Goal: Task Accomplishment & Management: Complete application form

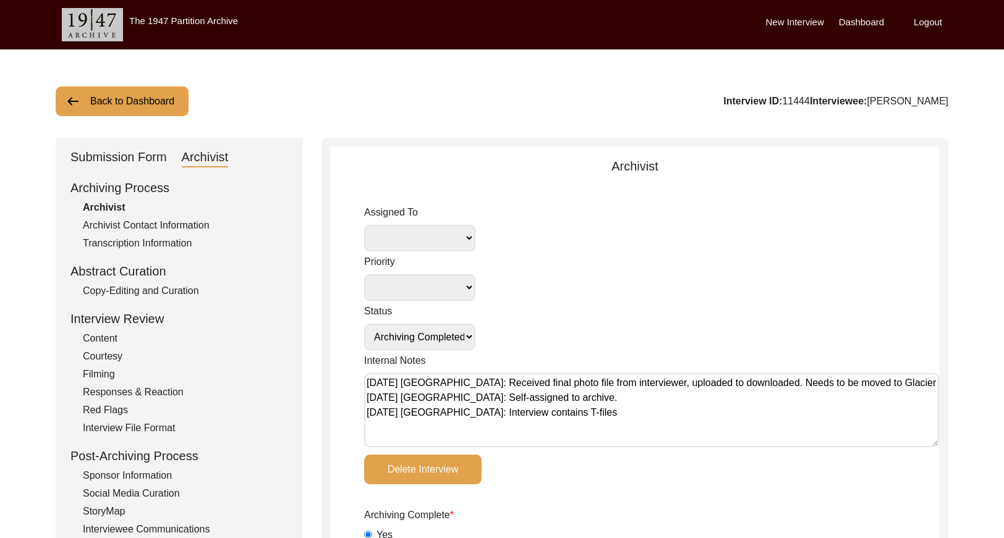
select select "Archiving Completed"
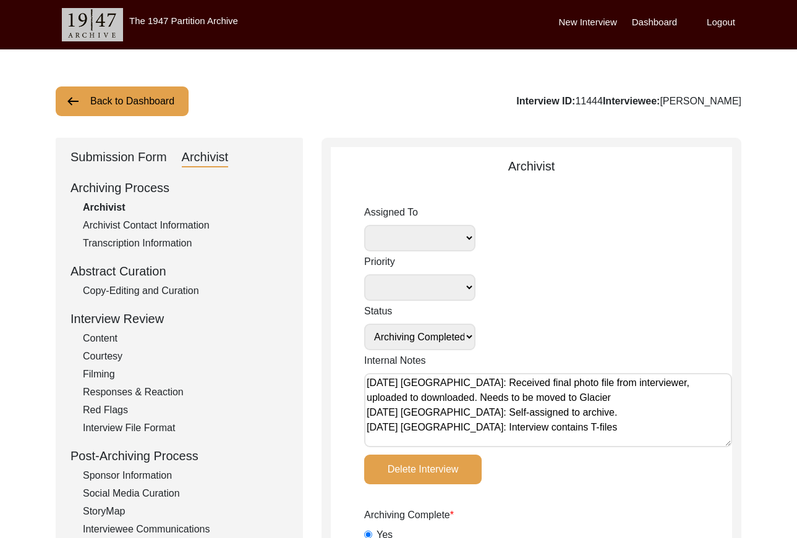
click at [156, 98] on button "Back to Dashboard" at bounding box center [122, 102] width 133 height 30
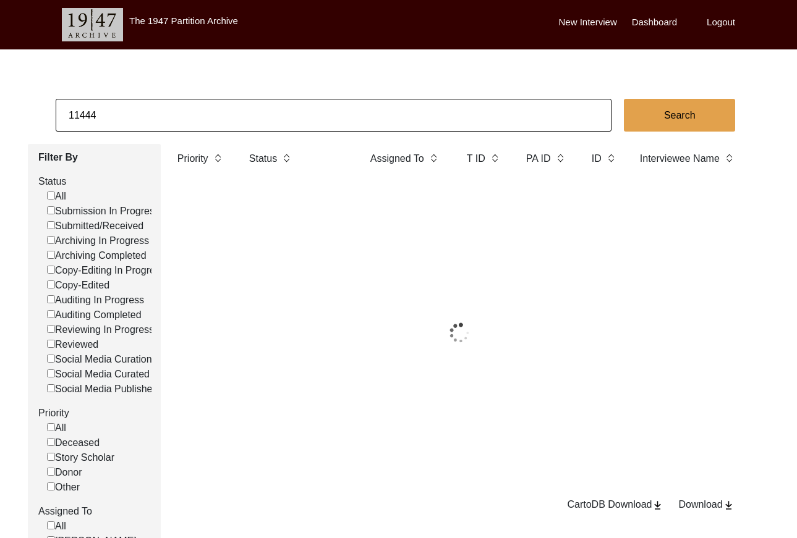
click at [270, 107] on input "11444" at bounding box center [334, 115] width 556 height 33
click at [271, 108] on input "11444" at bounding box center [334, 115] width 556 height 33
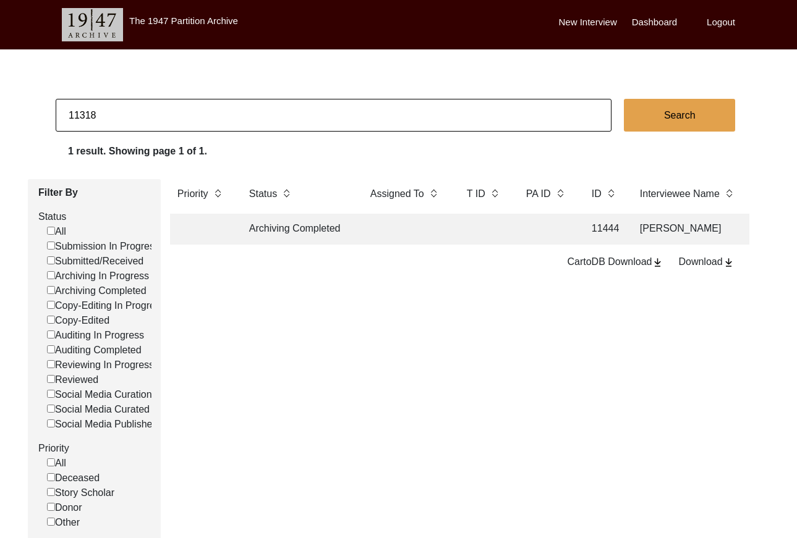
type input "11318"
checkbox input "false"
click at [420, 226] on td at bounding box center [406, 229] width 87 height 31
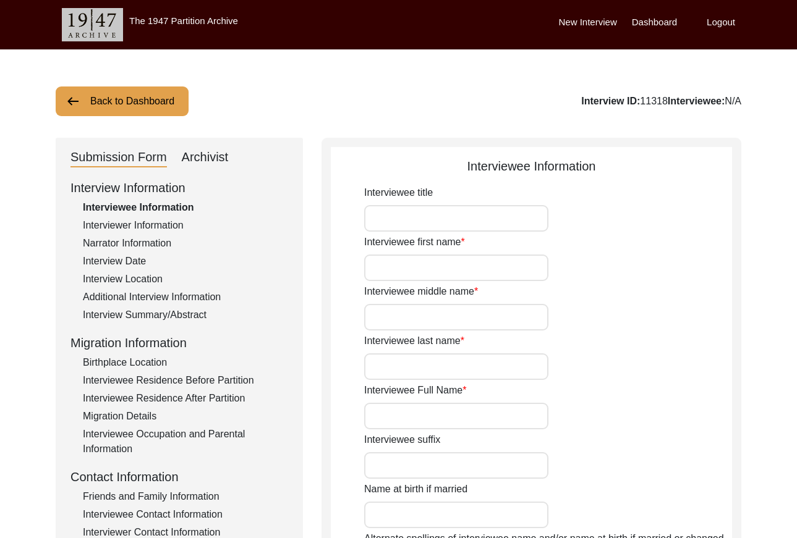
type input "Mr."
type input "[DEMOGRAPHIC_DATA]"
type input "[PERSON_NAME]"
type input "Mitha"
type input "[PERSON_NAME]"
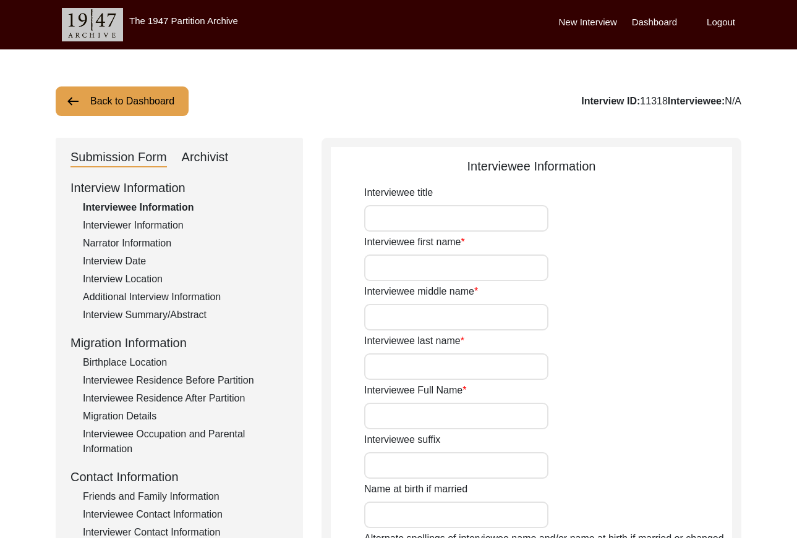
type input "N/A"
type input "[PERSON_NAME]"
type input "1933"
type input "84"
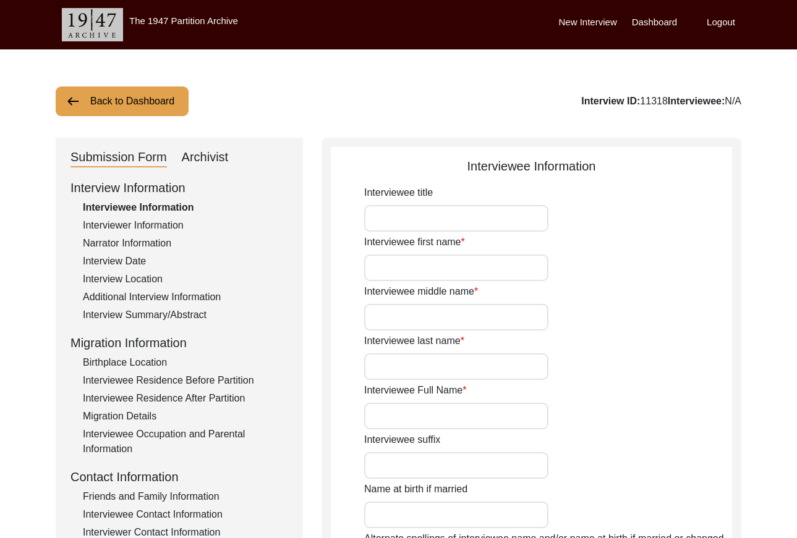
type input "[DEMOGRAPHIC_DATA]"
type input "N/A"
type textarea "N/A"
type input "Punjabi"
type input "Majha"
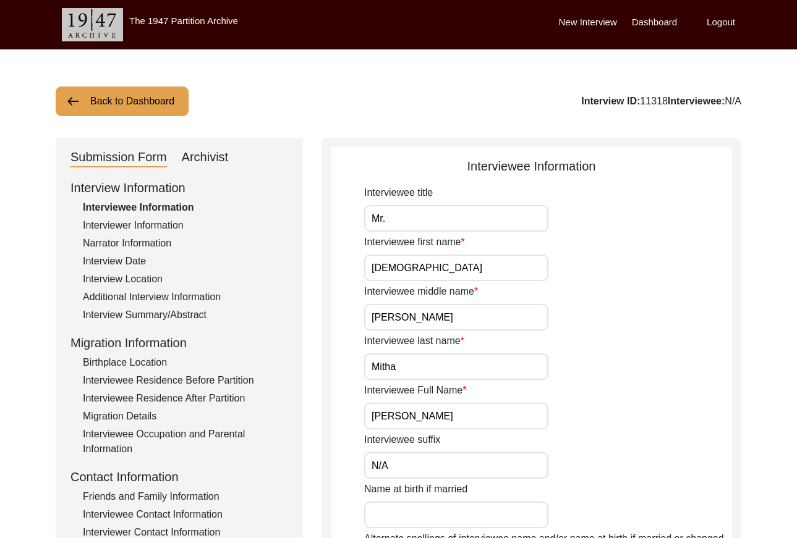
type input "[DEMOGRAPHIC_DATA]"
type input "[PERSON_NAME]"
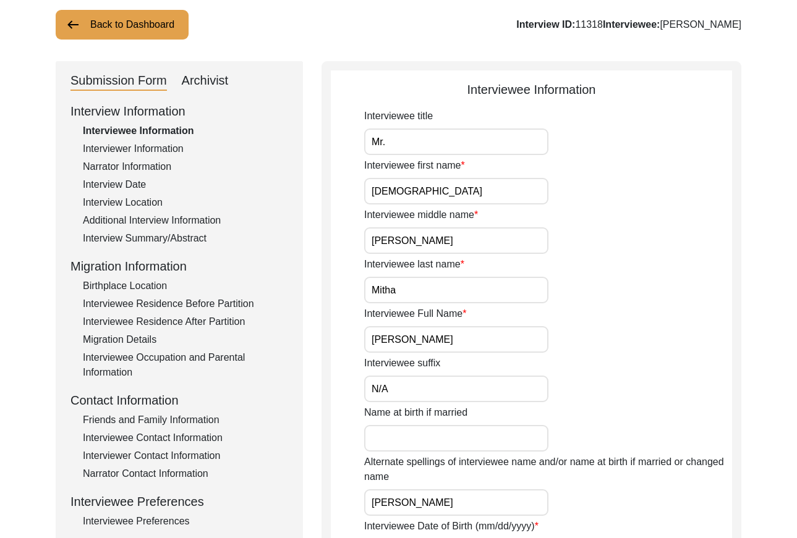
scroll to position [85, 0]
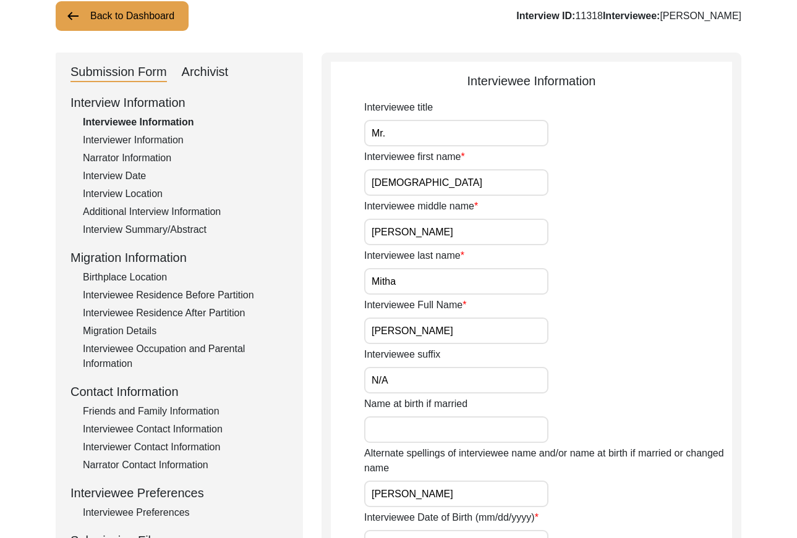
click at [489, 335] on input "[PERSON_NAME]" at bounding box center [456, 331] width 184 height 27
click at [489, 334] on input "[PERSON_NAME]" at bounding box center [456, 331] width 184 height 27
click at [159, 137] on div "Interviewer Information" at bounding box center [185, 140] width 205 height 15
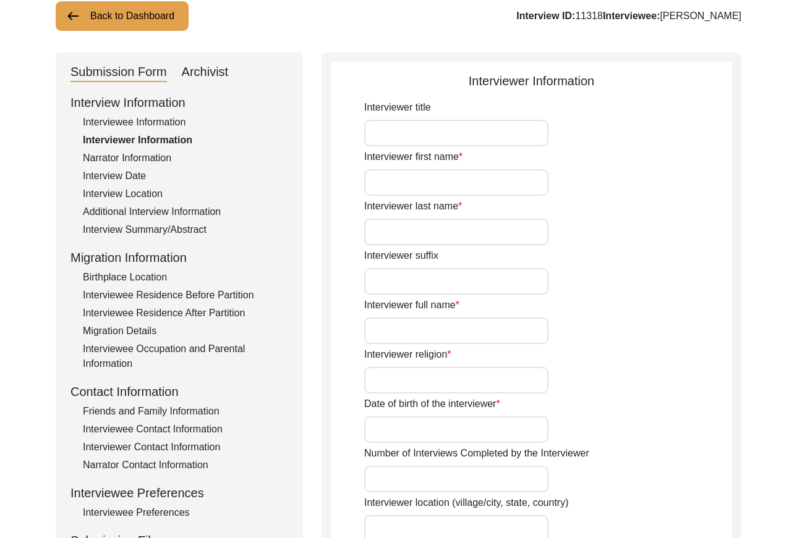
type input "Mr."
type input "[DEMOGRAPHIC_DATA]"
type input "[PERSON_NAME]"
type input "N/A"
type input "[PERSON_NAME]"
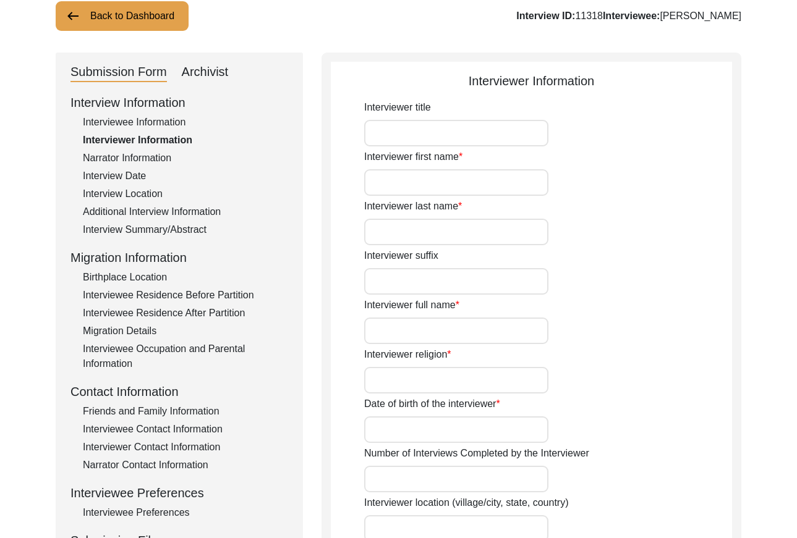
type input "[DEMOGRAPHIC_DATA]"
type input "[DATE]"
type input "[GEOGRAPHIC_DATA], [GEOGRAPHIC_DATA], [GEOGRAPHIC_DATA]"
type input "Retired Govt Servant"
type input "Mr."
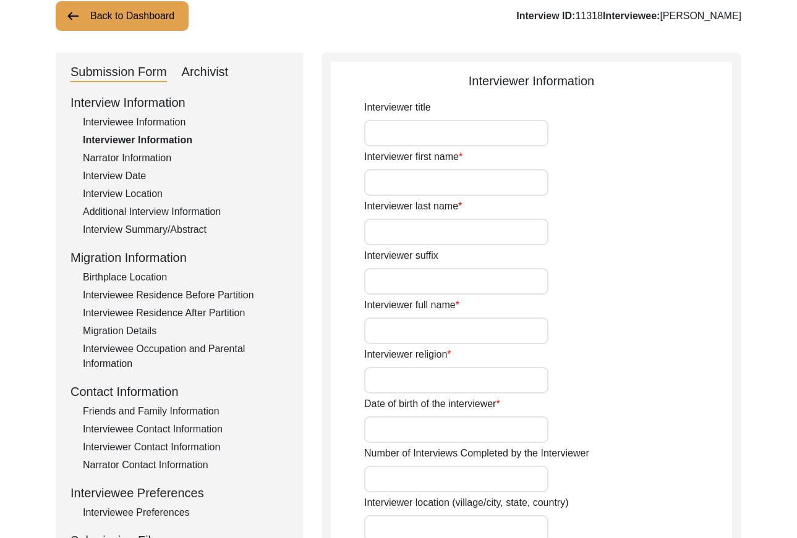
type input "[DEMOGRAPHIC_DATA]"
type input "[PERSON_NAME]"
type input "N/A"
type input "[PERSON_NAME]"
type input "Advanced Oral Historian, Story Scholar"
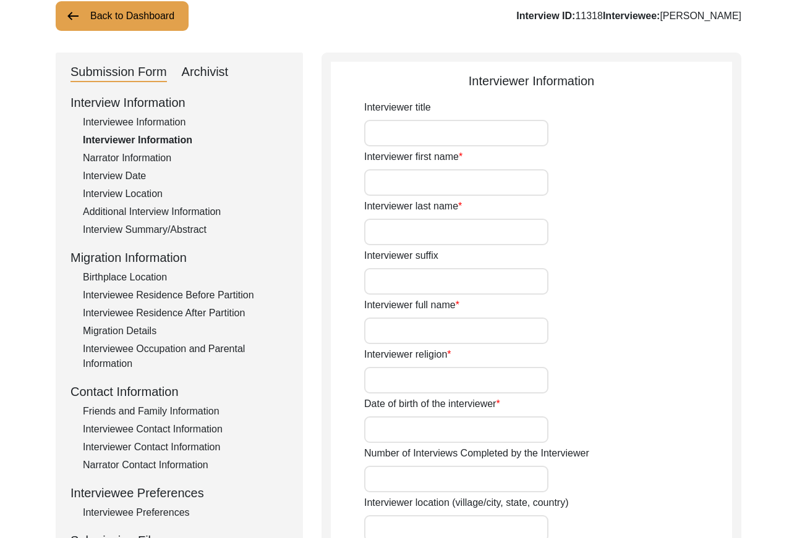
type textarea "A graduate in the subjects of education and [DEMOGRAPHIC_DATA] history."
type input "Punjabi"
type input "Malwai"
type textarea "N/A"
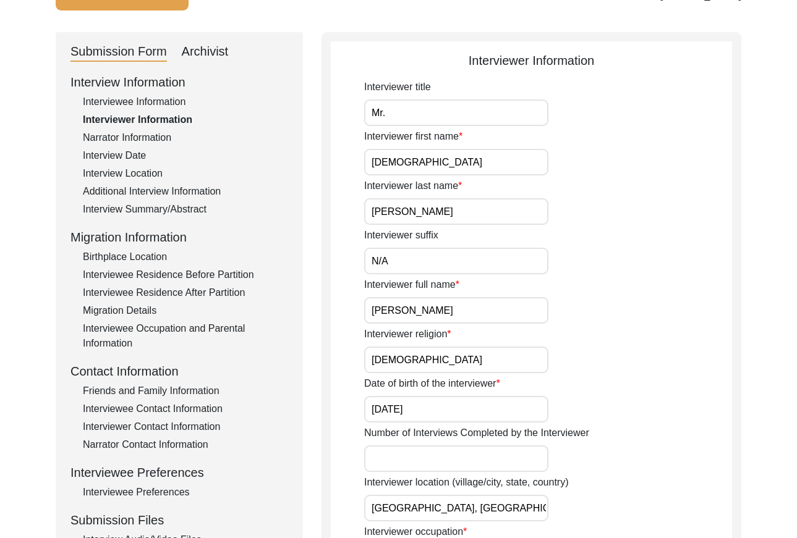
scroll to position [105, 0]
click at [479, 310] on input "[PERSON_NAME]" at bounding box center [456, 311] width 184 height 27
click at [480, 310] on input "[PERSON_NAME]" at bounding box center [456, 311] width 184 height 27
click at [151, 173] on div "Interview Location" at bounding box center [185, 174] width 205 height 15
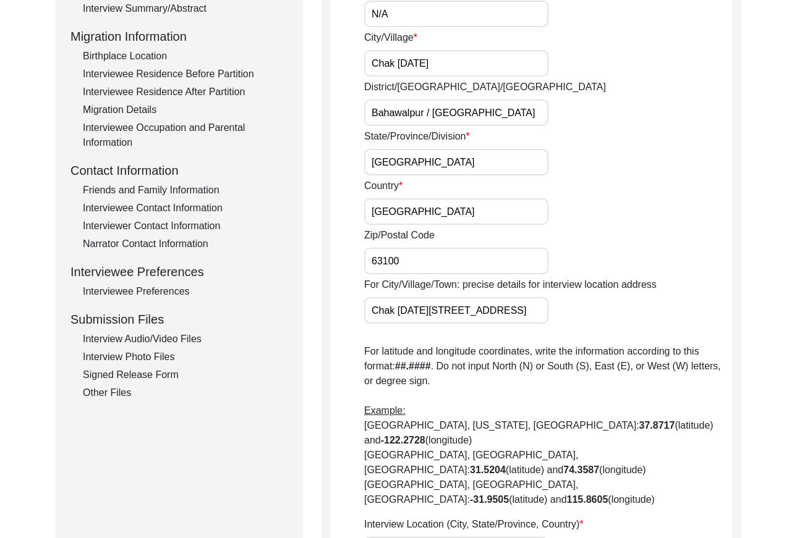
scroll to position [311, 0]
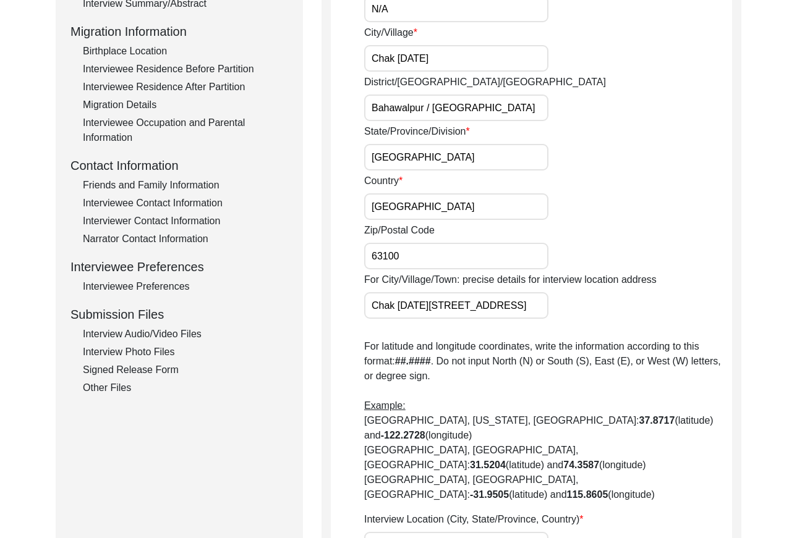
click at [534, 532] on input "Chak [DATE][GEOGRAPHIC_DATA], [GEOGRAPHIC_DATA], [GEOGRAPHIC_DATA]" at bounding box center [456, 545] width 184 height 27
drag, startPoint x: 158, startPoint y: 288, endPoint x: 172, endPoint y: 281, distance: 16.3
click at [158, 288] on div "Interviewee Preferences" at bounding box center [185, 286] width 205 height 15
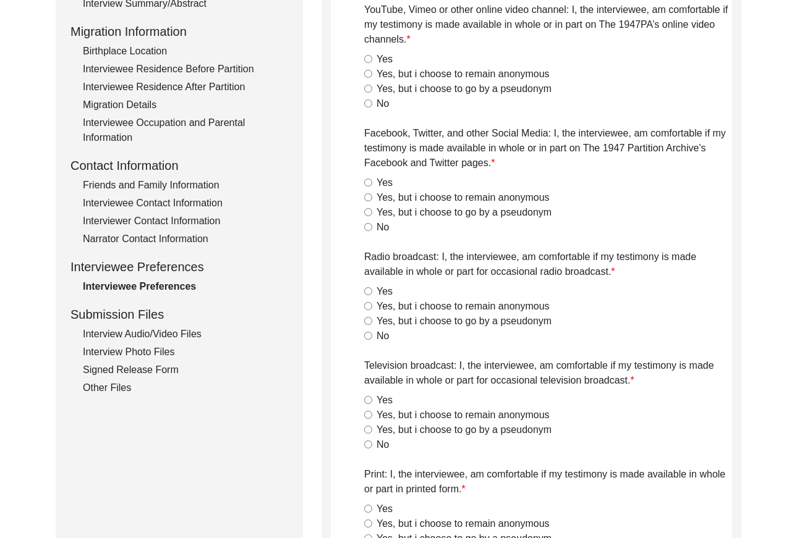
radio input "true"
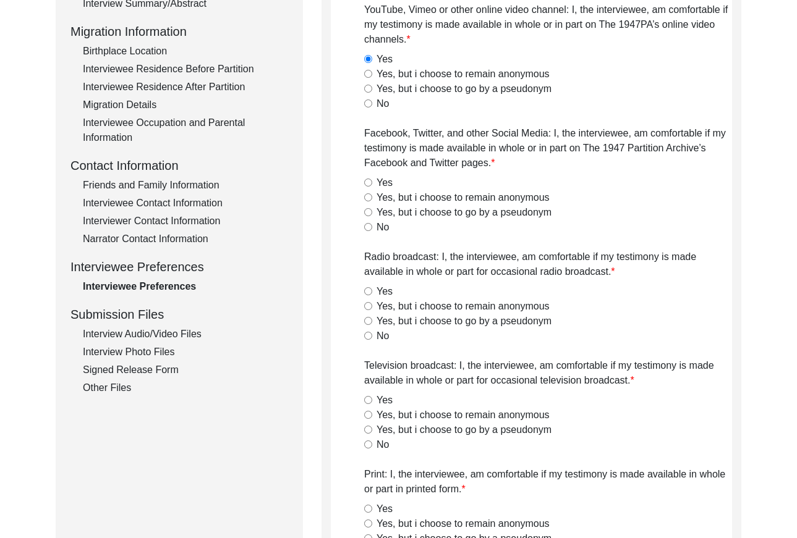
radio input "true"
type textarea "No interest in public speaking events"
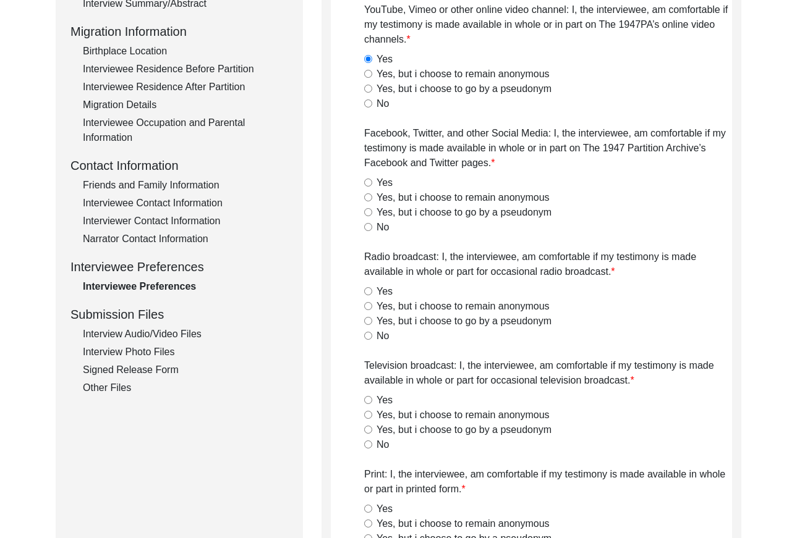
type textarea "N/A"
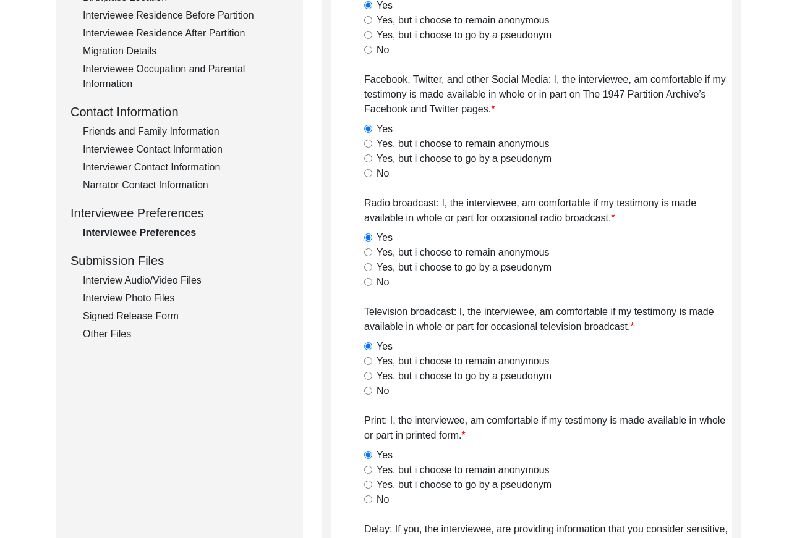
scroll to position [0, 0]
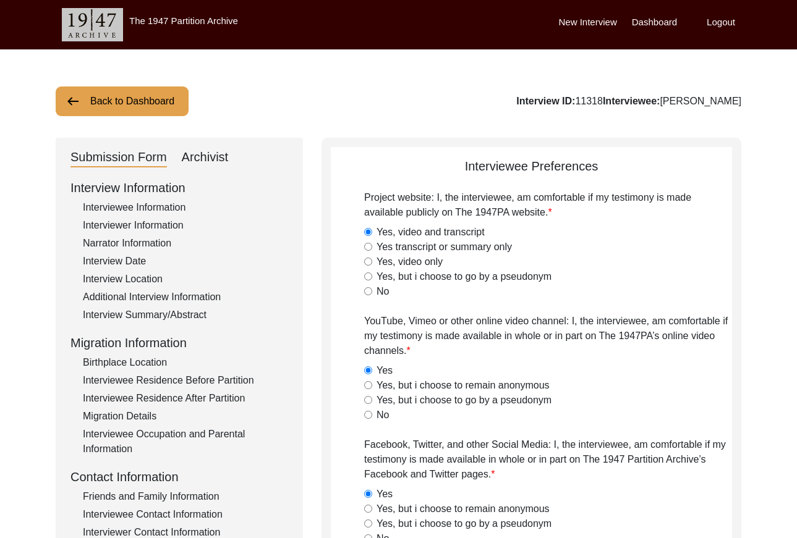
click at [146, 95] on button "Back to Dashboard" at bounding box center [122, 102] width 133 height 30
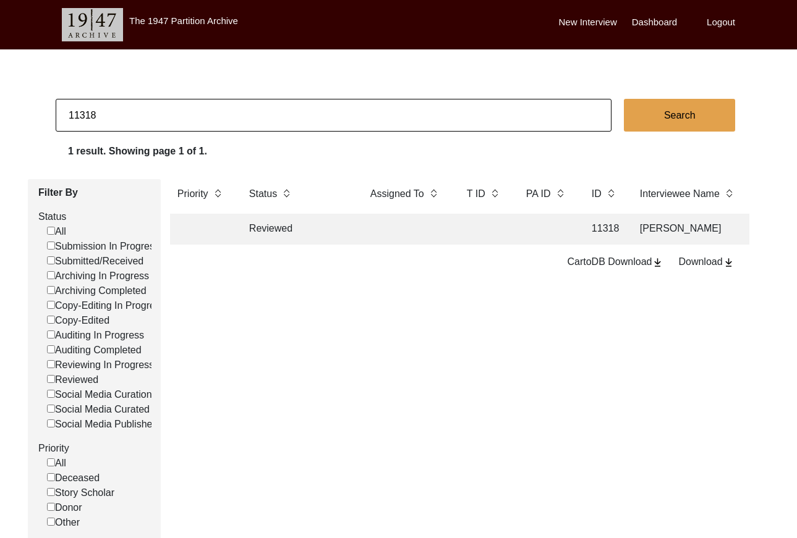
click at [168, 117] on input "11318" at bounding box center [334, 115] width 556 height 33
click at [169, 117] on input "11318" at bounding box center [334, 115] width 556 height 33
paste input "23"
type input "11323"
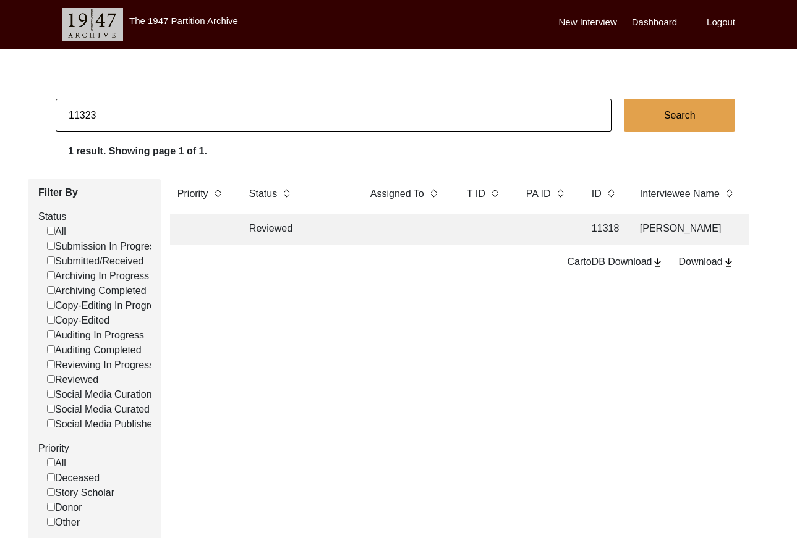
checkbox input "false"
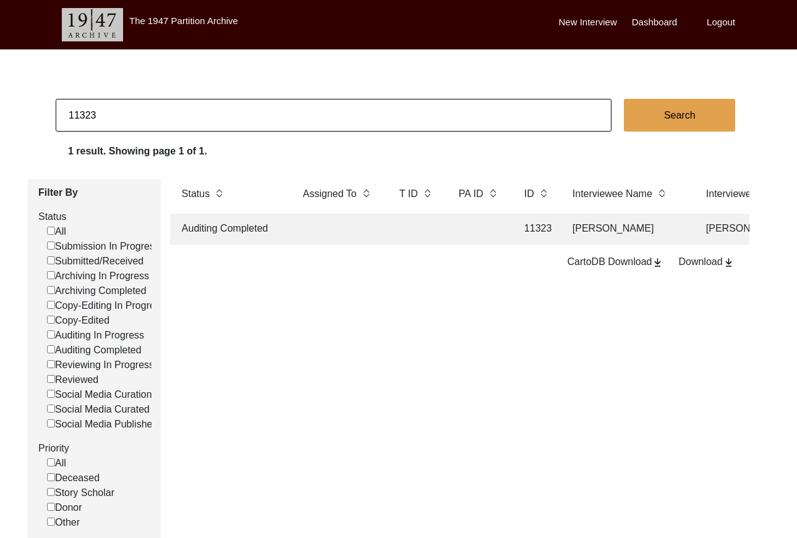
scroll to position [0, 74]
click at [464, 229] on td at bounding box center [473, 229] width 56 height 31
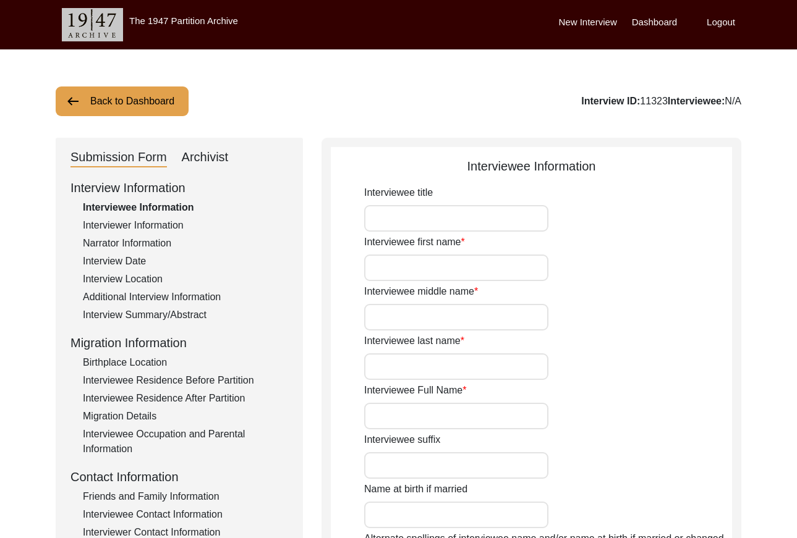
type input "[PERSON_NAME]"
type input "-"
type input "[PERSON_NAME]"
type input "[DATE]"
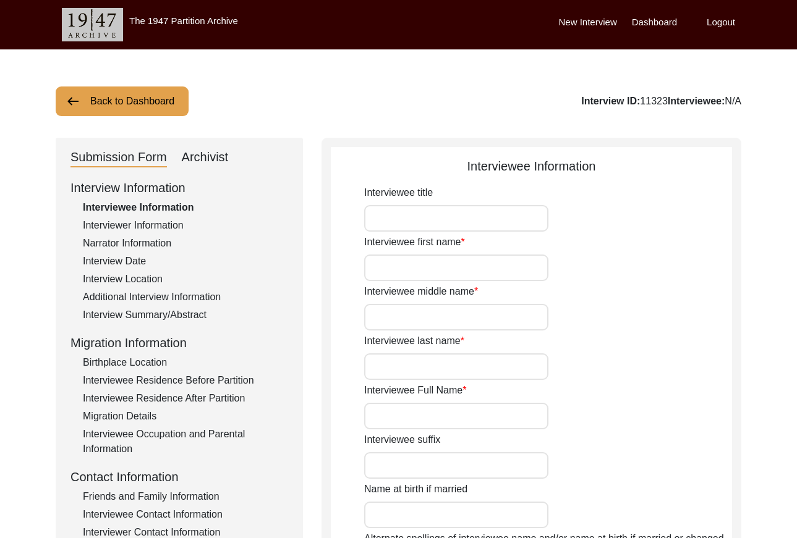
type input "92"
type input "[DEMOGRAPHIC_DATA]"
type input "Punjabi"
type input "[DEMOGRAPHIC_DATA]"
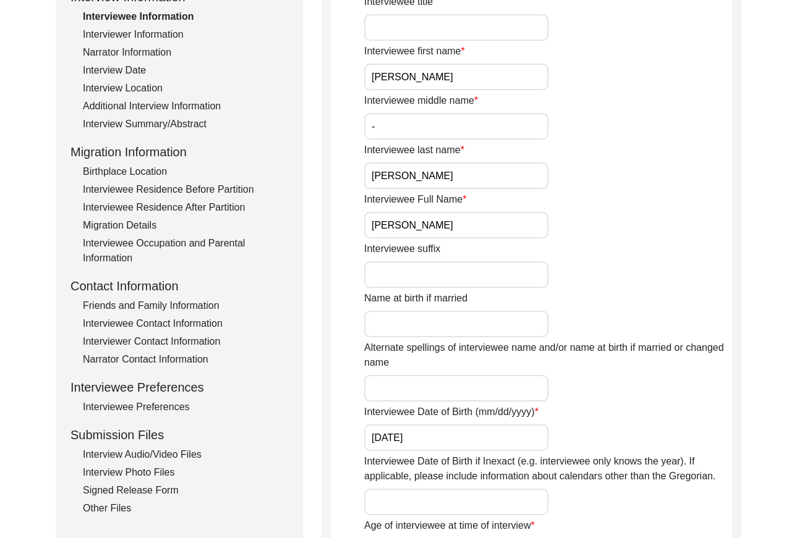
scroll to position [205, 0]
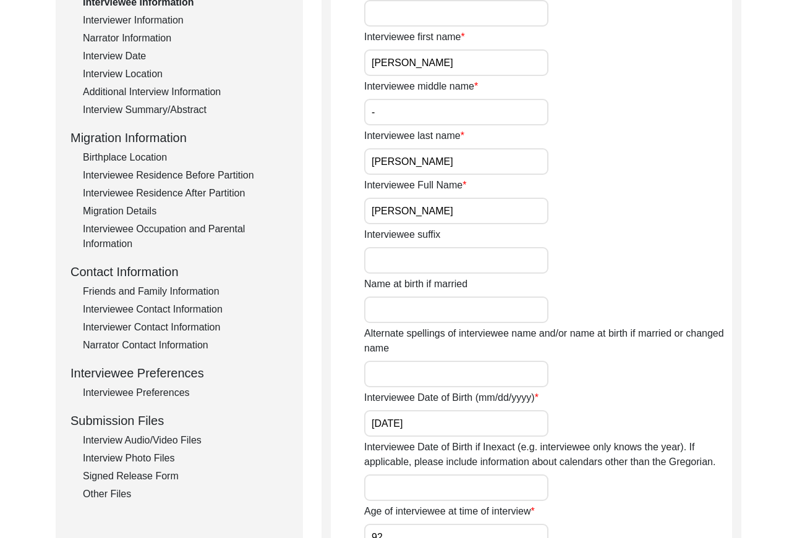
click at [488, 221] on input "[PERSON_NAME]" at bounding box center [456, 211] width 184 height 27
click at [486, 216] on input "[PERSON_NAME]" at bounding box center [456, 211] width 184 height 27
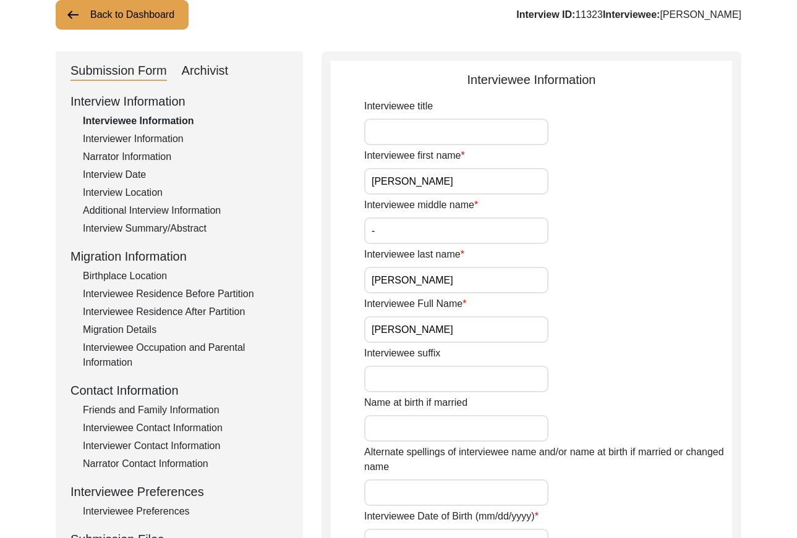
scroll to position [19, 0]
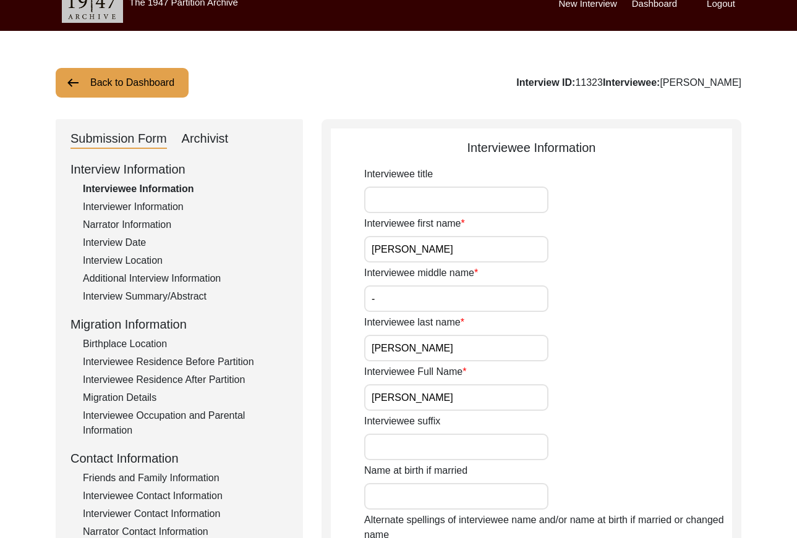
click at [145, 203] on div "Interviewer Information" at bounding box center [185, 207] width 205 height 15
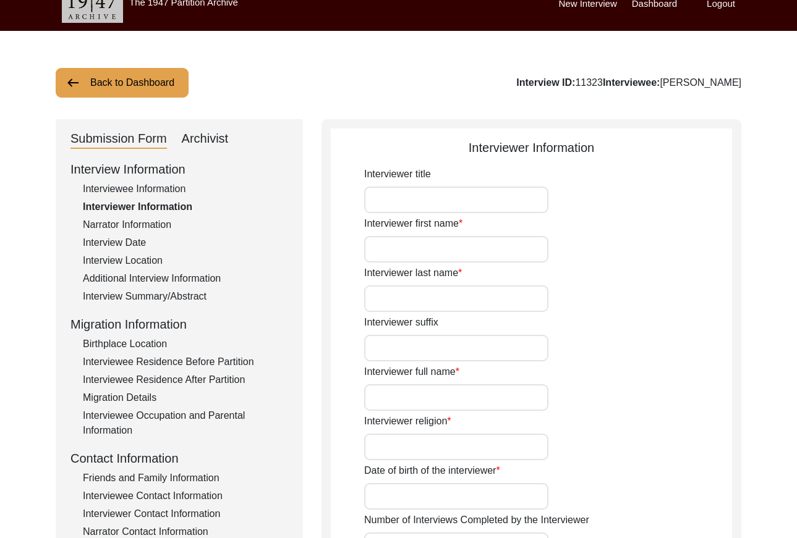
type input "[PERSON_NAME]"
type input "-"
type input "[PERSON_NAME]"
type input "[DEMOGRAPHIC_DATA]"
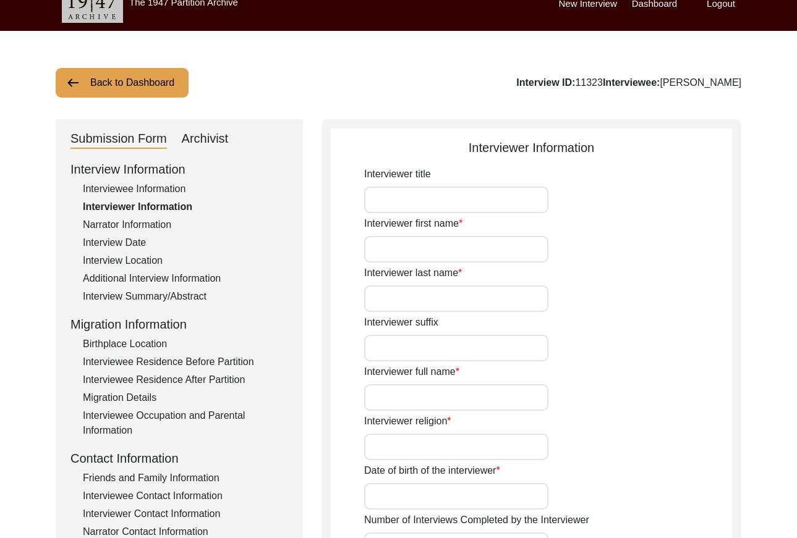
type input "[DATE]"
type input "Student"
type input "[PERSON_NAME]"
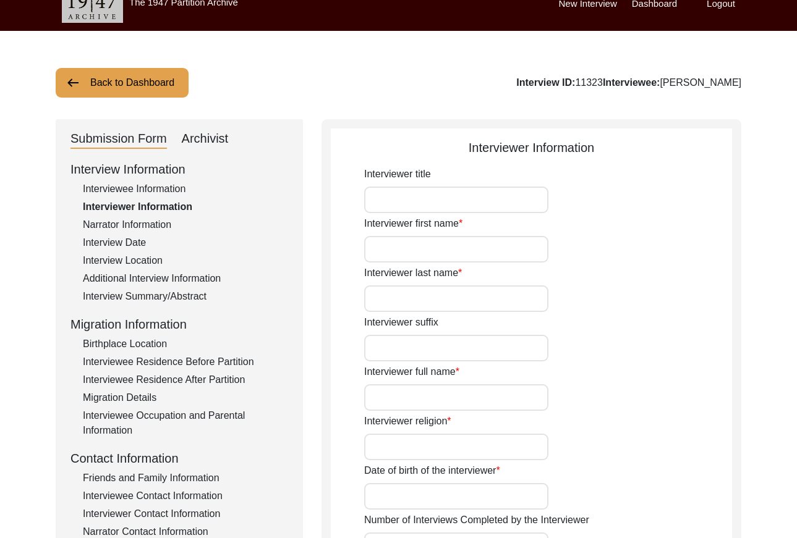
type textarea "[PERSON_NAME] Son of [PERSON_NAME] living in [GEOGRAPHIC_DATA] village of [GEOG…"
type input "Punjabi"
type textarea "-"
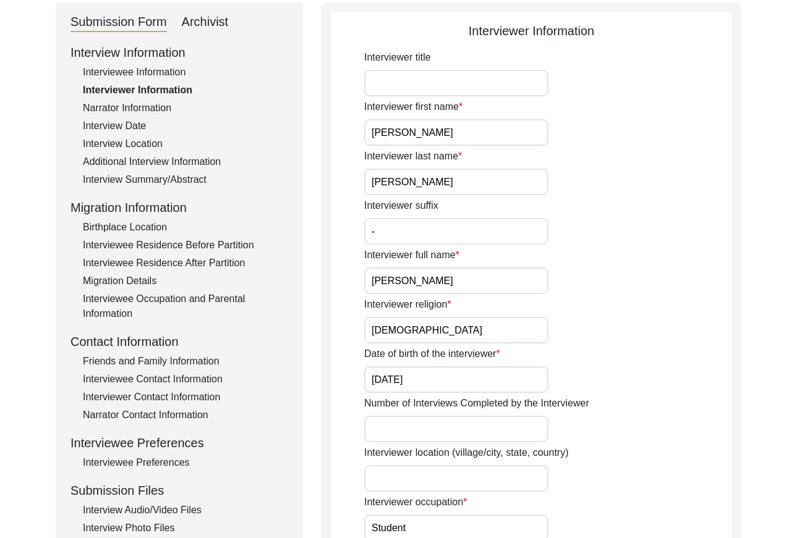
scroll to position [148, 0]
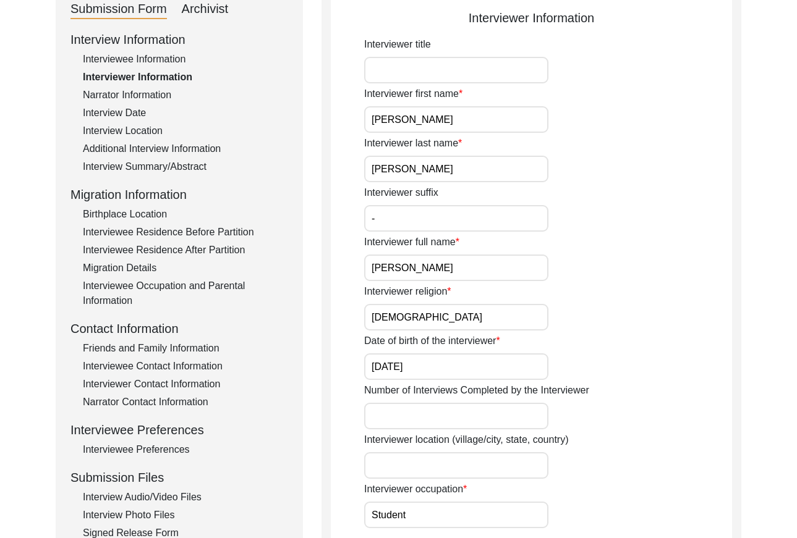
click at [449, 263] on input "[PERSON_NAME]" at bounding box center [456, 268] width 184 height 27
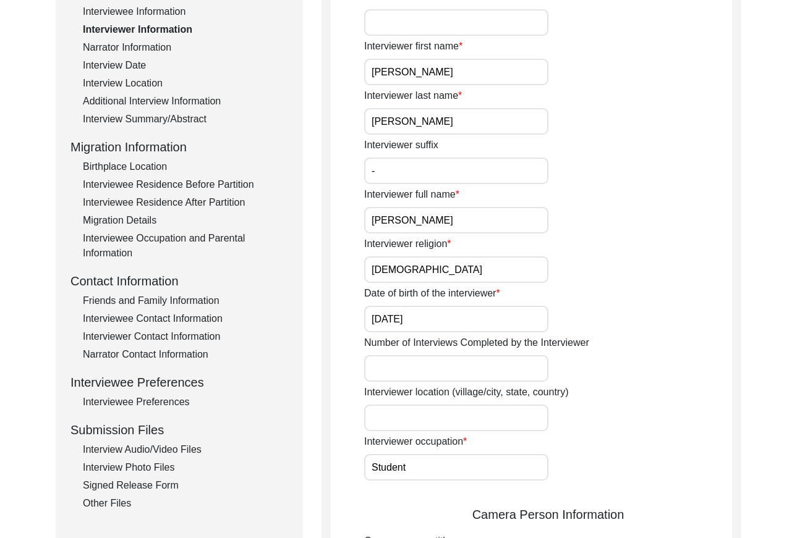
scroll to position [197, 0]
click at [142, 79] on div "Interview Location" at bounding box center [185, 82] width 205 height 15
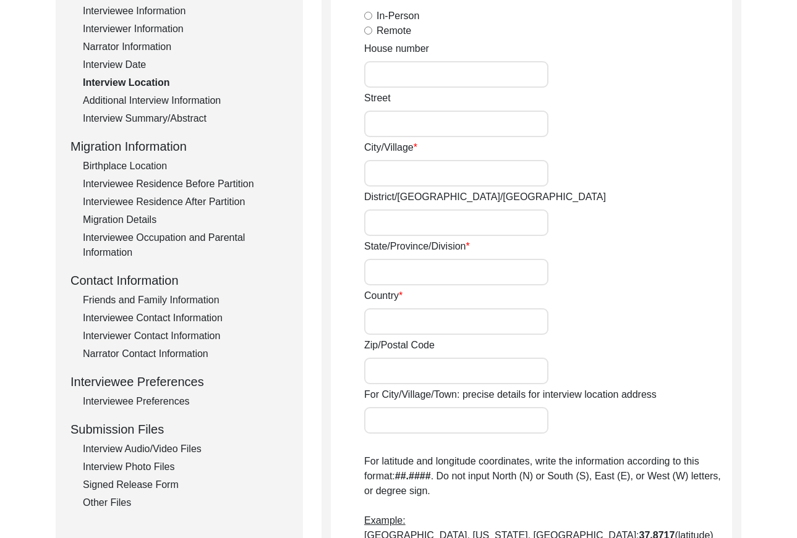
radio input "true"
type input "Salahpur"
type input "[GEOGRAPHIC_DATA], [GEOGRAPHIC_DATA]"
type input "Ropar Division, [GEOGRAPHIC_DATA]"
type input "[GEOGRAPHIC_DATA]"
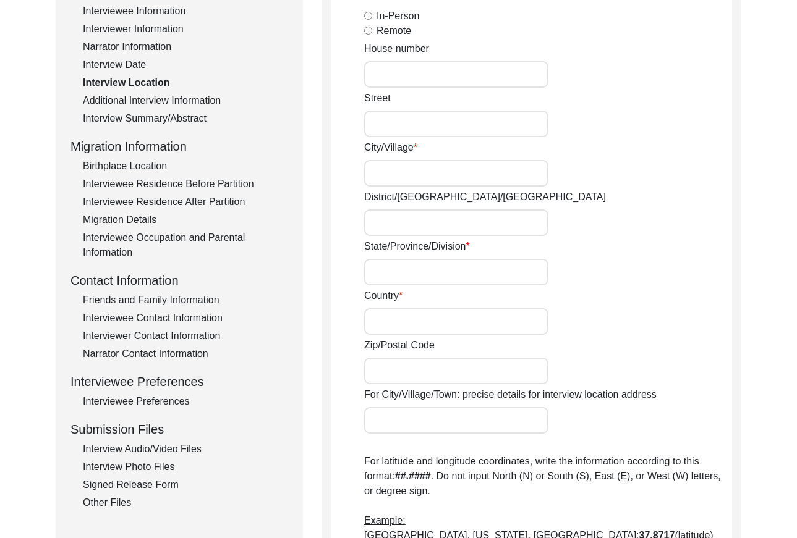
type input "140103"
type input "[GEOGRAPHIC_DATA], [GEOGRAPHIC_DATA], [GEOGRAPHIC_DATA]"
type input "30.9448"
type input "76.3634"
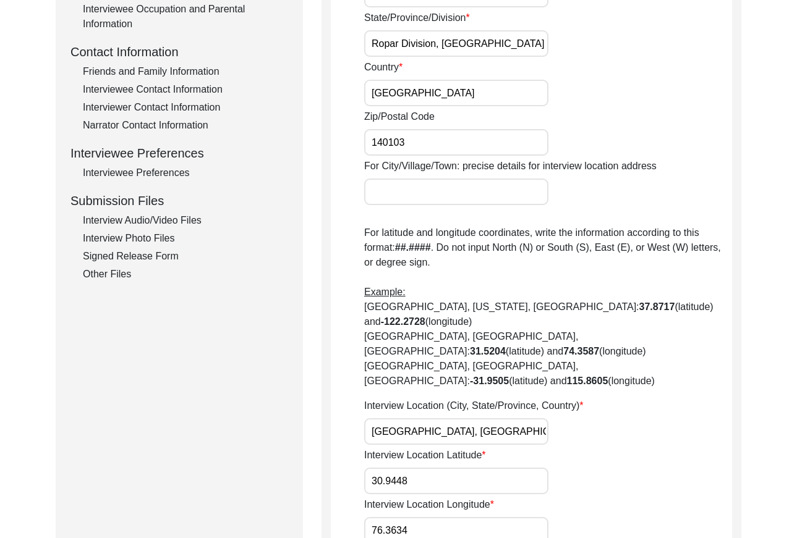
scroll to position [545, 0]
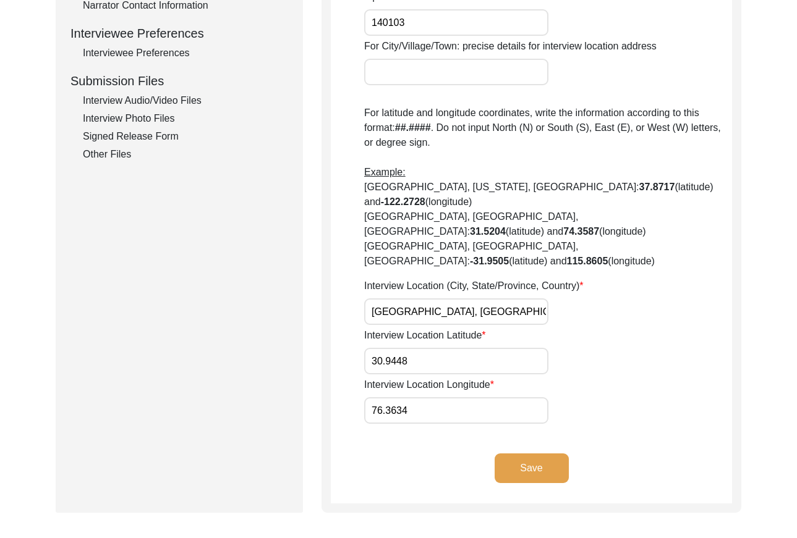
click at [511, 299] on input "[GEOGRAPHIC_DATA], [GEOGRAPHIC_DATA], [GEOGRAPHIC_DATA]" at bounding box center [456, 312] width 184 height 27
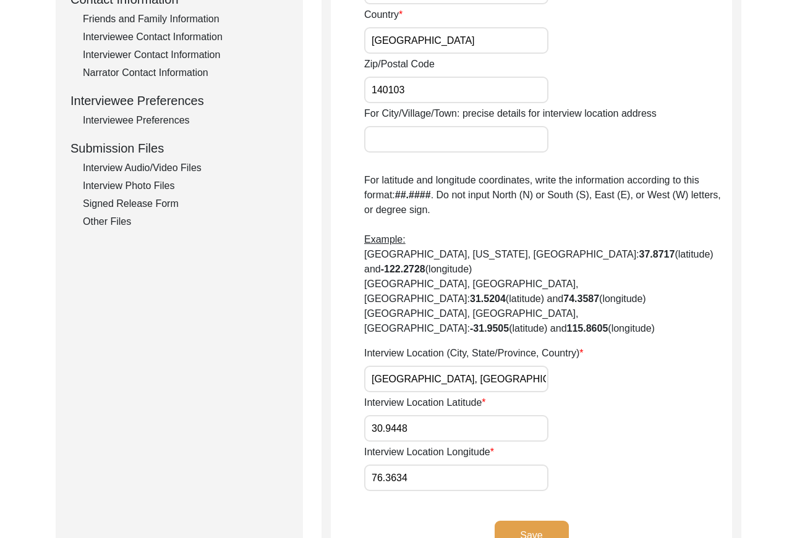
scroll to position [473, 0]
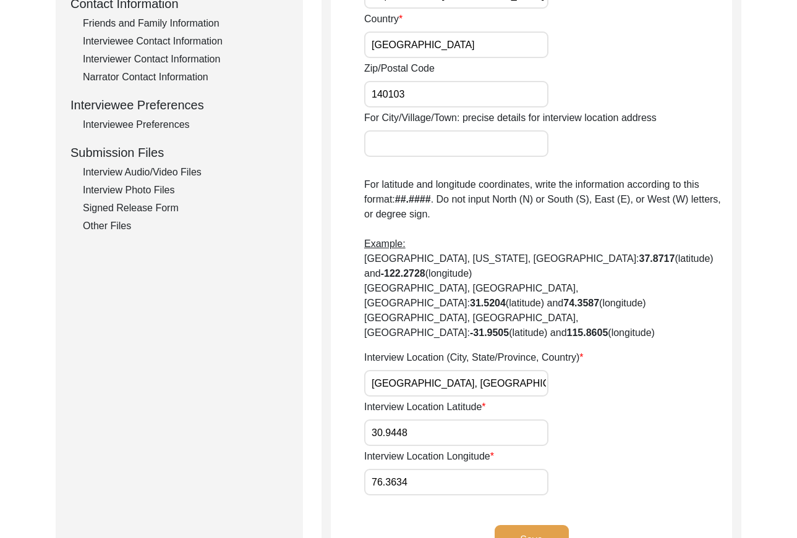
click at [164, 125] on div "Interviewee Preferences" at bounding box center [185, 124] width 205 height 15
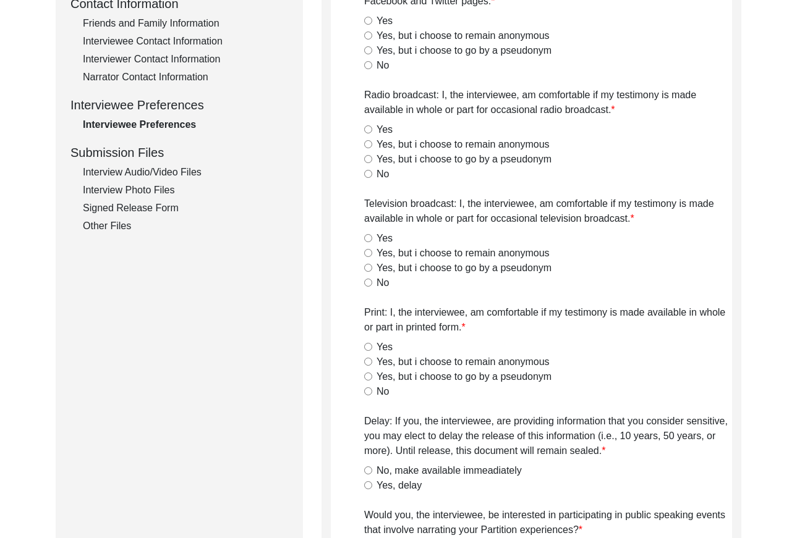
radio input "true"
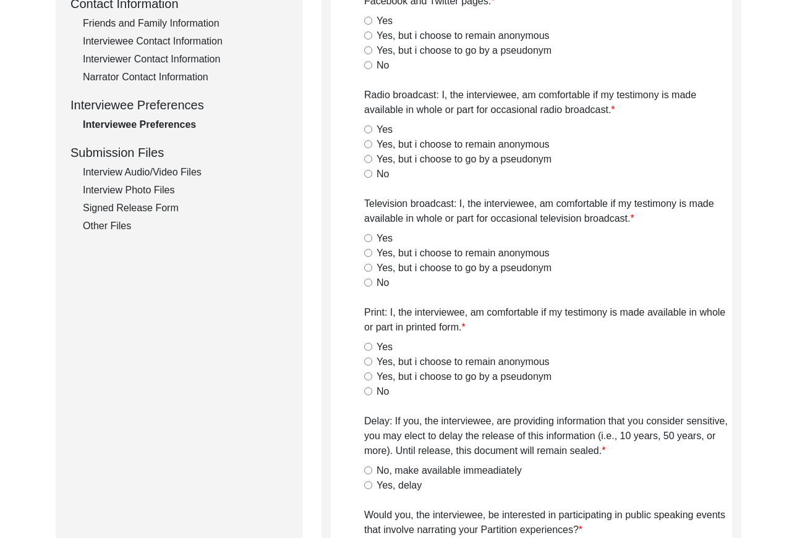
radio input "true"
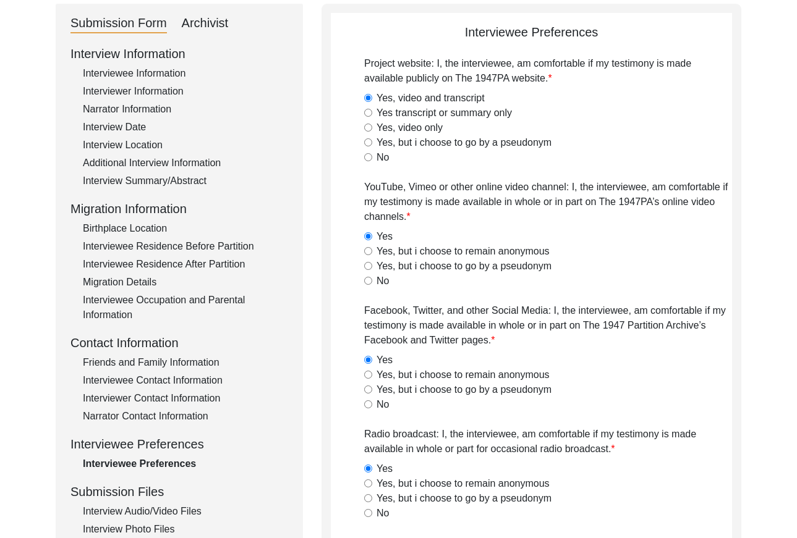
scroll to position [0, 0]
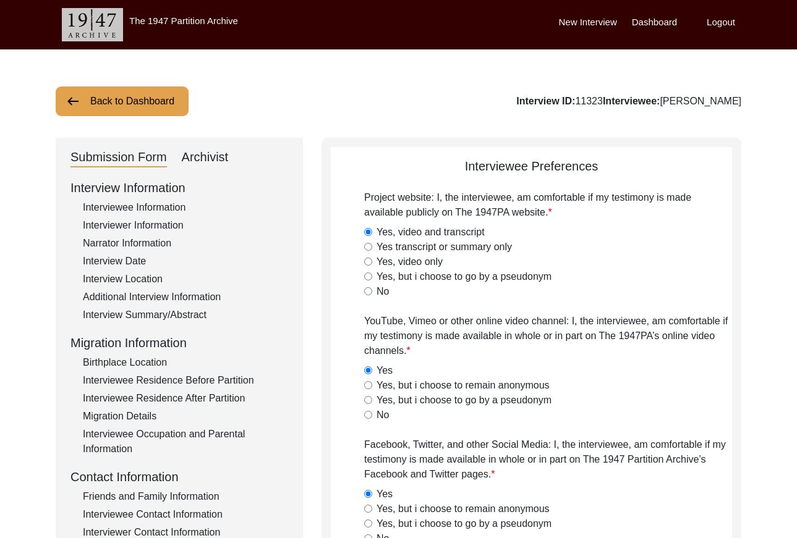
click at [137, 109] on button "Back to Dashboard" at bounding box center [122, 102] width 133 height 30
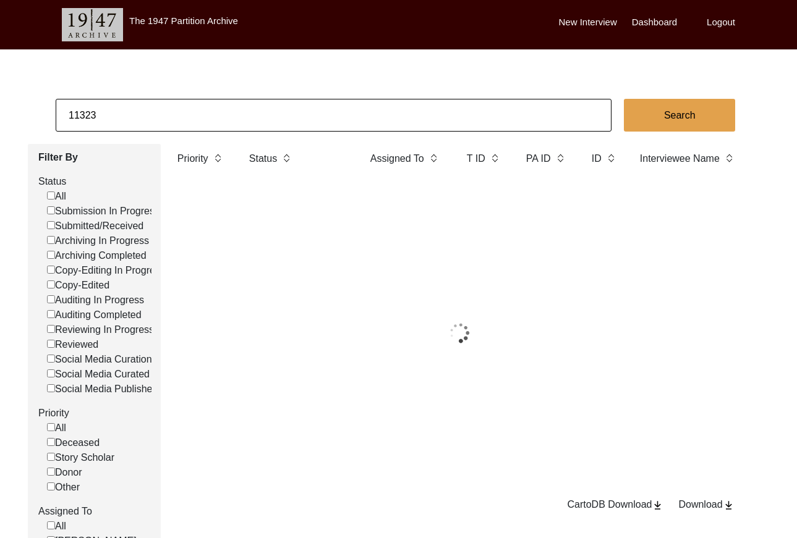
click at [163, 108] on input "11323" at bounding box center [334, 115] width 556 height 33
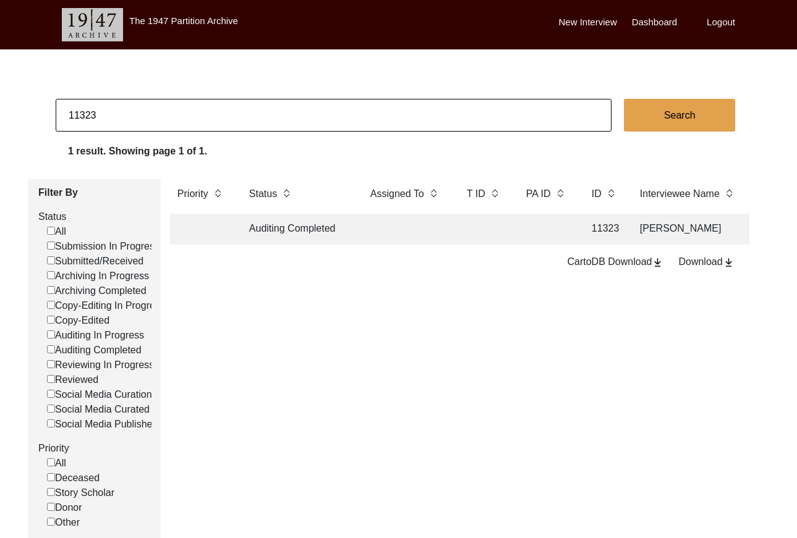
paste input "505"
type input "11505"
checkbox input "false"
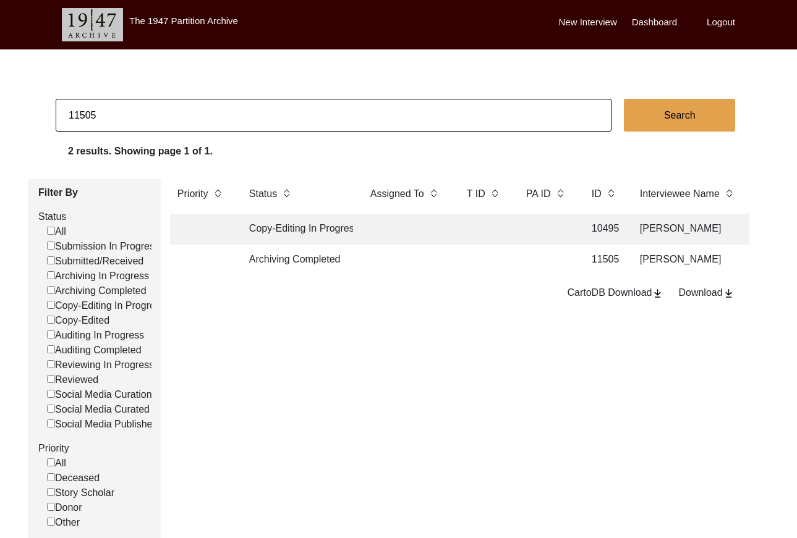
click at [537, 270] on td at bounding box center [547, 260] width 56 height 31
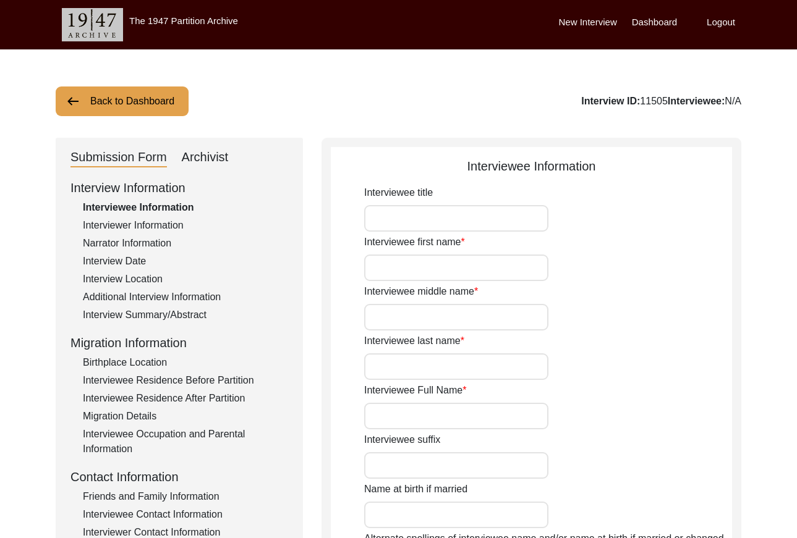
type input "Mr."
type input "[PERSON_NAME]"
type input "N/A"
type input "[PERSON_NAME]"
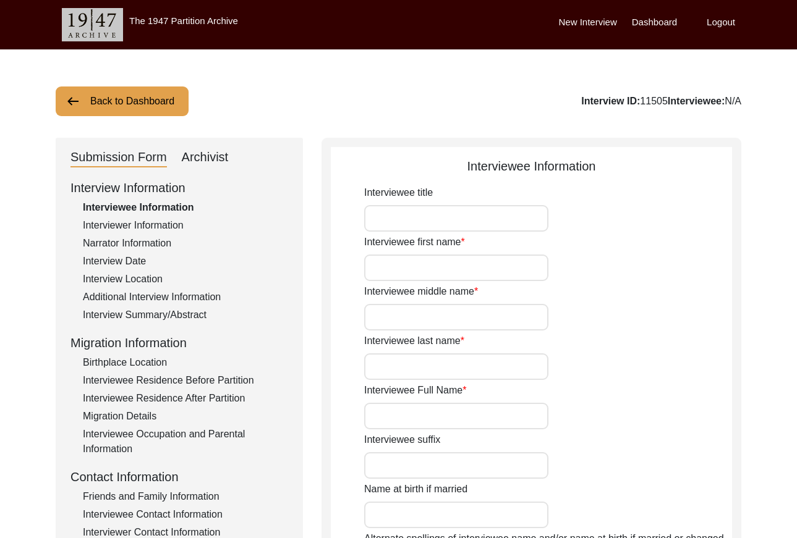
type input "[PERSON_NAME]"
type input "[DATE]"
type input "81"
type input "[DEMOGRAPHIC_DATA]"
type input "Urdu"
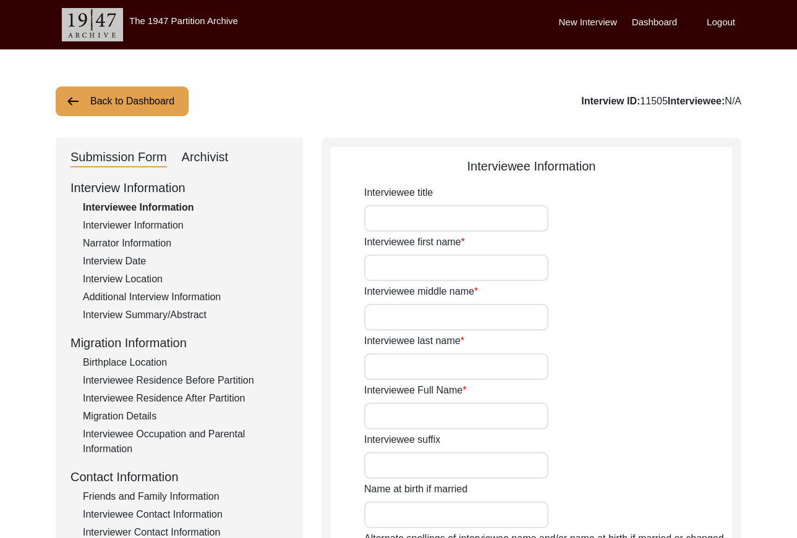
type input "[DEMOGRAPHIC_DATA]"
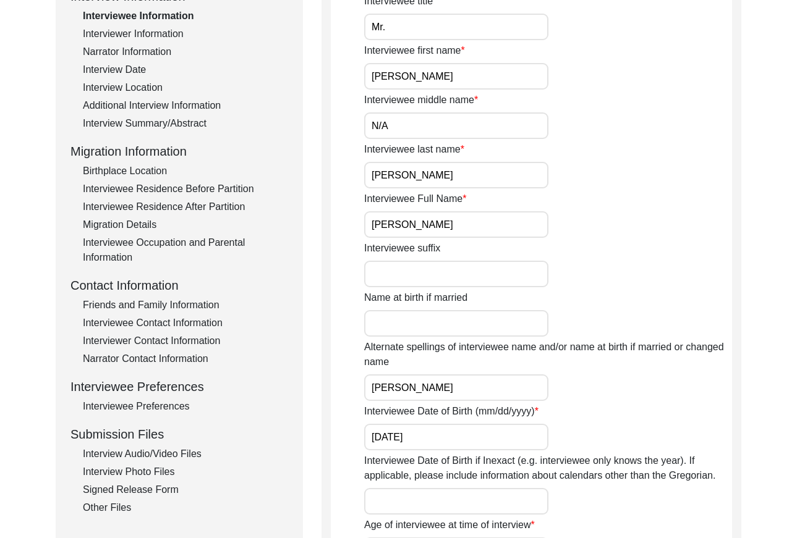
scroll to position [203, 0]
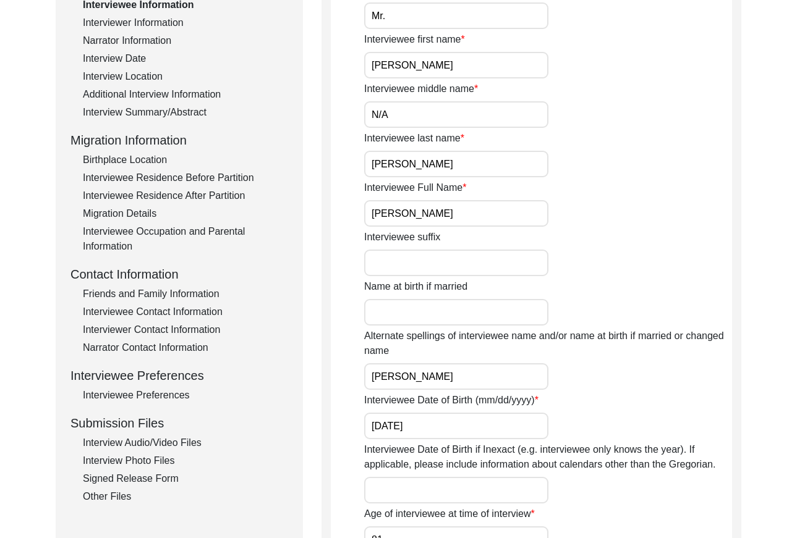
click at [466, 219] on input "[PERSON_NAME]" at bounding box center [456, 213] width 184 height 27
drag, startPoint x: 146, startPoint y: 27, endPoint x: 212, endPoint y: 32, distance: 65.7
click at [147, 27] on div "Interviewer Information" at bounding box center [185, 22] width 205 height 15
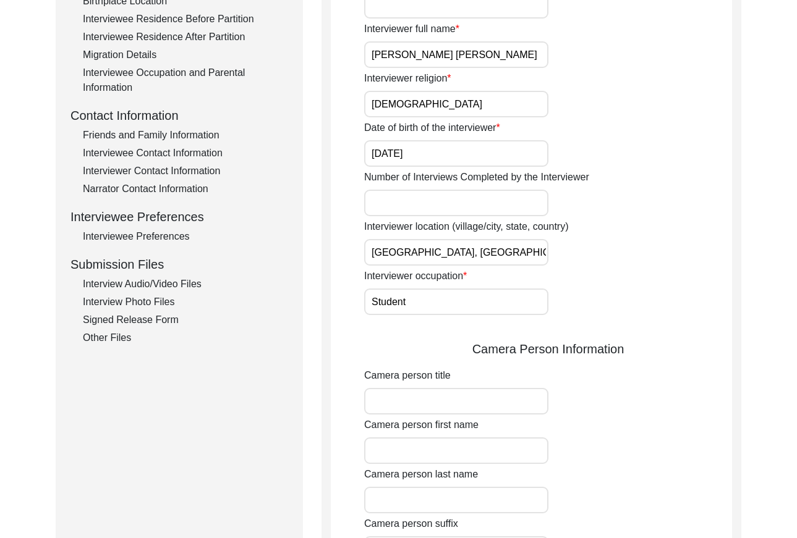
scroll to position [188, 0]
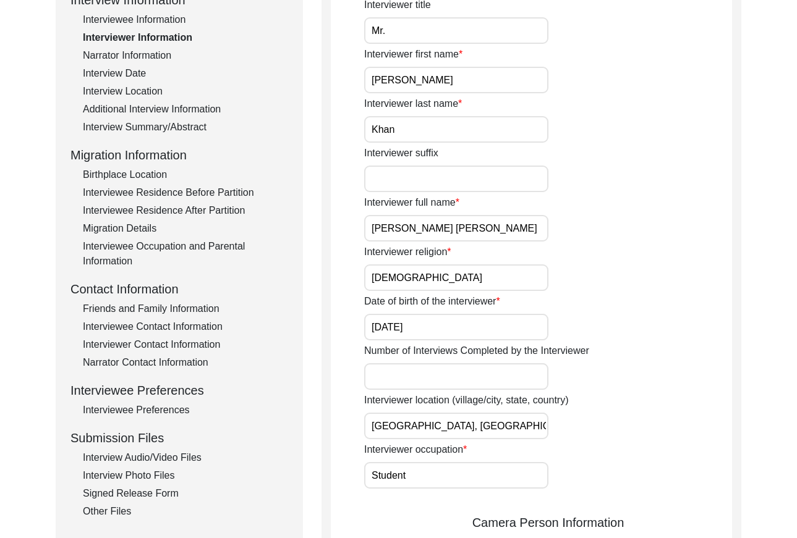
click at [472, 227] on input "[PERSON_NAME] [PERSON_NAME]" at bounding box center [456, 228] width 184 height 27
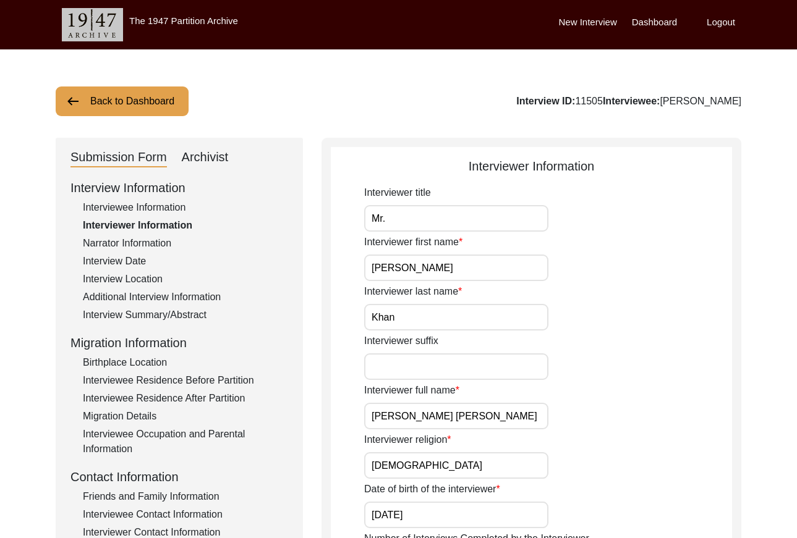
click at [157, 111] on button "Back to Dashboard" at bounding box center [122, 102] width 133 height 30
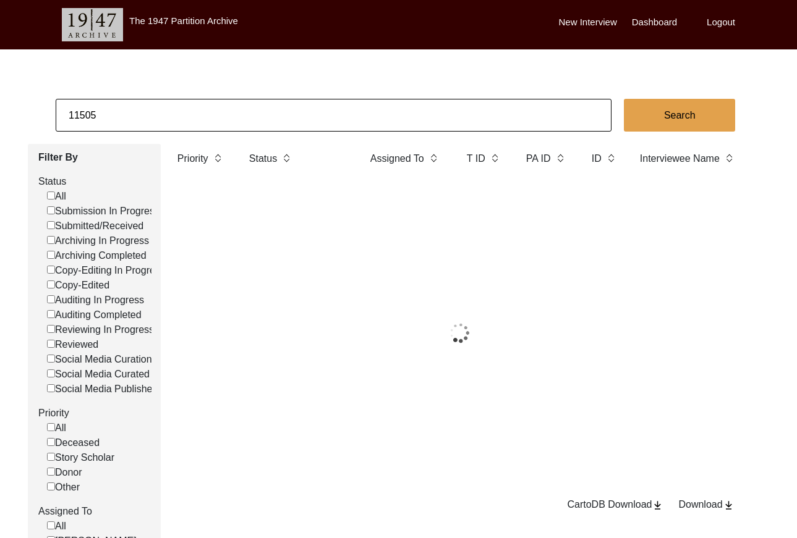
click at [180, 109] on input "11505" at bounding box center [334, 115] width 556 height 33
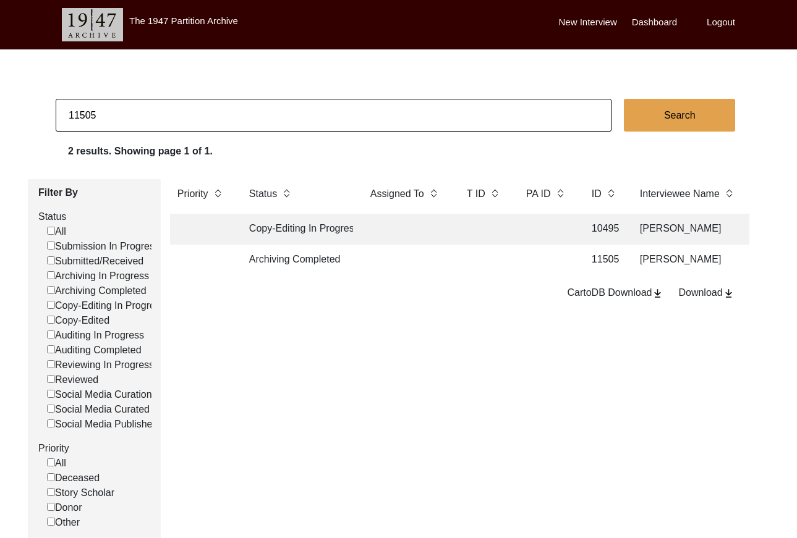
click at [180, 109] on input "11505" at bounding box center [334, 115] width 556 height 33
paste input "421"
type input "11421"
checkbox input "false"
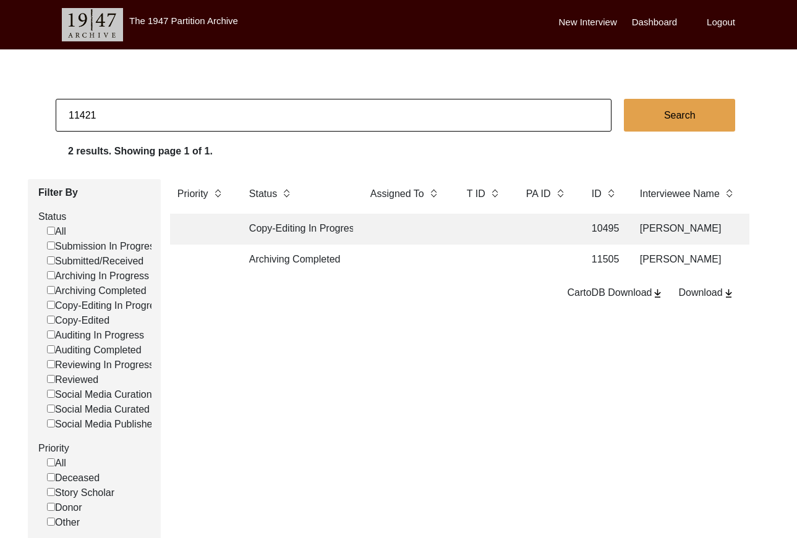
checkbox input "false"
click at [417, 266] on td at bounding box center [406, 260] width 87 height 31
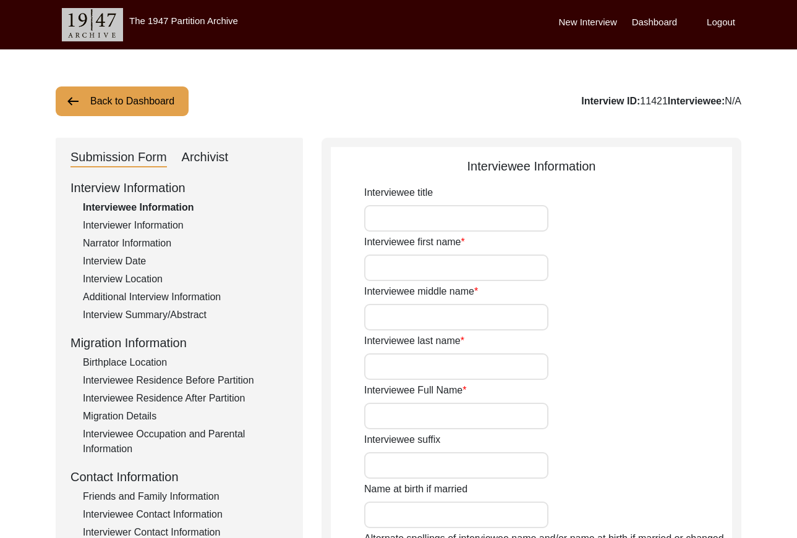
type input "Mr."
type input "[DEMOGRAPHIC_DATA]"
type input "Sulaiman"
type input "Rajput"
type input "[PERSON_NAME]"
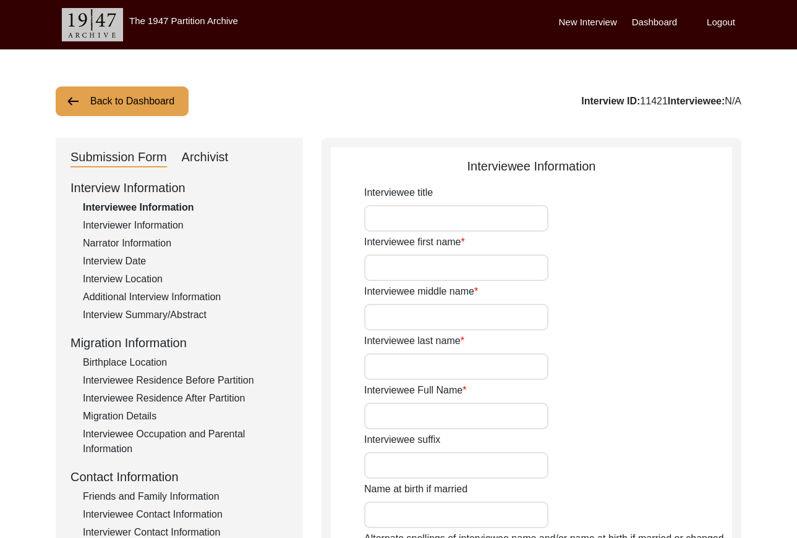
type input "[PERSON_NAME]"
type input "1944"
type input "81"
type input "[DEMOGRAPHIC_DATA]"
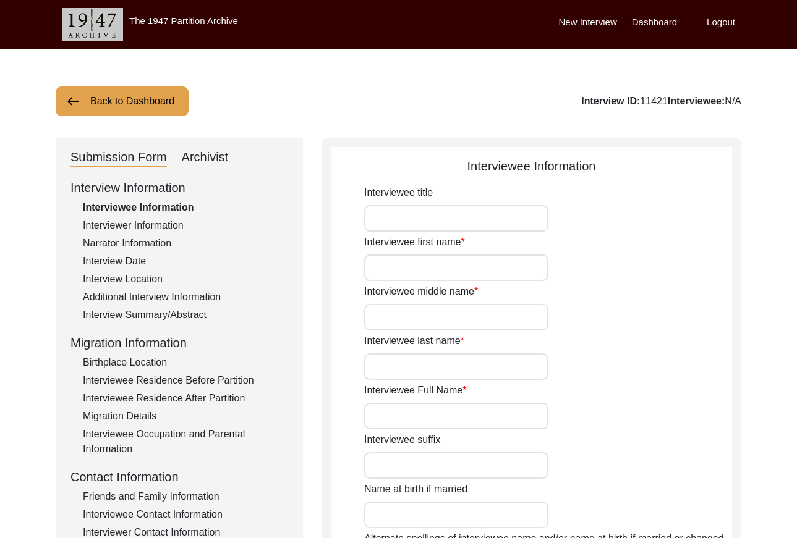
type input "Urdu"
type input "Rohteki"
type input "[DEMOGRAPHIC_DATA]"
type input "Rajput"
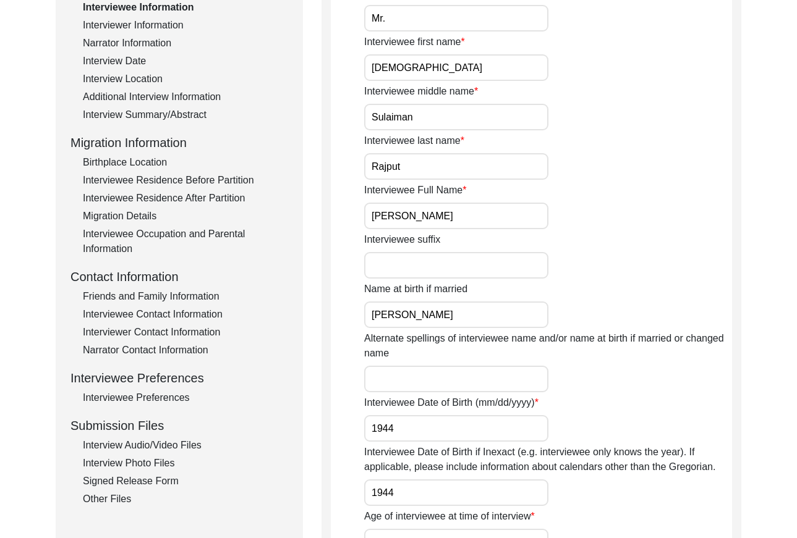
scroll to position [237, 0]
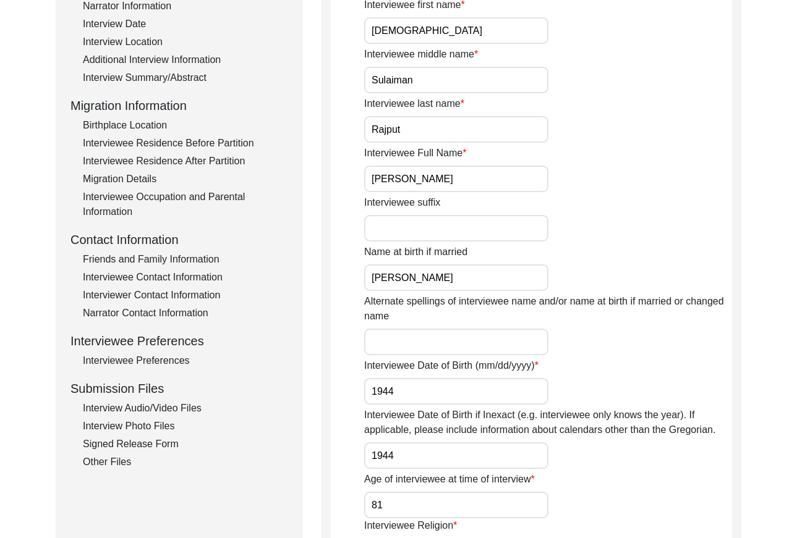
click at [514, 185] on input "[PERSON_NAME]" at bounding box center [456, 179] width 184 height 27
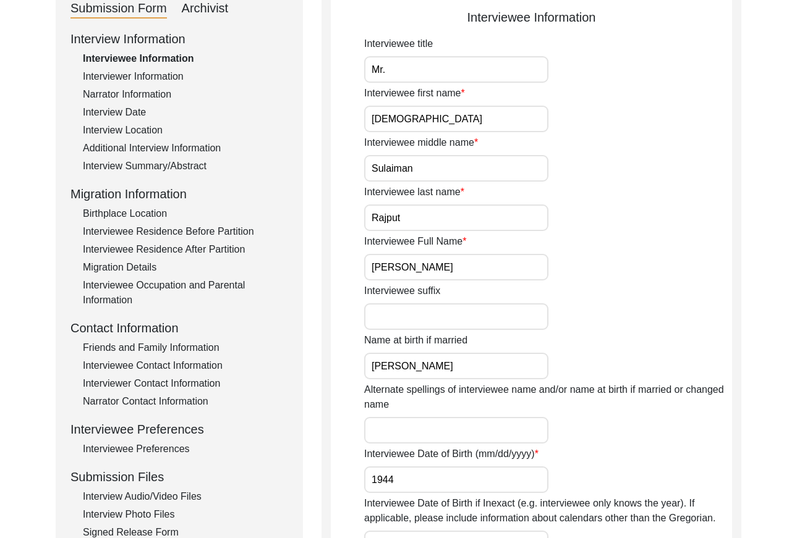
scroll to position [143, 0]
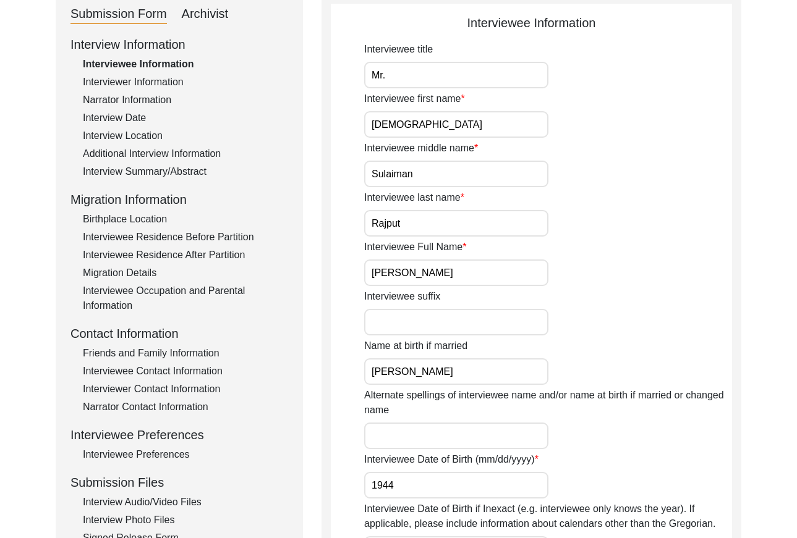
click at [163, 79] on div "Interviewer Information" at bounding box center [185, 82] width 205 height 15
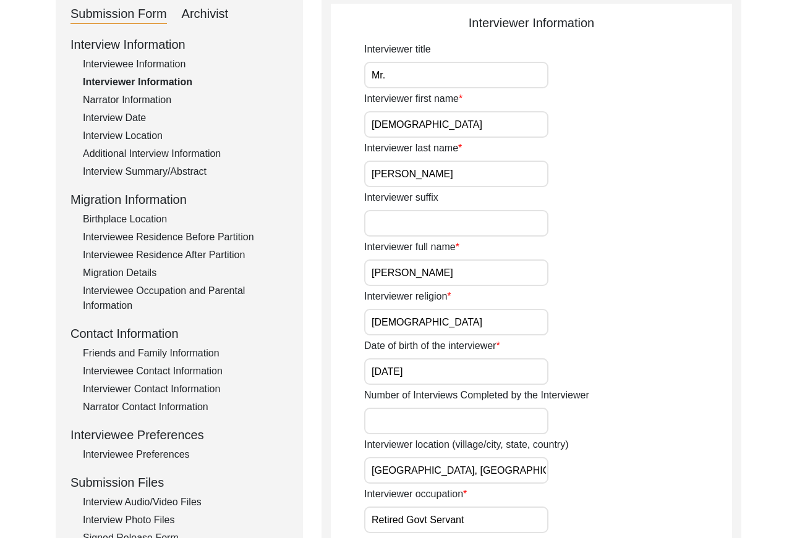
click at [486, 269] on input "[PERSON_NAME]" at bounding box center [456, 273] width 184 height 27
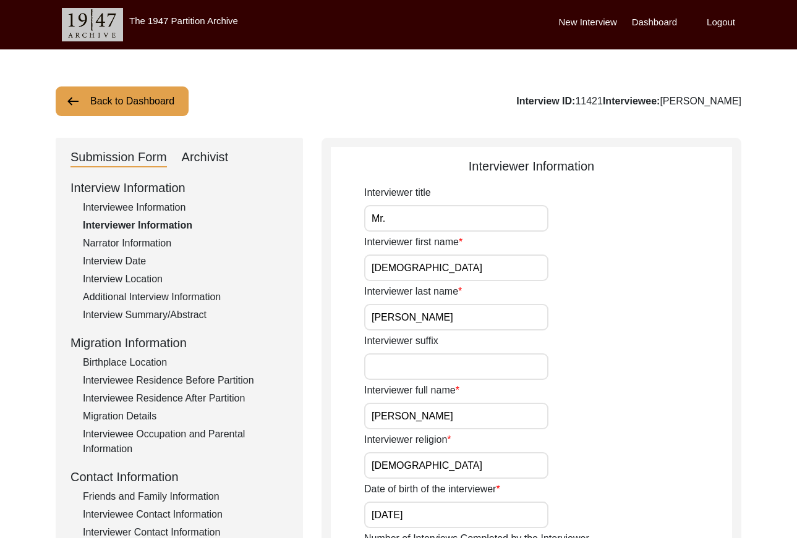
click at [159, 98] on button "Back to Dashboard" at bounding box center [122, 102] width 133 height 30
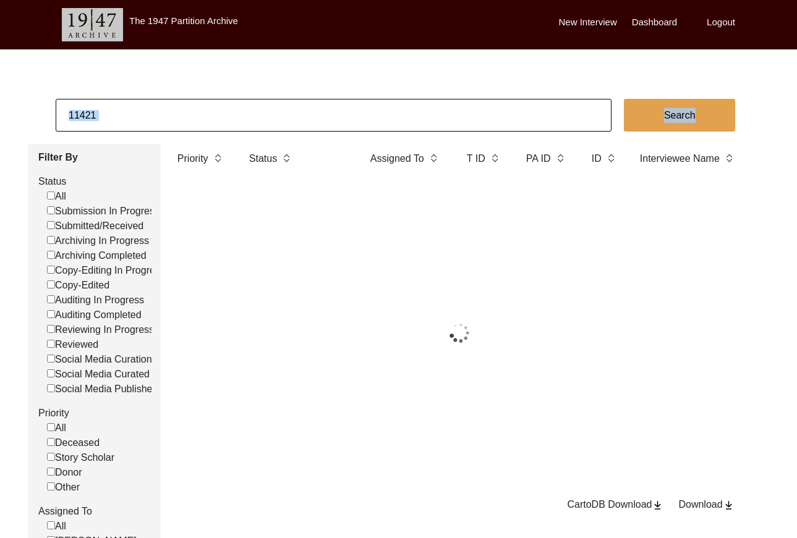
click at [164, 98] on body "The 1947 Partition Archive New Interview Dashboard Logout 11421 Search Filter B…" at bounding box center [398, 350] width 797 height 701
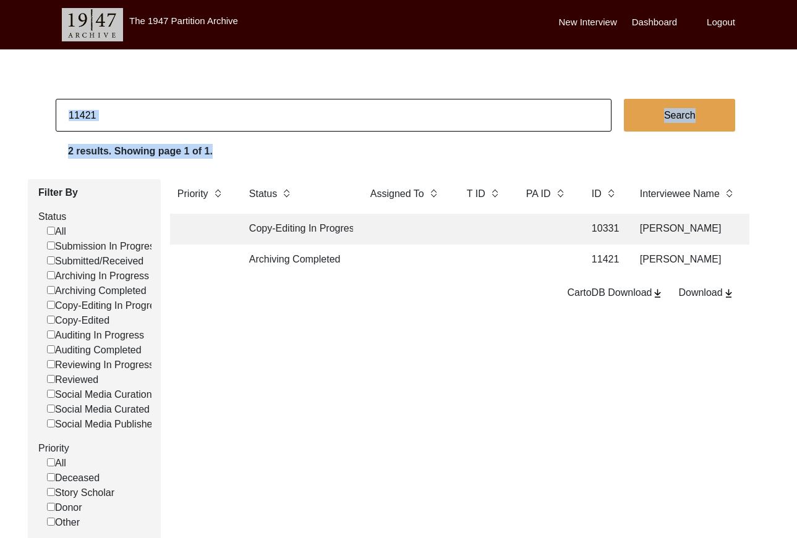
click at [108, 117] on input "11421" at bounding box center [334, 115] width 556 height 33
click at [108, 118] on input "11421" at bounding box center [334, 115] width 556 height 33
paste input "7"
type input "11427"
checkbox input "false"
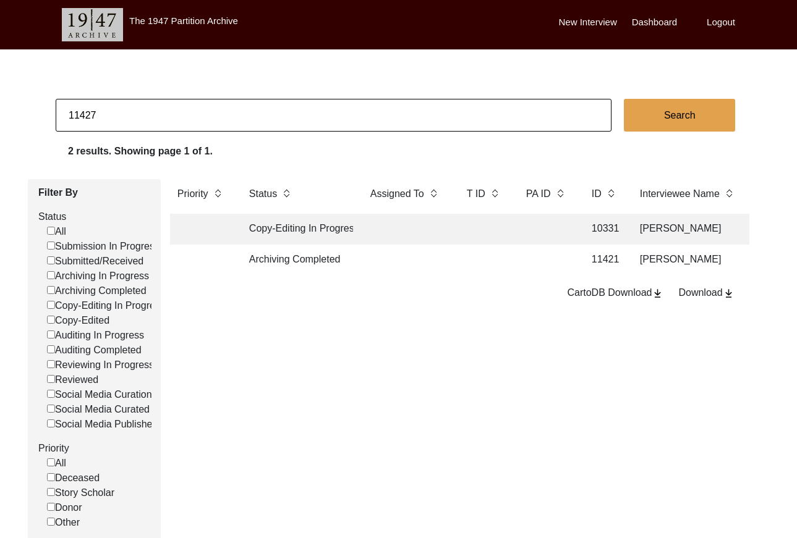
checkbox input "false"
click at [502, 274] on td at bounding box center [483, 260] width 49 height 31
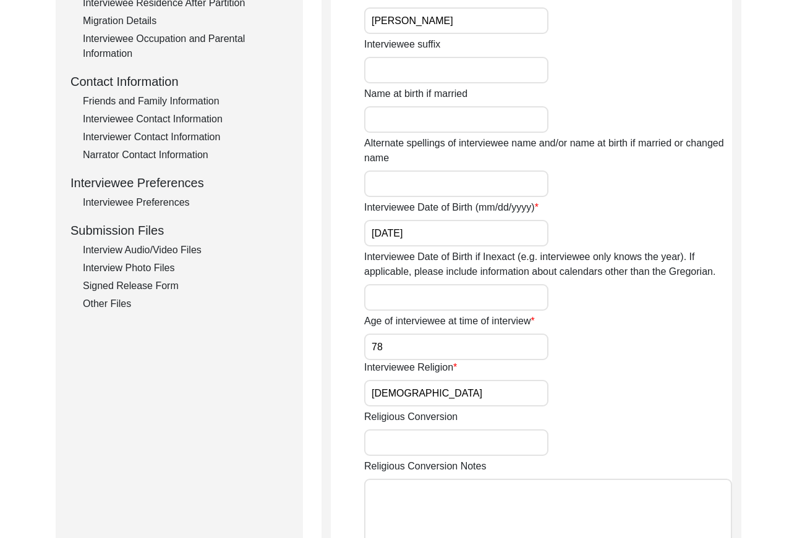
scroll to position [387, 0]
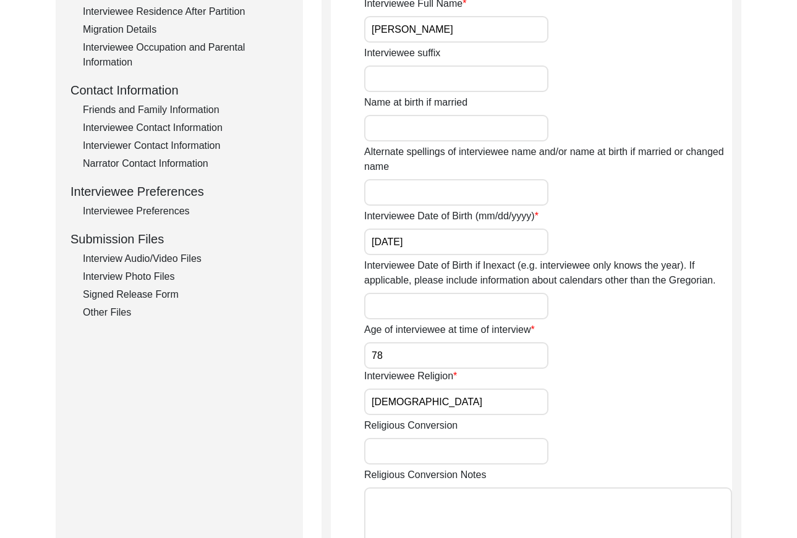
click at [148, 212] on div "Interviewee Preferences" at bounding box center [185, 211] width 205 height 15
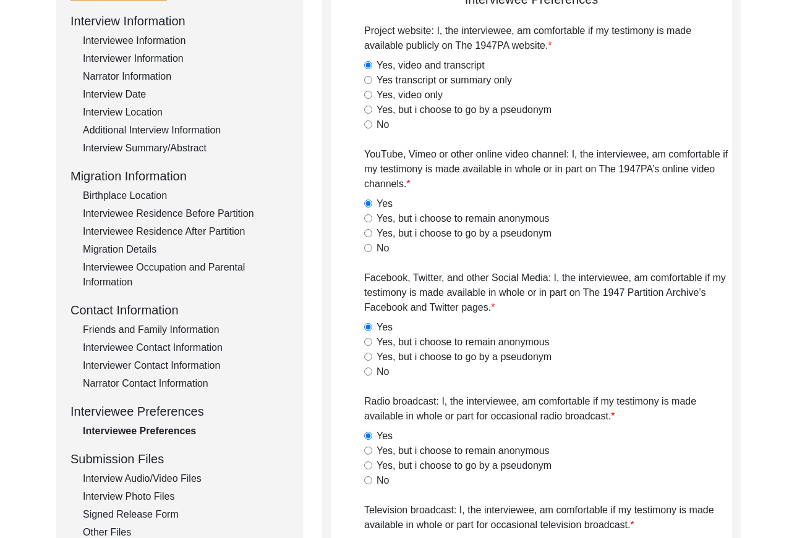
scroll to position [123, 0]
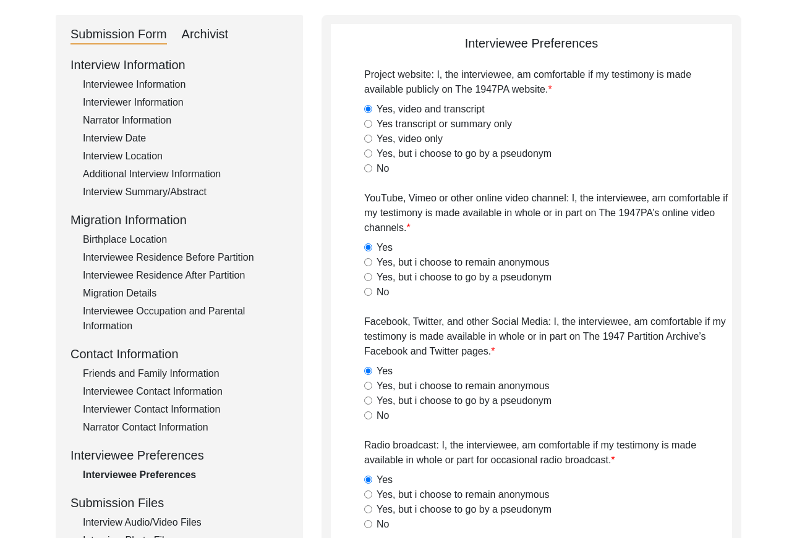
drag, startPoint x: 160, startPoint y: 78, endPoint x: 247, endPoint y: 90, distance: 87.3
click at [161, 78] on div "Interviewee Information" at bounding box center [185, 84] width 205 height 15
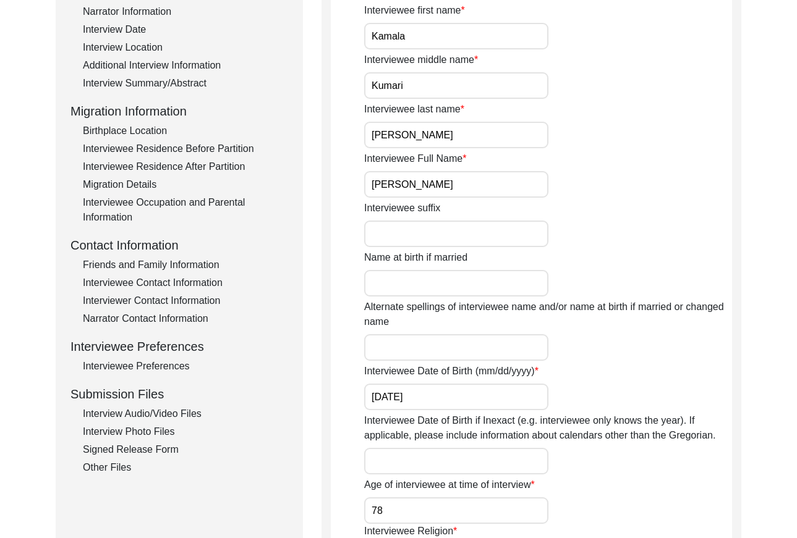
scroll to position [236, 0]
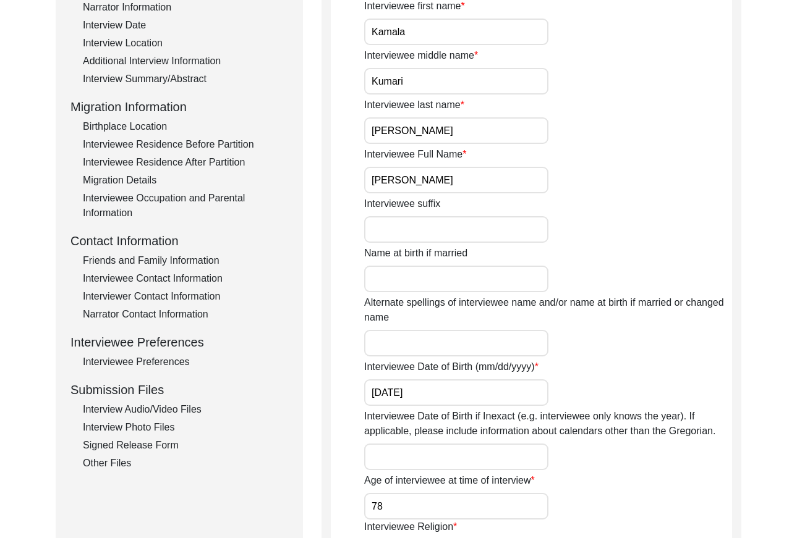
click at [470, 180] on input "[PERSON_NAME]" at bounding box center [456, 180] width 184 height 27
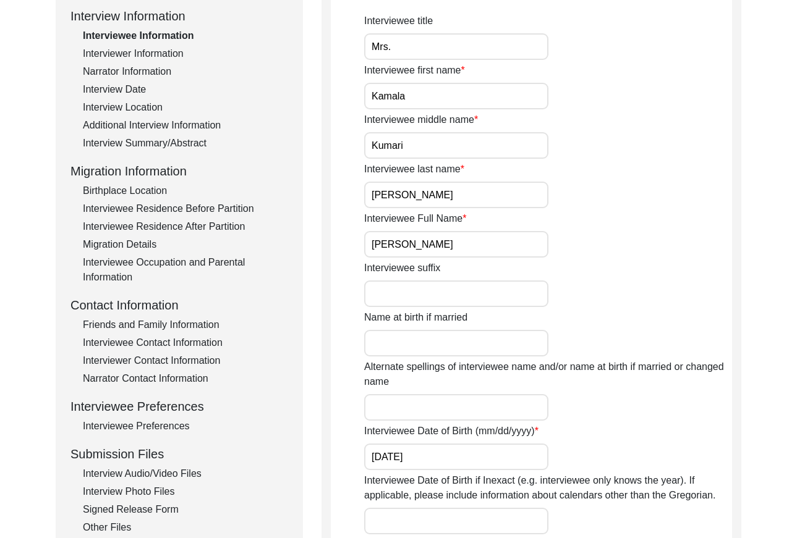
scroll to position [82, 0]
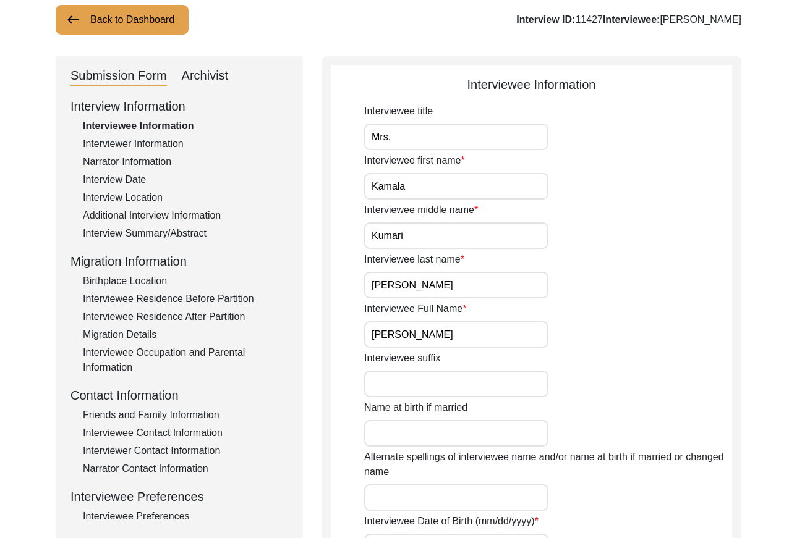
drag, startPoint x: 147, startPoint y: 146, endPoint x: 303, endPoint y: 146, distance: 155.8
click at [148, 146] on div "Interviewer Information" at bounding box center [185, 144] width 205 height 15
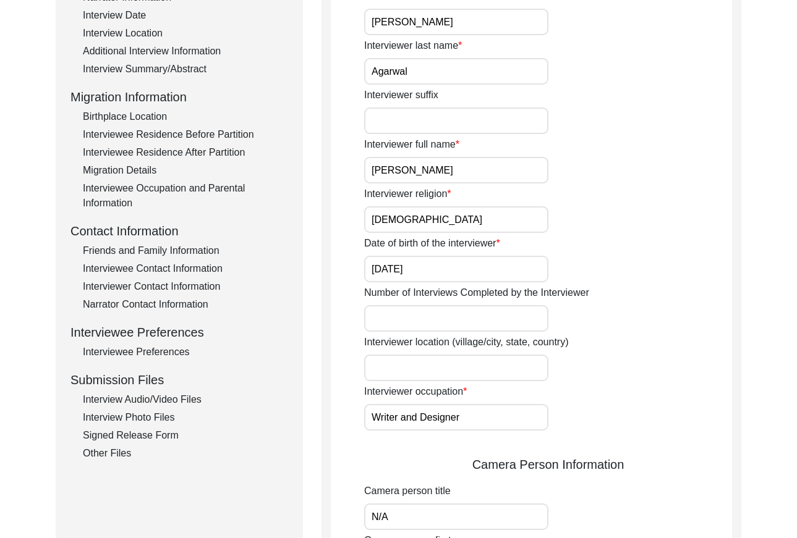
click at [483, 177] on input "[PERSON_NAME]" at bounding box center [456, 170] width 184 height 27
click at [705, 156] on div "Interviewer full name [PERSON_NAME]" at bounding box center [548, 161] width 368 height 46
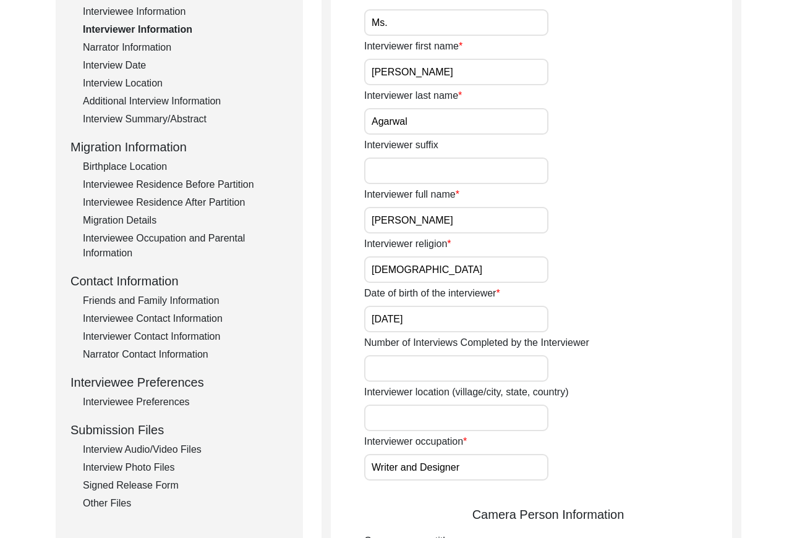
scroll to position [132, 0]
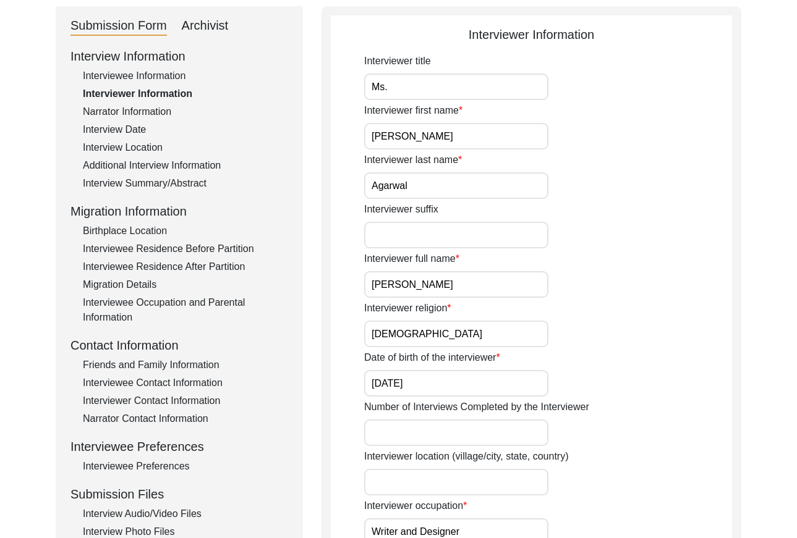
click at [148, 140] on div "Interview Location" at bounding box center [185, 147] width 205 height 15
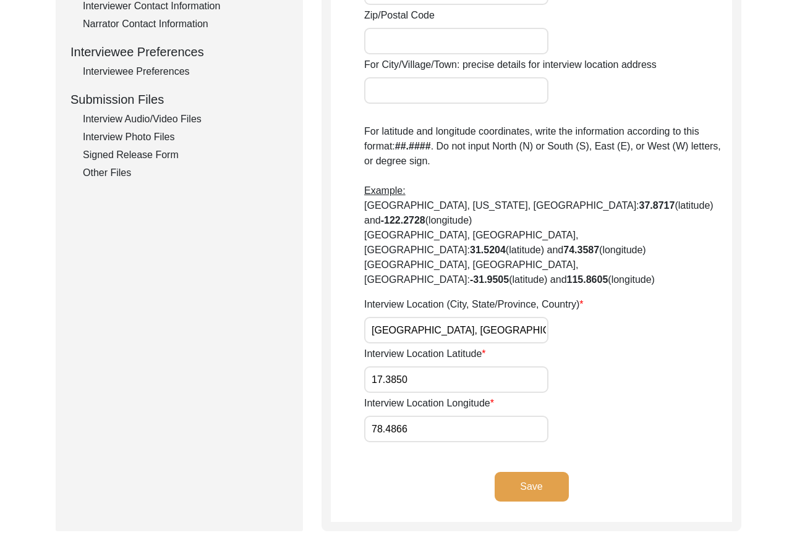
scroll to position [538, 0]
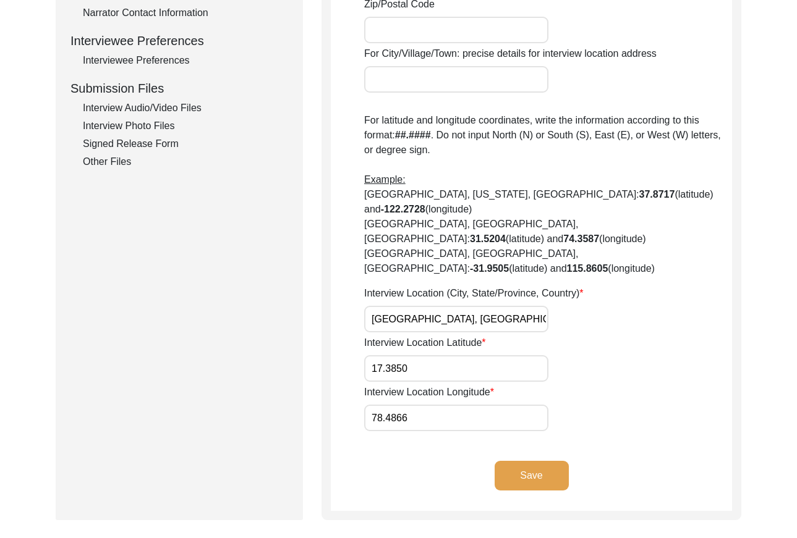
click at [490, 306] on input "[GEOGRAPHIC_DATA], [GEOGRAPHIC_DATA], [GEOGRAPHIC_DATA]" at bounding box center [456, 319] width 184 height 27
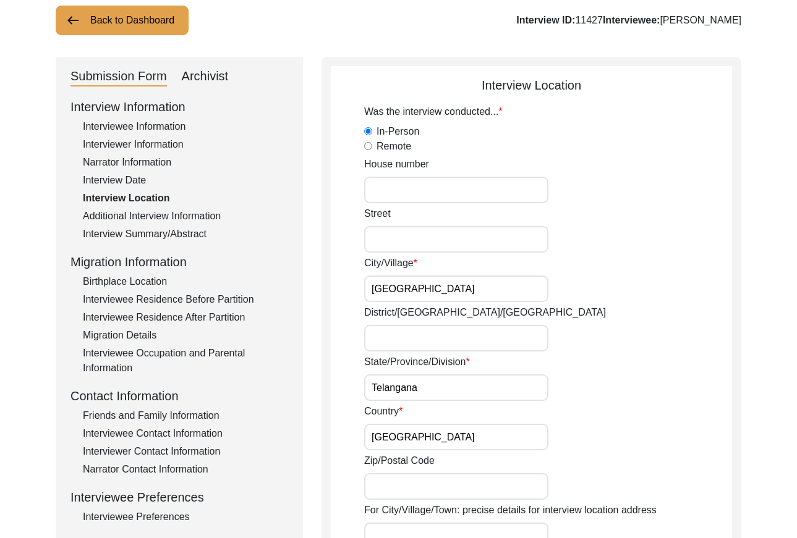
scroll to position [0, 0]
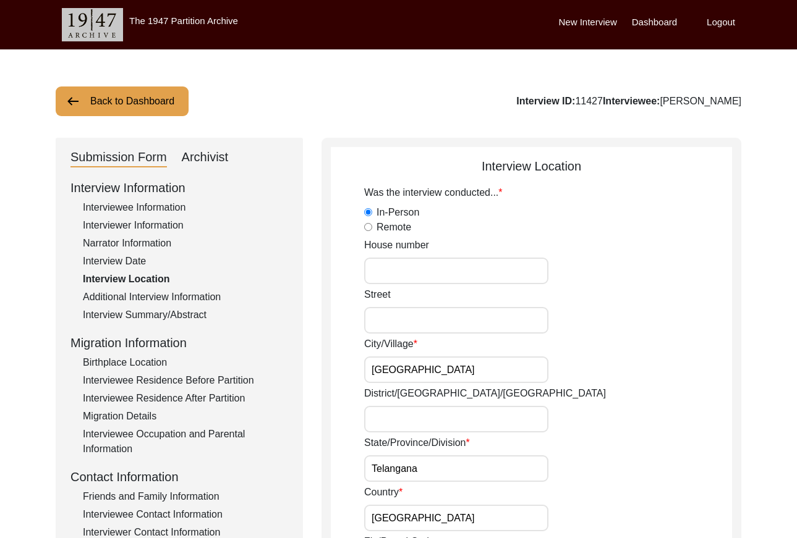
click at [159, 95] on button "Back to Dashboard" at bounding box center [122, 102] width 133 height 30
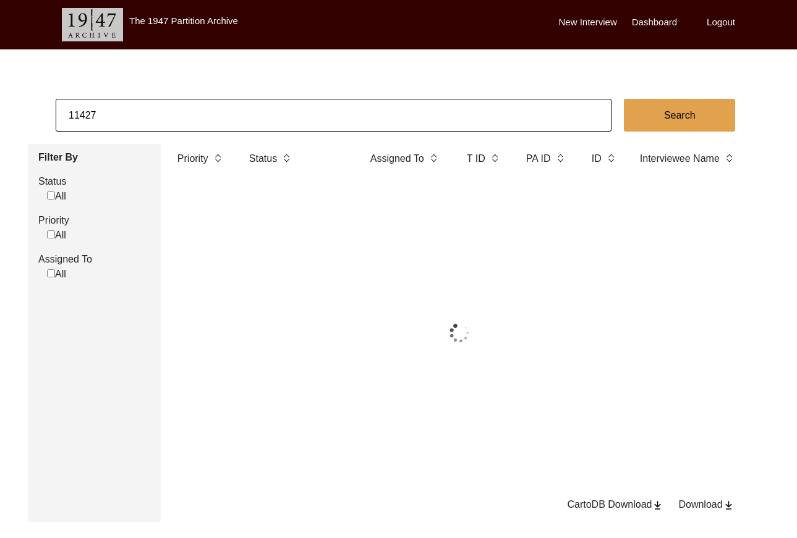
click at [209, 113] on input "11427" at bounding box center [334, 115] width 556 height 33
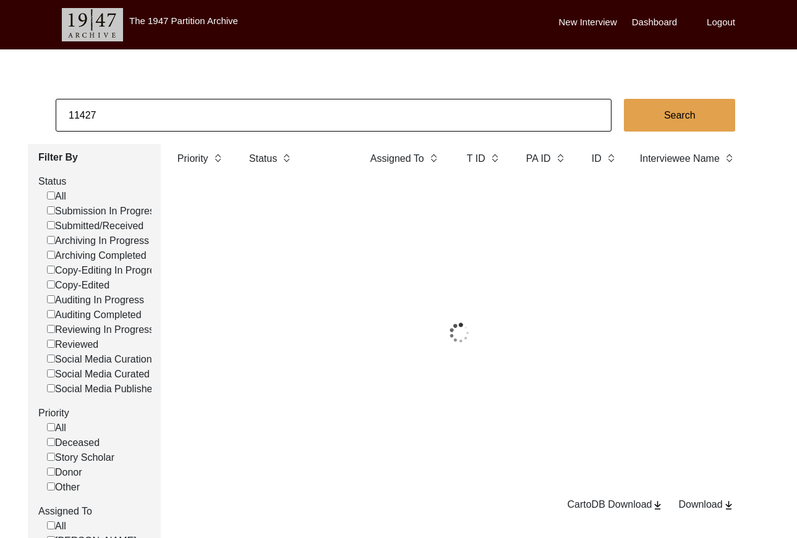
click at [209, 113] on input "11427" at bounding box center [334, 115] width 556 height 33
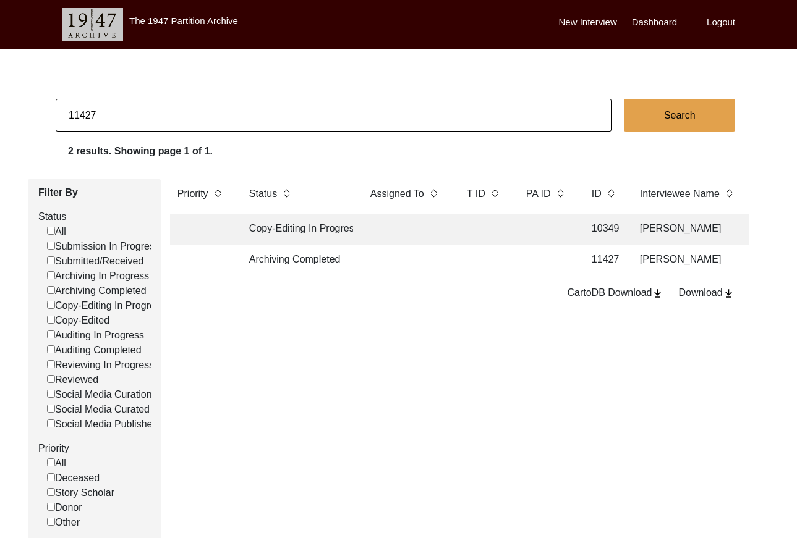
paste input "313"
type input "11313"
checkbox input "false"
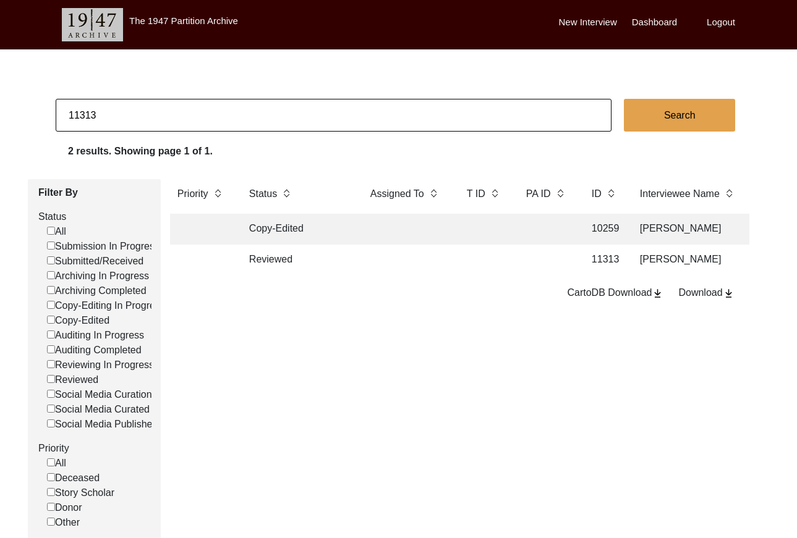
click at [506, 261] on td at bounding box center [483, 260] width 49 height 31
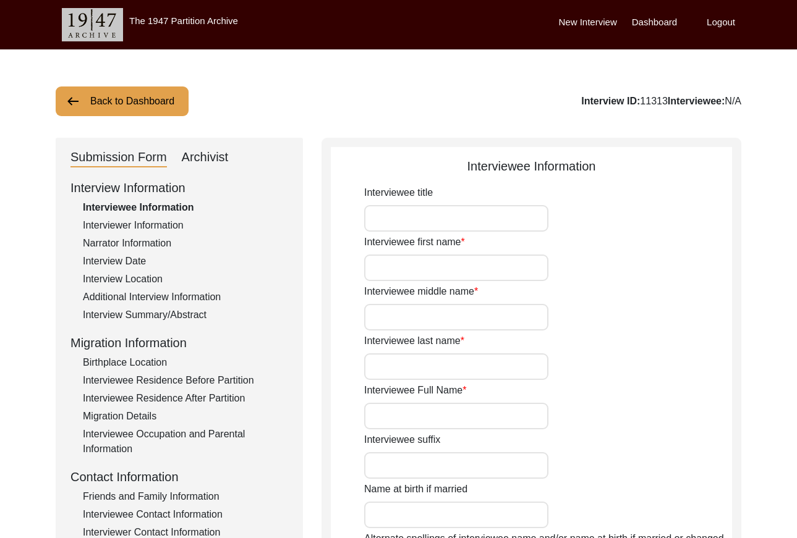
type input "Mrs."
type input "[PERSON_NAME]"
type input "N/A"
type input "[PERSON_NAME]"
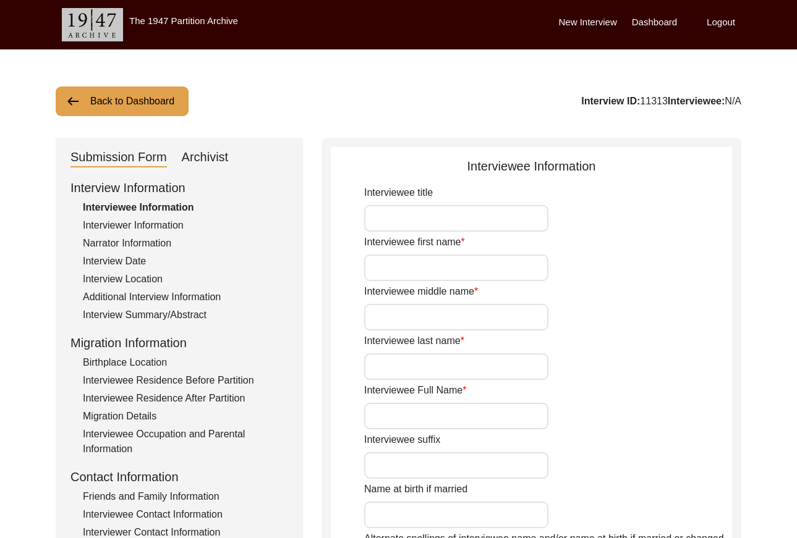
type input "[PERSON_NAME]"
type input "[DATE]"
type input "77"
type input "[DEMOGRAPHIC_DATA]"
type input "N/A"
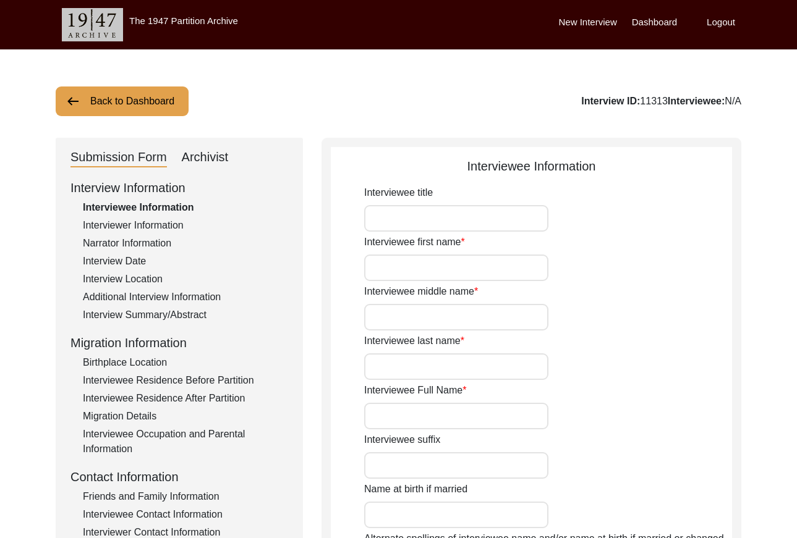
type input "Bengali"
type input "[DEMOGRAPHIC_DATA]"
type input "Indian (Bengali)"
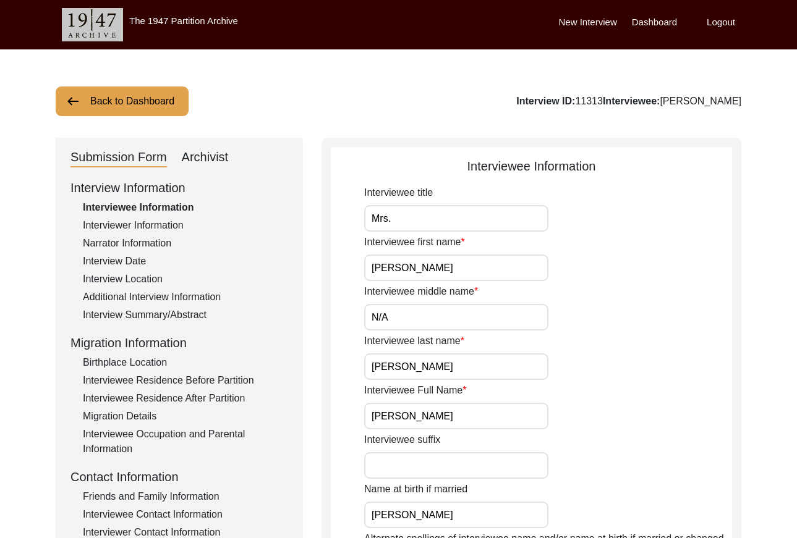
click at [485, 421] on input "[PERSON_NAME]" at bounding box center [456, 416] width 184 height 27
click at [137, 224] on div "Interviewer Information" at bounding box center [185, 225] width 205 height 15
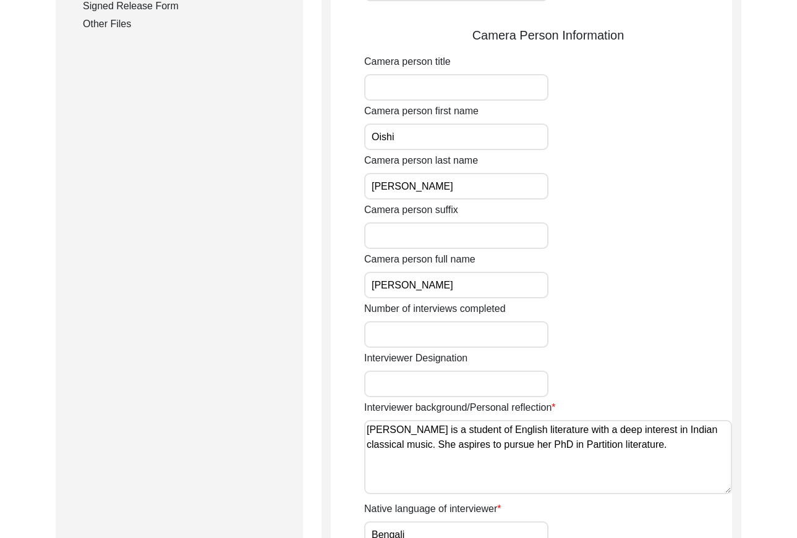
scroll to position [683, 0]
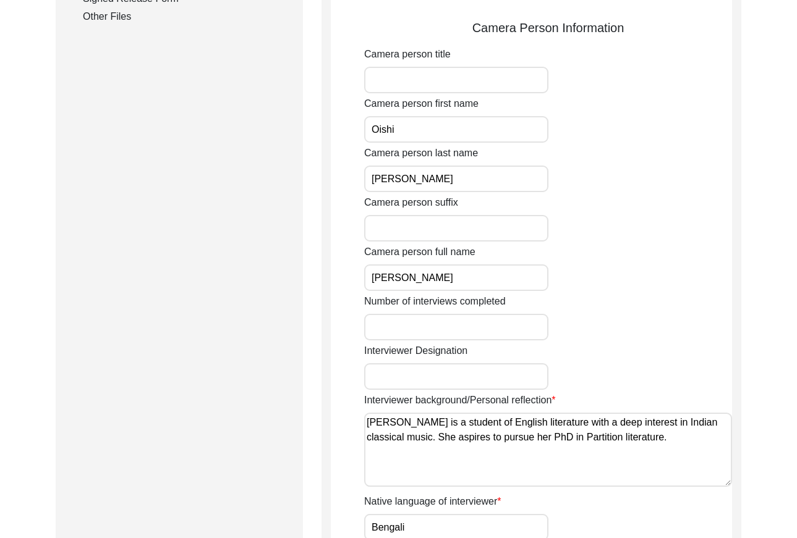
click at [470, 280] on input "[PERSON_NAME]" at bounding box center [456, 278] width 184 height 27
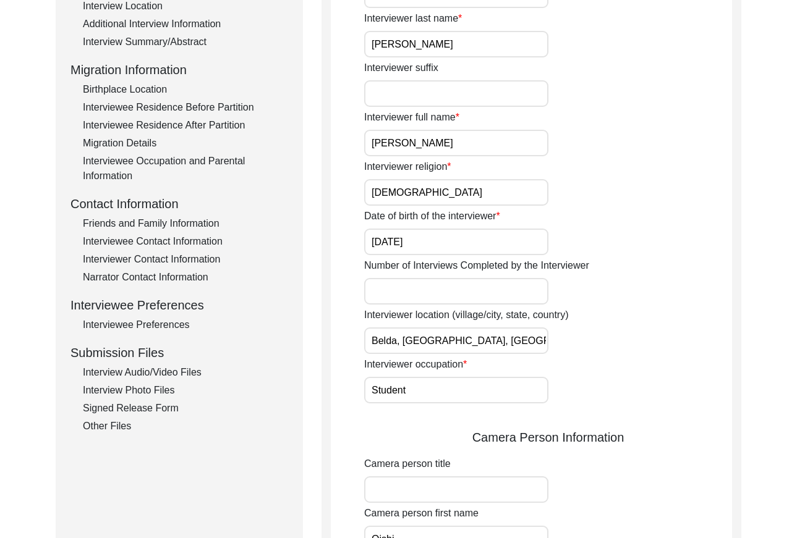
scroll to position [106, 0]
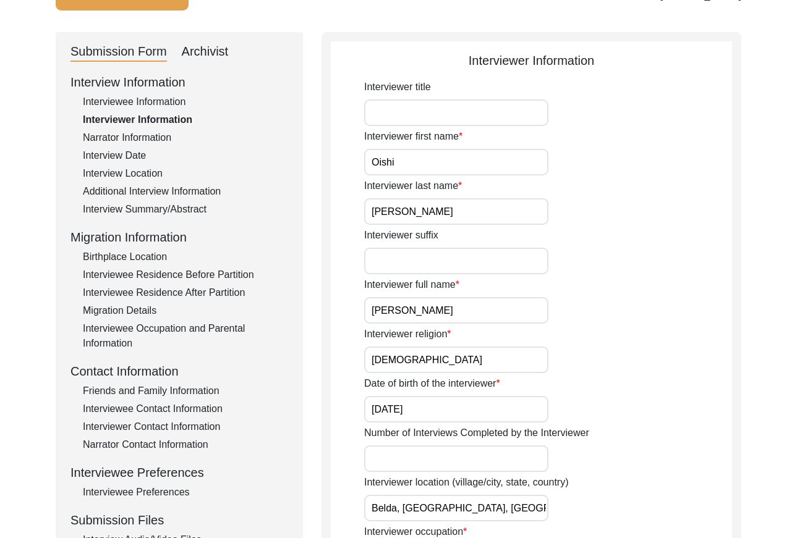
drag, startPoint x: 140, startPoint y: 179, endPoint x: 278, endPoint y: 185, distance: 138.6
click at [140, 178] on div "Interview Location" at bounding box center [185, 173] width 205 height 15
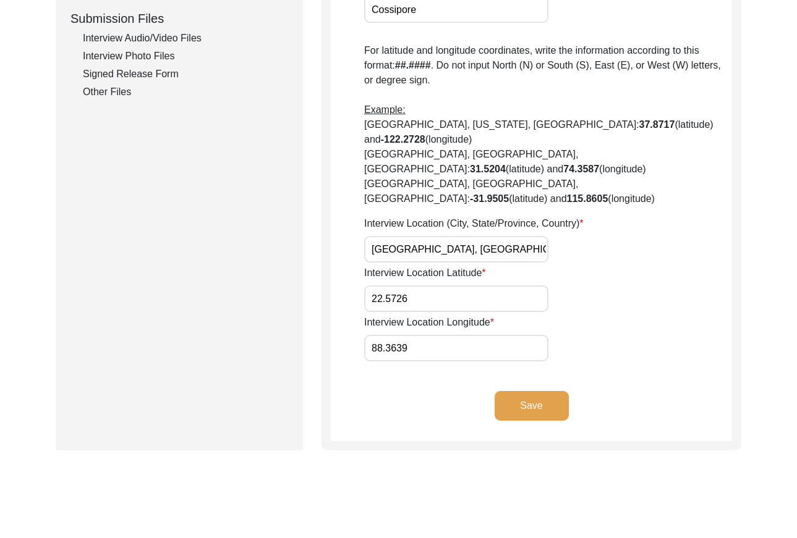
scroll to position [648, 0]
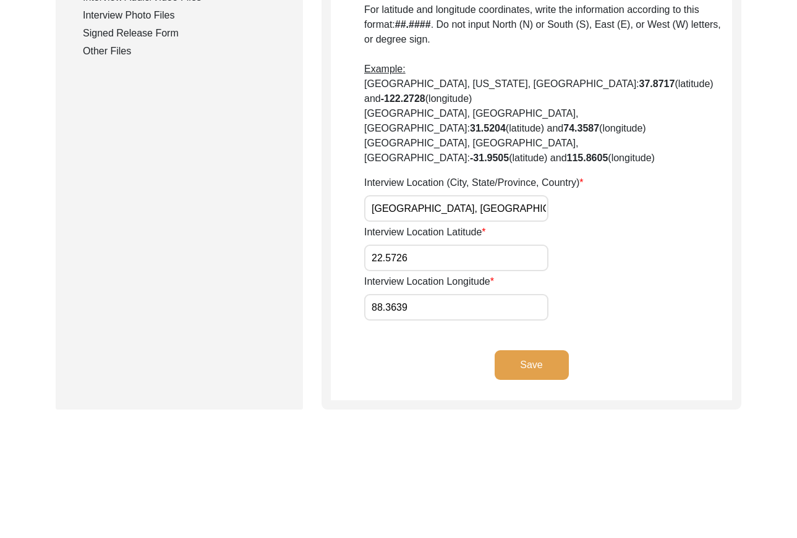
click at [479, 195] on input "[GEOGRAPHIC_DATA], [GEOGRAPHIC_DATA], [GEOGRAPHIC_DATA]" at bounding box center [456, 208] width 184 height 27
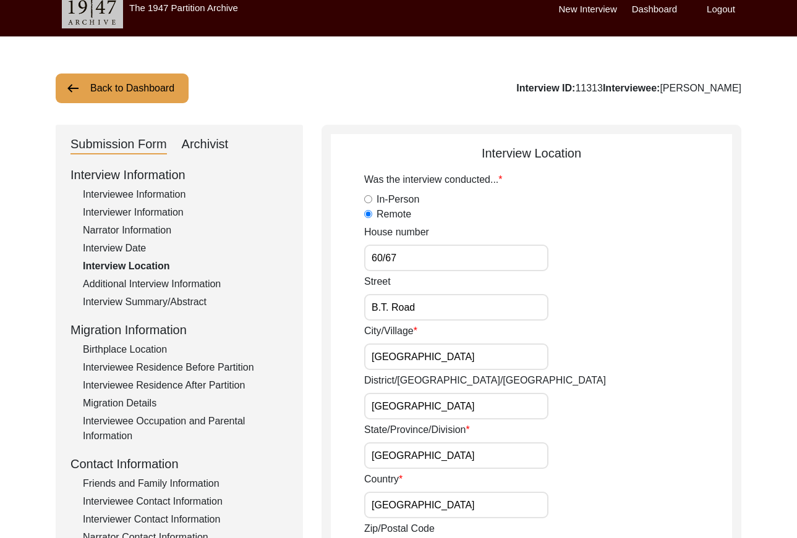
scroll to position [27, 0]
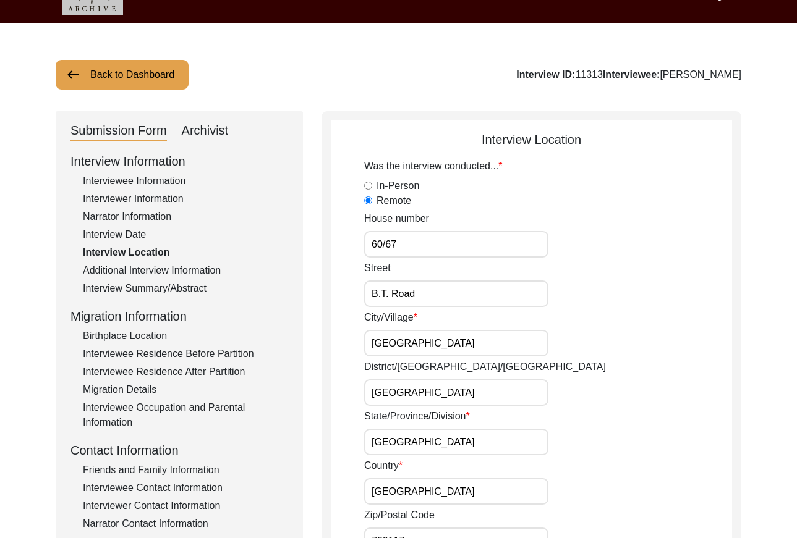
click at [171, 68] on button "Back to Dashboard" at bounding box center [122, 75] width 133 height 30
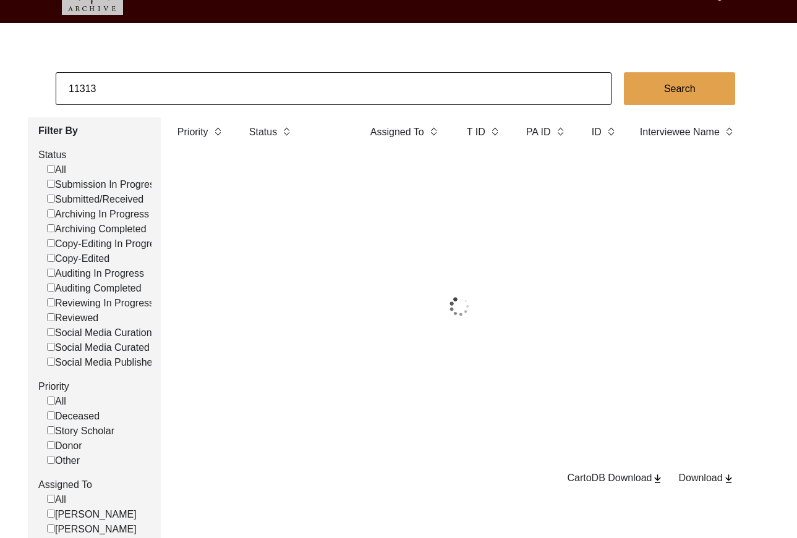
click at [204, 85] on input "11313" at bounding box center [334, 88] width 556 height 33
paste input "41"
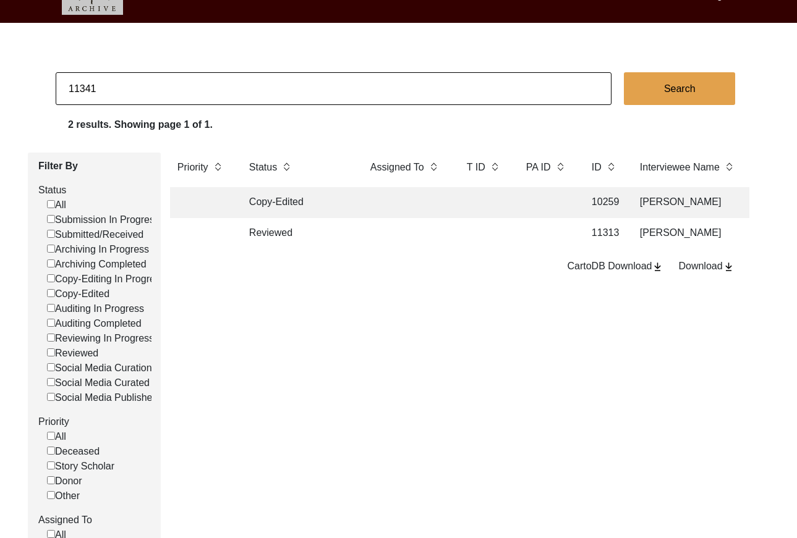
type input "11341"
checkbox input "false"
click at [538, 232] on td at bounding box center [547, 233] width 56 height 31
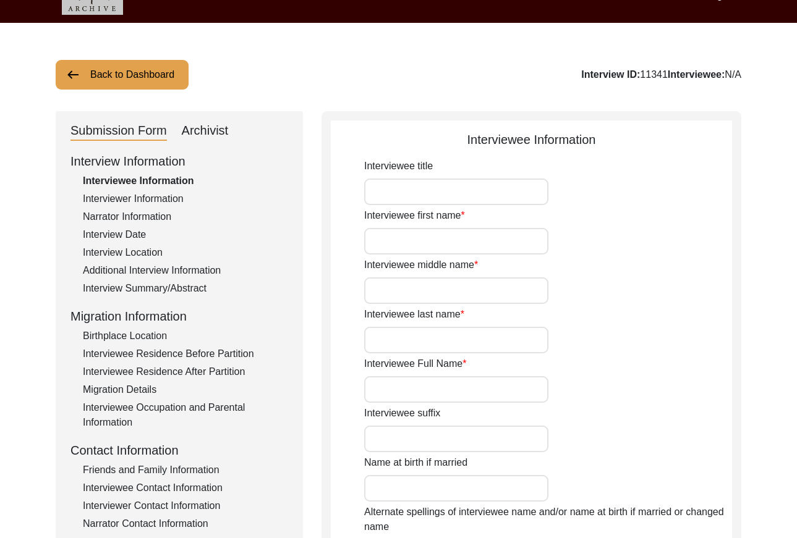
type input "Mr."
type input "Ajit"
type input "[PERSON_NAME]"
type input "Sarkar"
type input "[PERSON_NAME]"
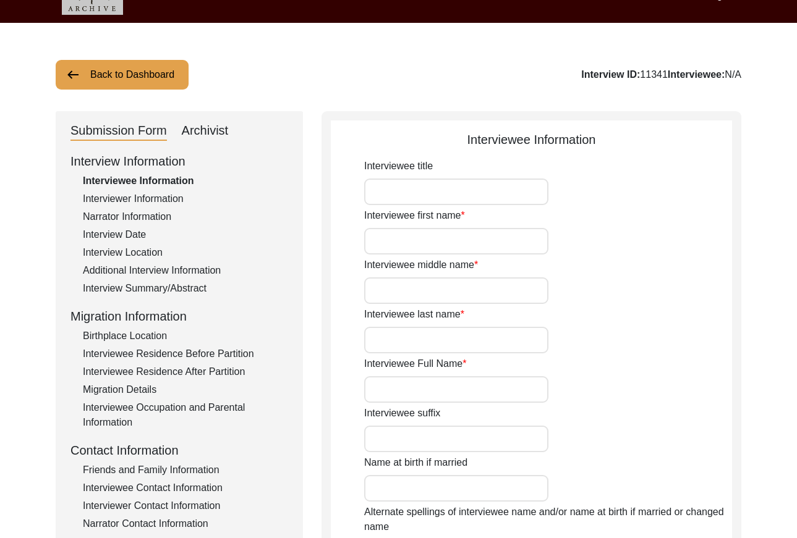
type input "[DATE]"
type input "88"
type input "[DEMOGRAPHIC_DATA] ([DEMOGRAPHIC_DATA])"
type input "Bengali"
type input "[DEMOGRAPHIC_DATA]"
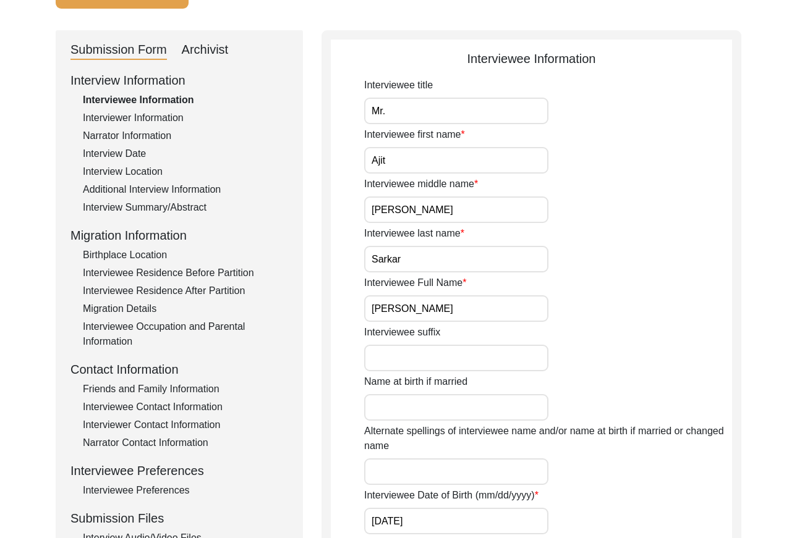
scroll to position [165, 0]
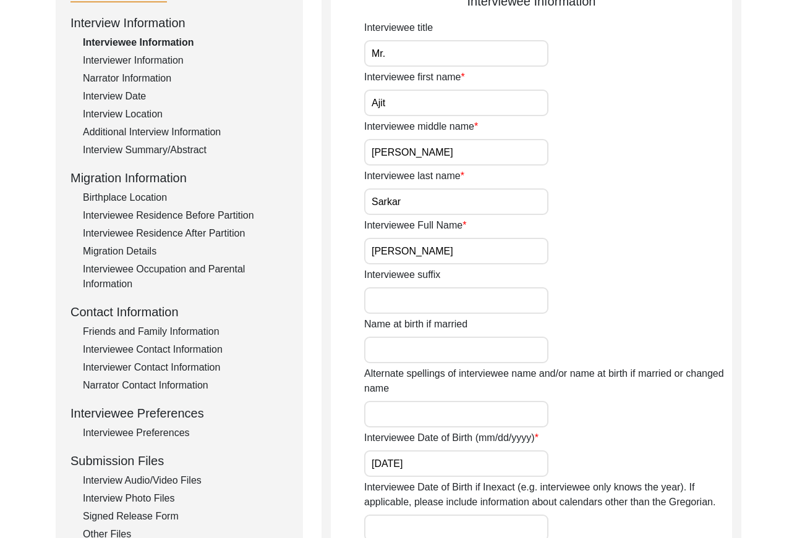
click at [483, 247] on input "[PERSON_NAME]" at bounding box center [456, 251] width 184 height 27
click at [149, 59] on div "Interviewer Information" at bounding box center [185, 60] width 205 height 15
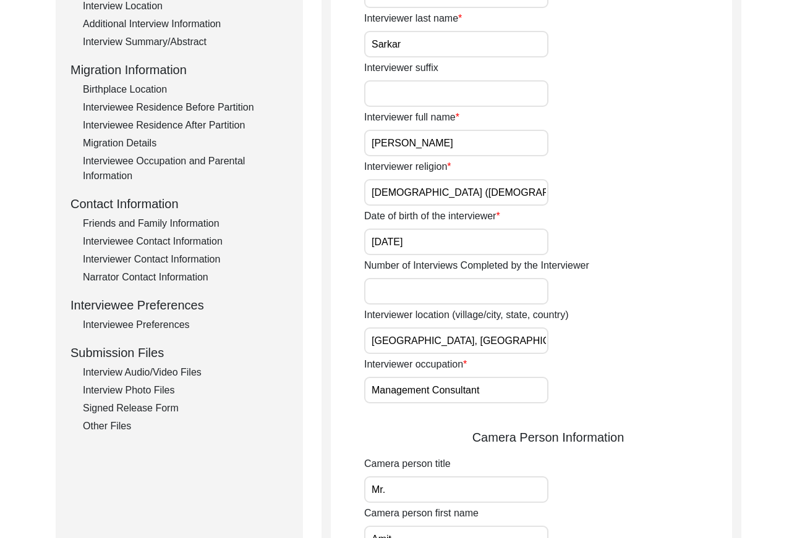
scroll to position [279, 0]
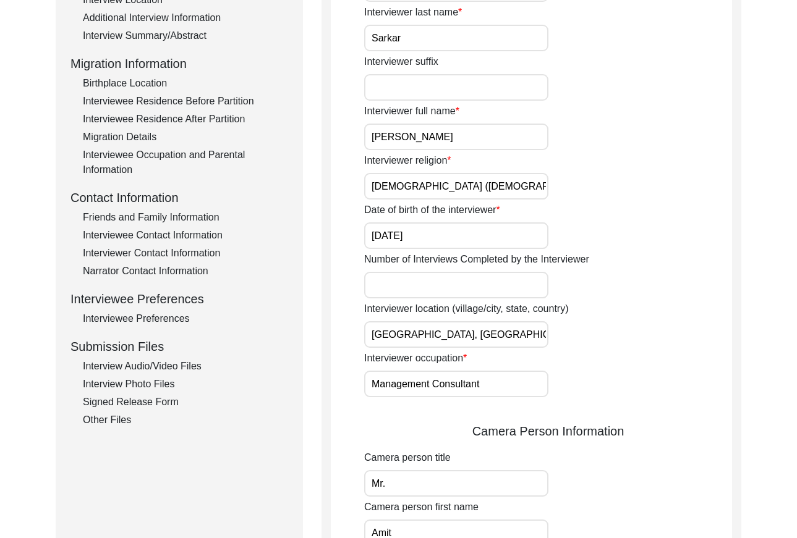
click at [468, 133] on input "[PERSON_NAME]" at bounding box center [456, 137] width 184 height 27
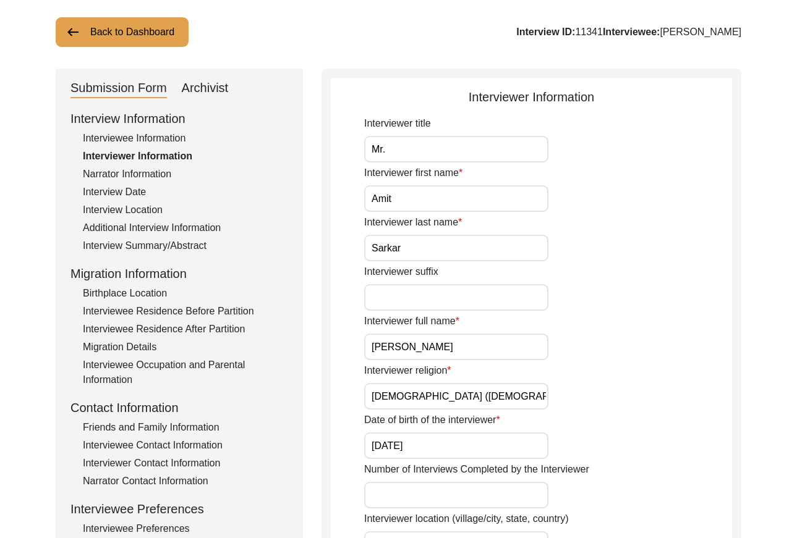
scroll to position [54, 0]
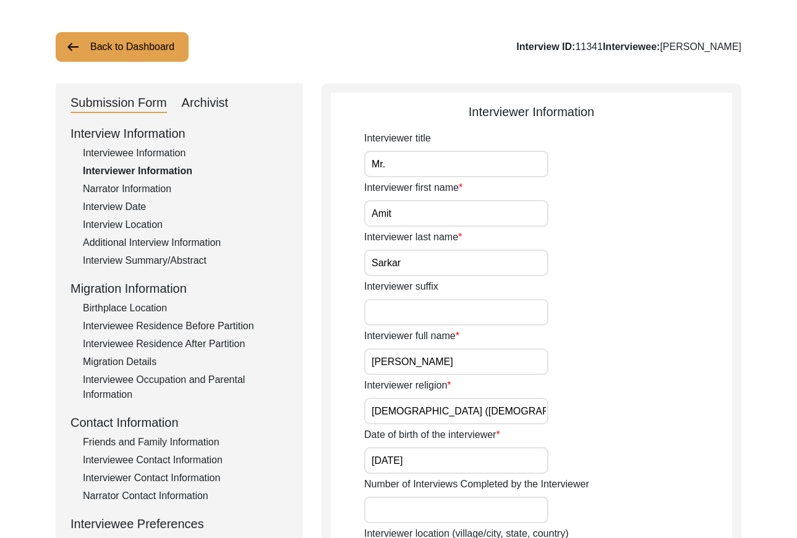
click at [155, 216] on div "Interview Information Interviewee Information Interviewer Information Narrator …" at bounding box center [179, 388] width 218 height 528
click at [151, 221] on div "Interview Location" at bounding box center [185, 225] width 205 height 15
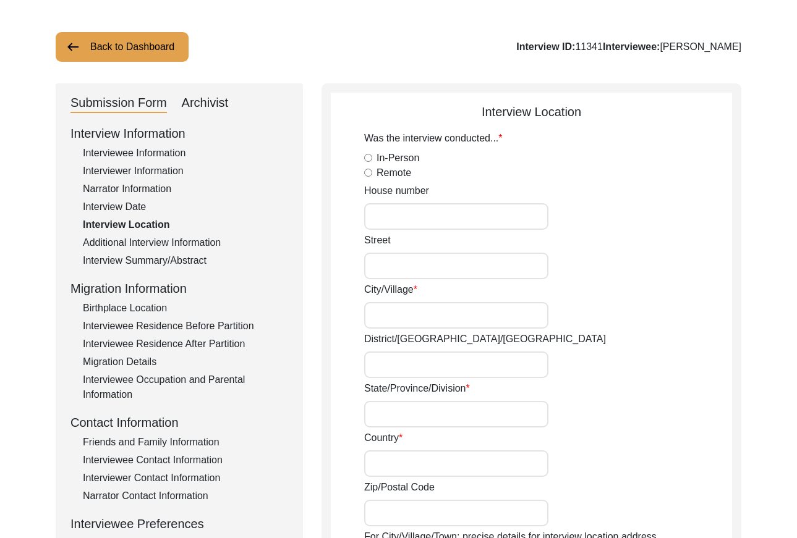
radio input "true"
type input "C-41, 4th floor, Kalpataru Primus Residences"
type input "[GEOGRAPHIC_DATA], [GEOGRAPHIC_DATA][PERSON_NAME] (East)"
type input "[GEOGRAPHIC_DATA]"
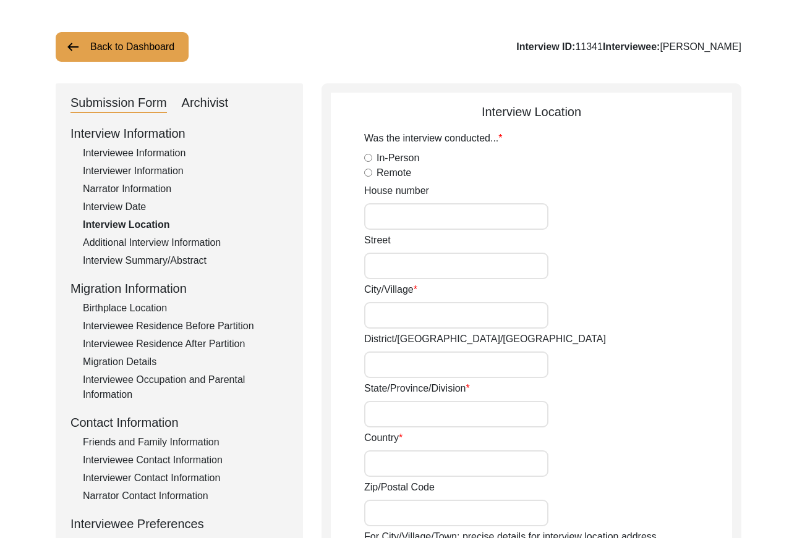
type input "[GEOGRAPHIC_DATA]"
type input "400055"
type input "[GEOGRAPHIC_DATA], [GEOGRAPHIC_DATA], [GEOGRAPHIC_DATA]"
type input "19.0760"
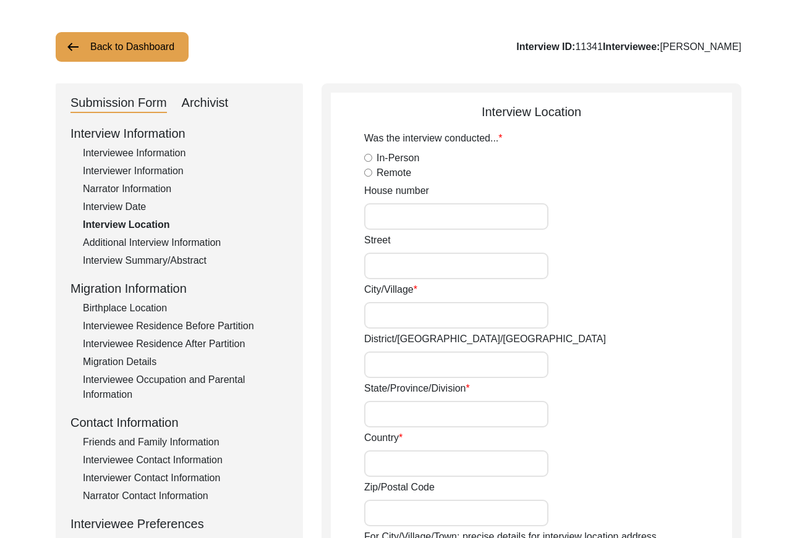
type input "72.8777"
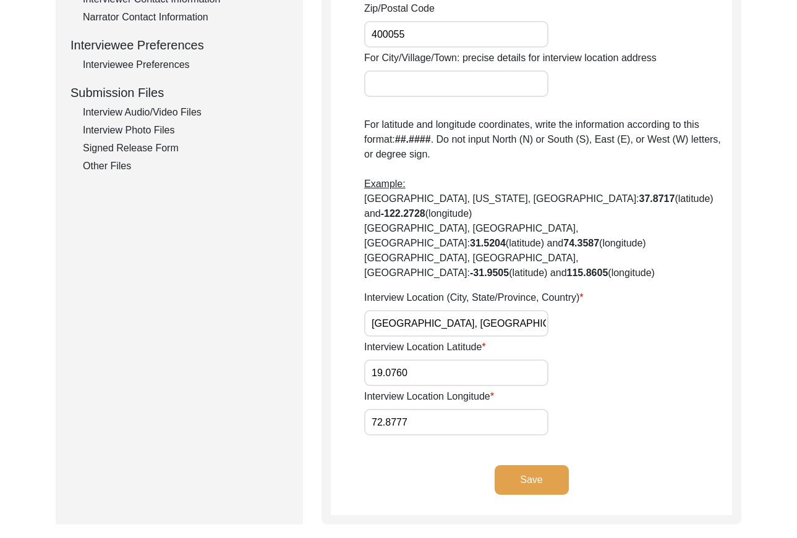
scroll to position [575, 0]
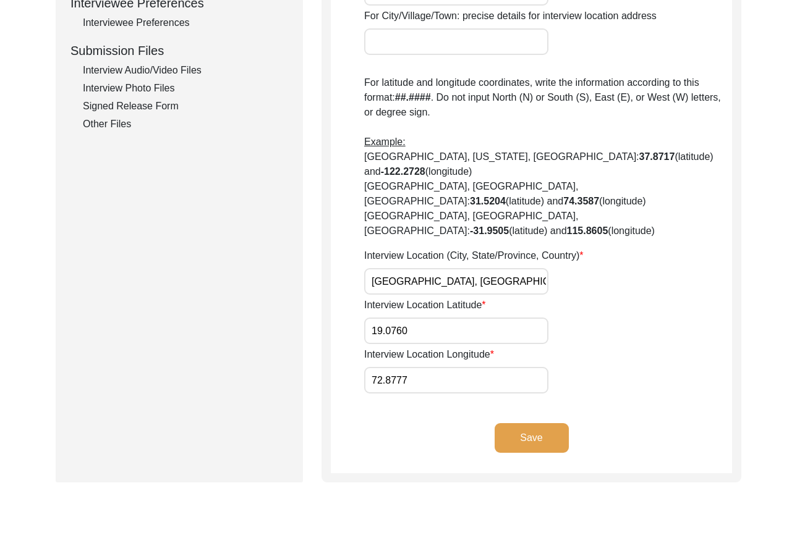
click at [527, 268] on input "[GEOGRAPHIC_DATA], [GEOGRAPHIC_DATA], [GEOGRAPHIC_DATA]" at bounding box center [456, 281] width 184 height 27
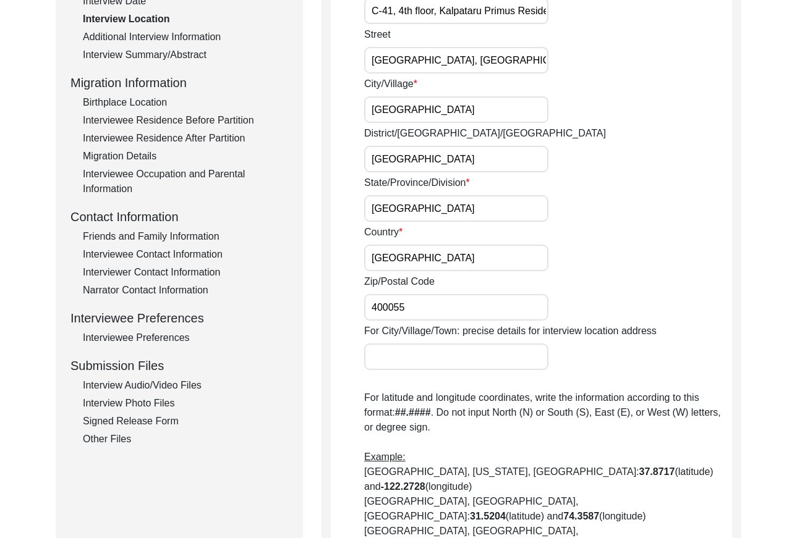
scroll to position [206, 0]
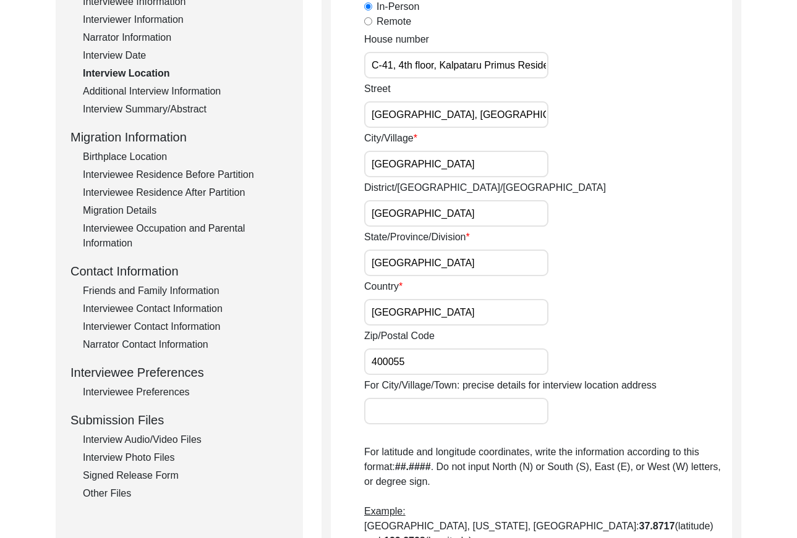
click at [158, 105] on div "Interview Summary/Abstract" at bounding box center [185, 109] width 205 height 15
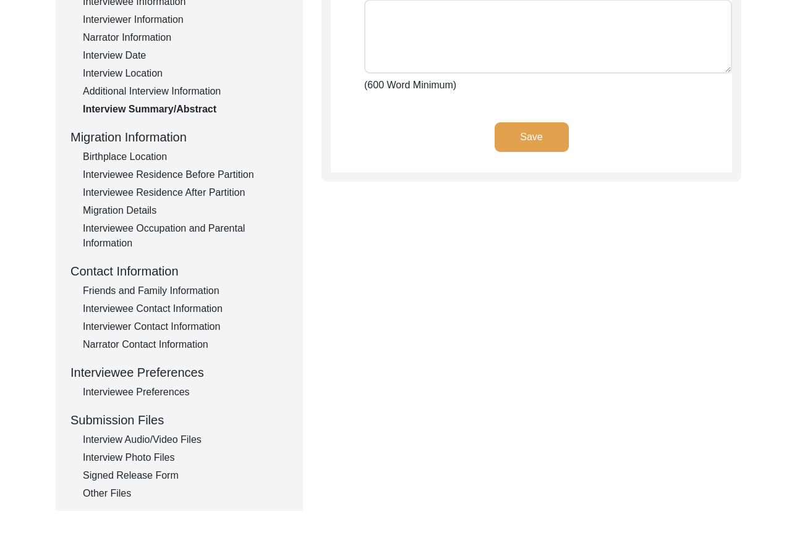
type textarea "Lo. Ipsu Dolor Sitame con ad elit 01 seddo eiu te i utlaboree dolorema. Al eni …"
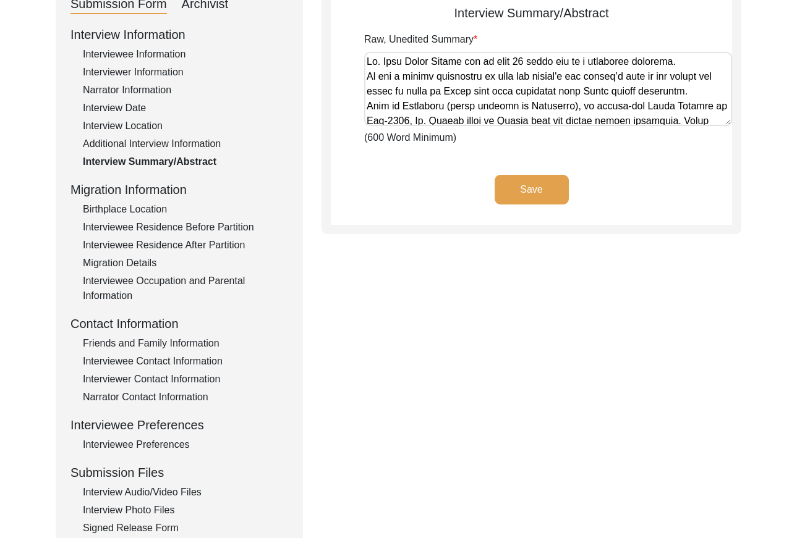
scroll to position [143, 0]
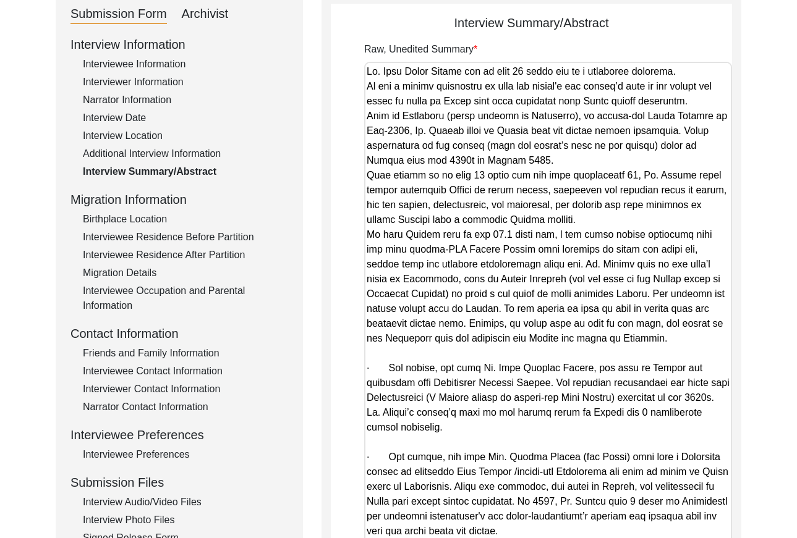
drag, startPoint x: 725, startPoint y: 134, endPoint x: 683, endPoint y: 578, distance: 445.7
click at [683, 538] on html "The 1947 Partition Archive New Interview Dashboard Logout Back to Dashboard Int…" at bounding box center [398, 361] width 797 height 1008
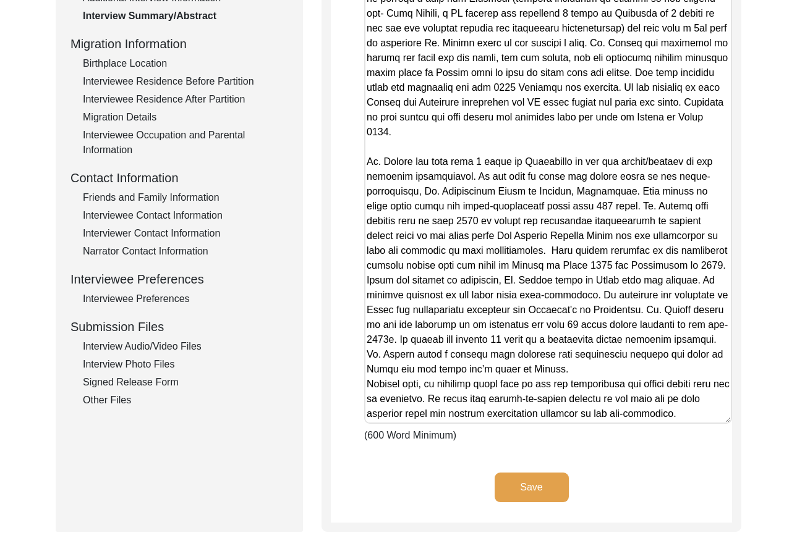
scroll to position [405, 0]
click at [122, 364] on div "Interview Photo Files" at bounding box center [185, 364] width 205 height 15
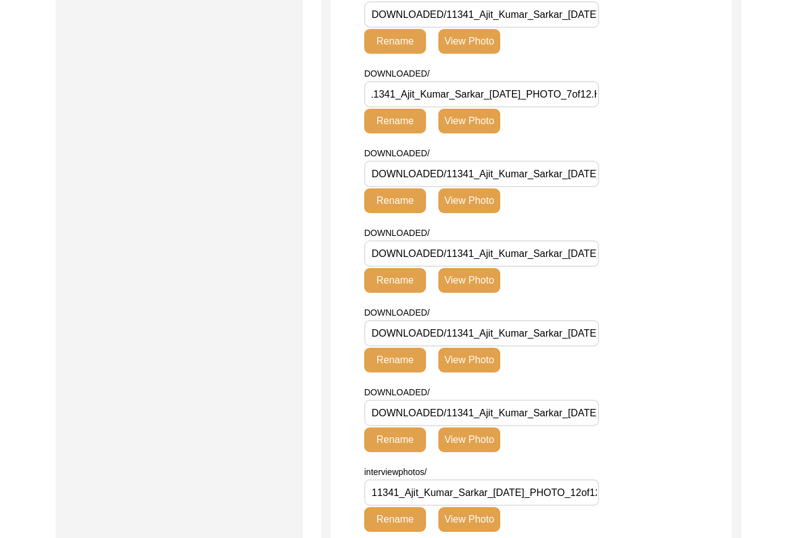
scroll to position [0, 117]
click at [448, 123] on button "View Photo" at bounding box center [469, 121] width 62 height 25
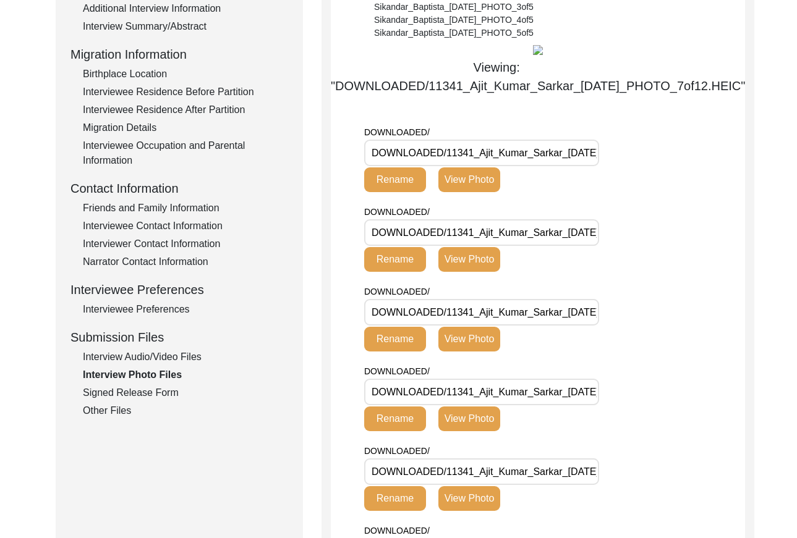
scroll to position [0, 0]
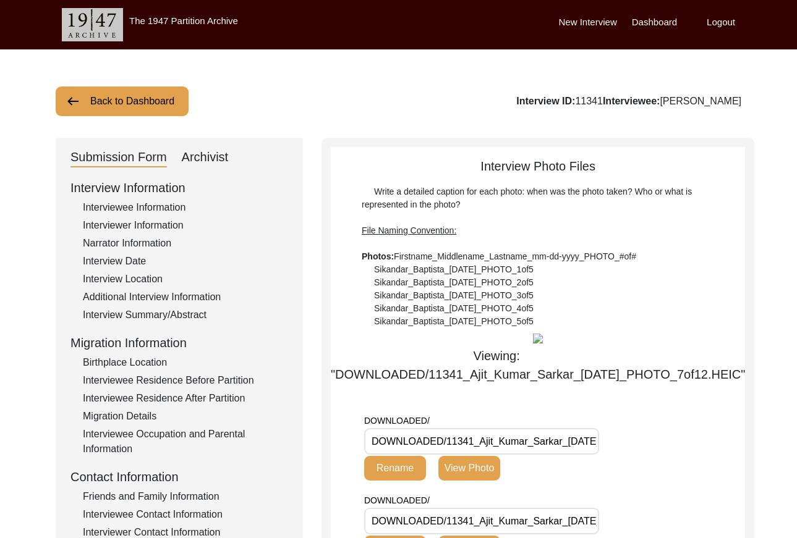
click at [143, 115] on button "Back to Dashboard" at bounding box center [122, 102] width 133 height 30
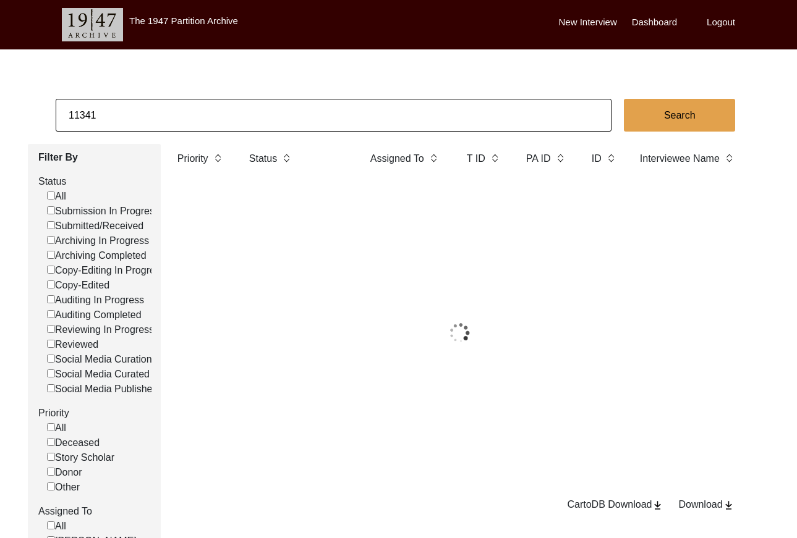
click at [169, 113] on input "11341" at bounding box center [334, 115] width 556 height 33
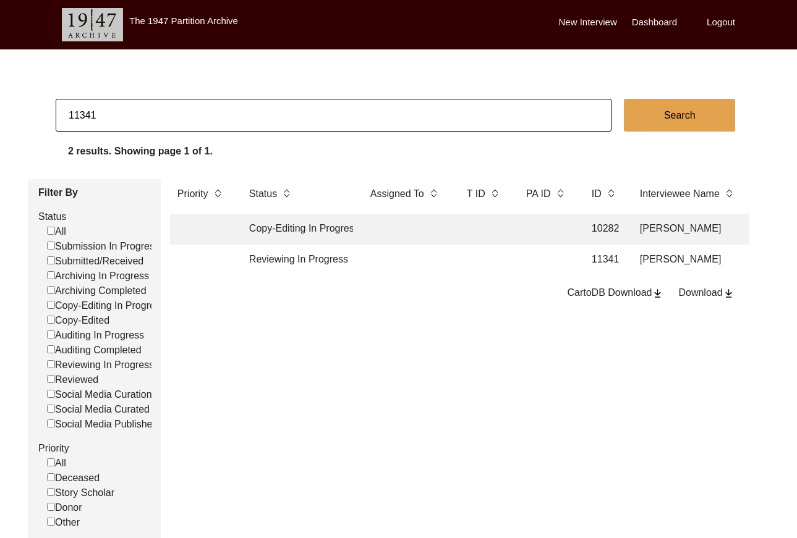
paste input "78"
type input "11378"
checkbox input "false"
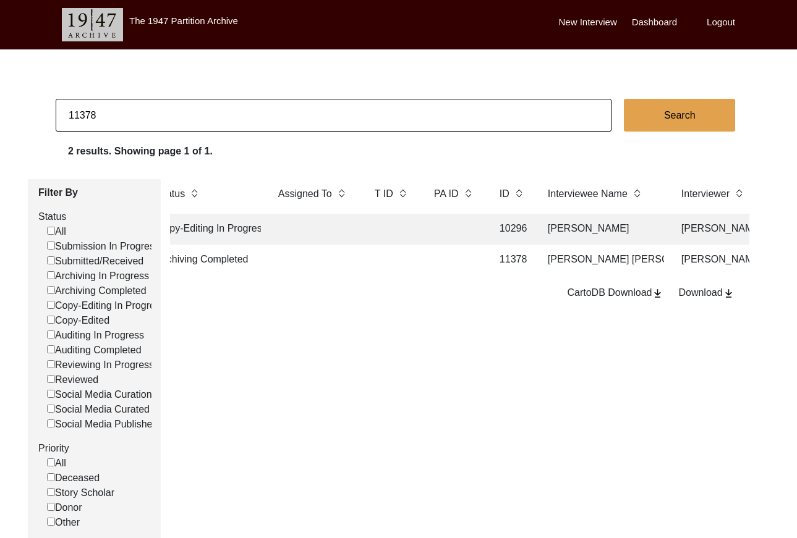
scroll to position [0, 108]
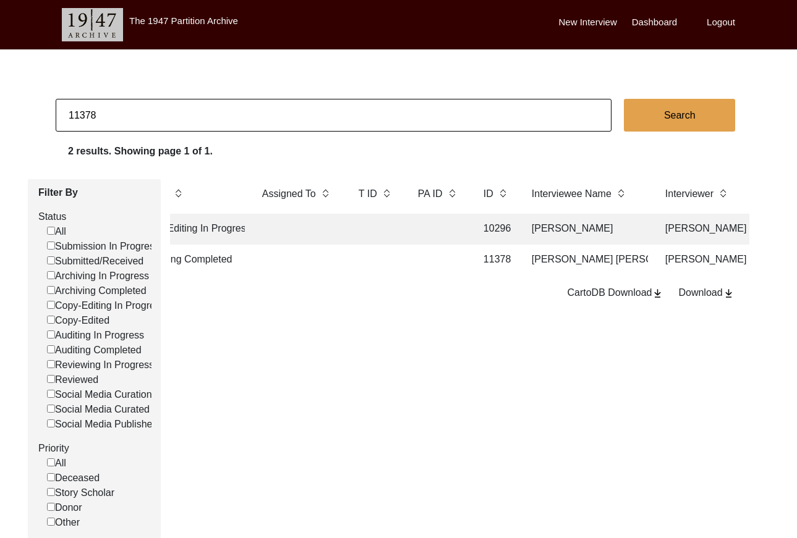
click at [455, 259] on td at bounding box center [438, 260] width 56 height 31
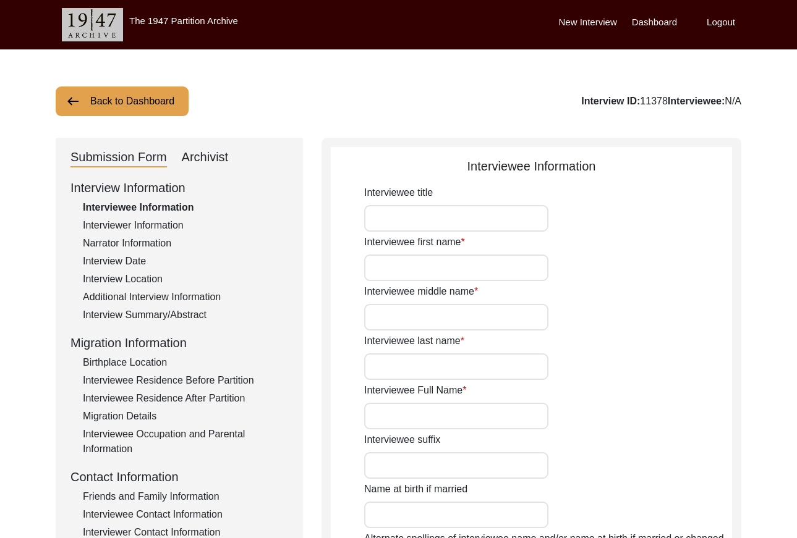
type input "[PERSON_NAME]"
type input "Devi"
type input "[PERSON_NAME]"
type input "[PERSON_NAME] [PERSON_NAME]"
type input "[PERSON_NAME]"
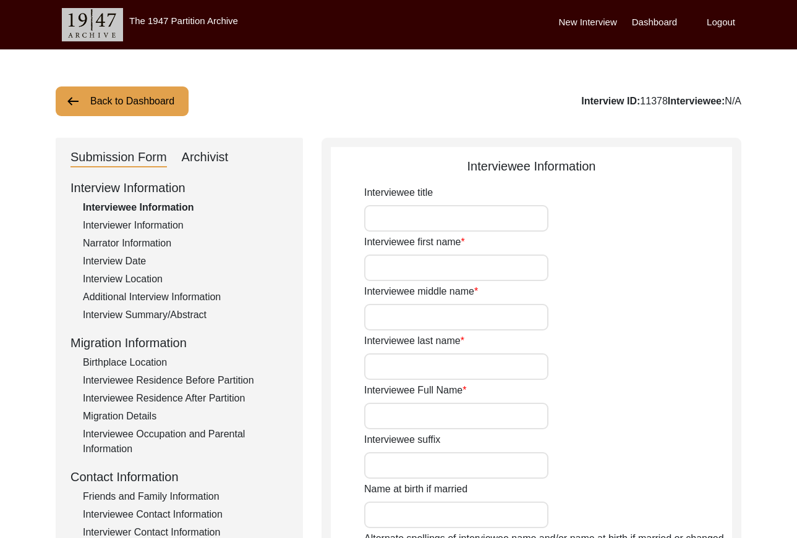
type input "1941"
type input "83"
type input "[DEMOGRAPHIC_DATA]"
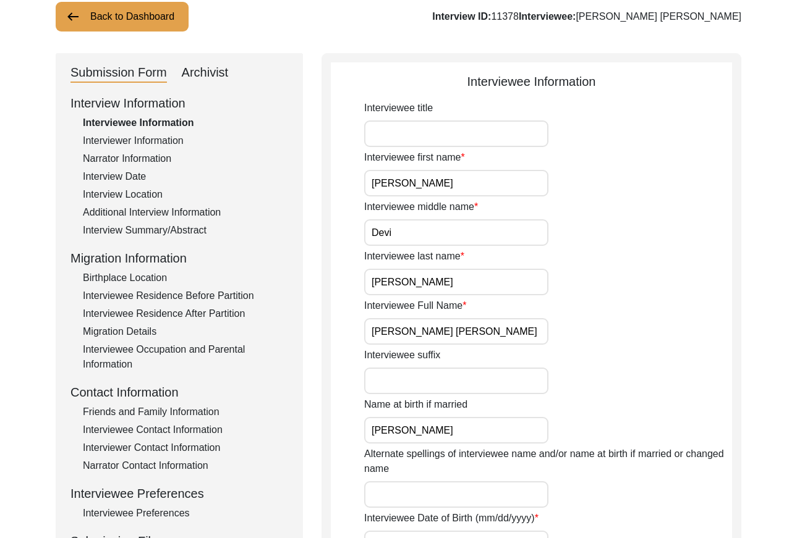
scroll to position [104, 0]
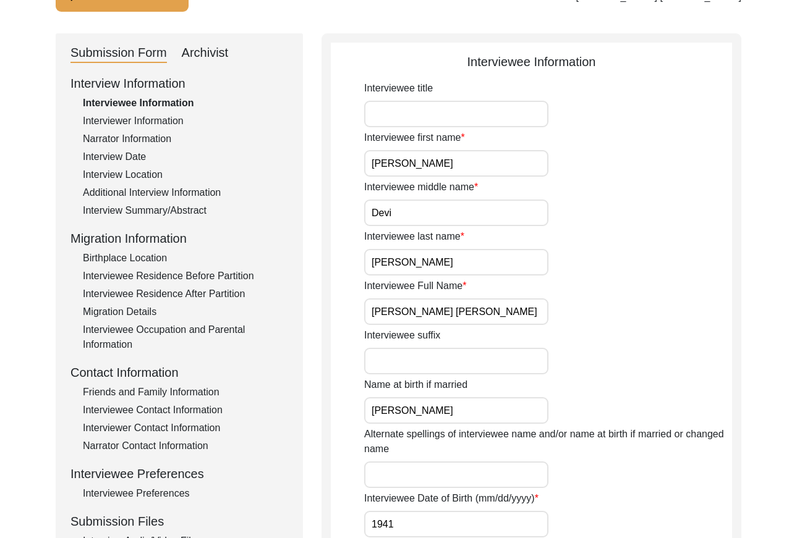
click at [467, 313] on input "[PERSON_NAME] [PERSON_NAME]" at bounding box center [456, 312] width 184 height 27
drag, startPoint x: 129, startPoint y: 119, endPoint x: 244, endPoint y: 132, distance: 115.0
click at [129, 119] on div "Interviewer Information" at bounding box center [185, 121] width 205 height 15
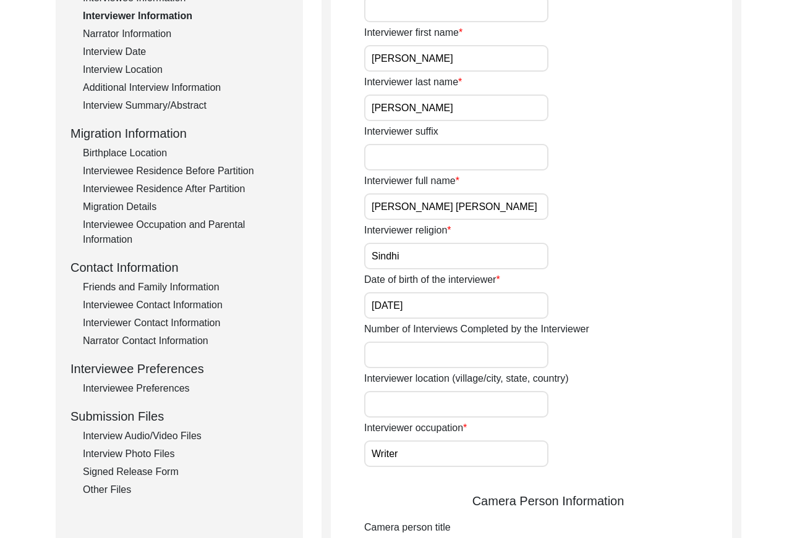
scroll to position [224, 0]
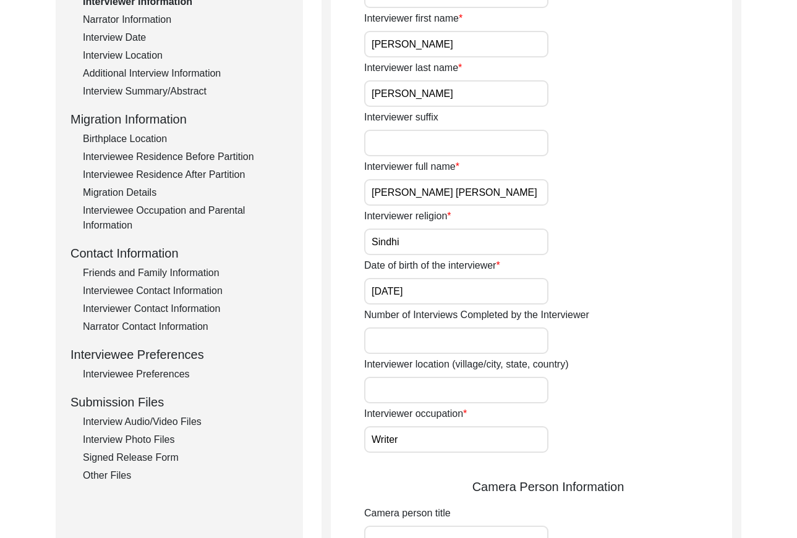
click at [471, 193] on input "[PERSON_NAME] [PERSON_NAME]" at bounding box center [456, 192] width 184 height 27
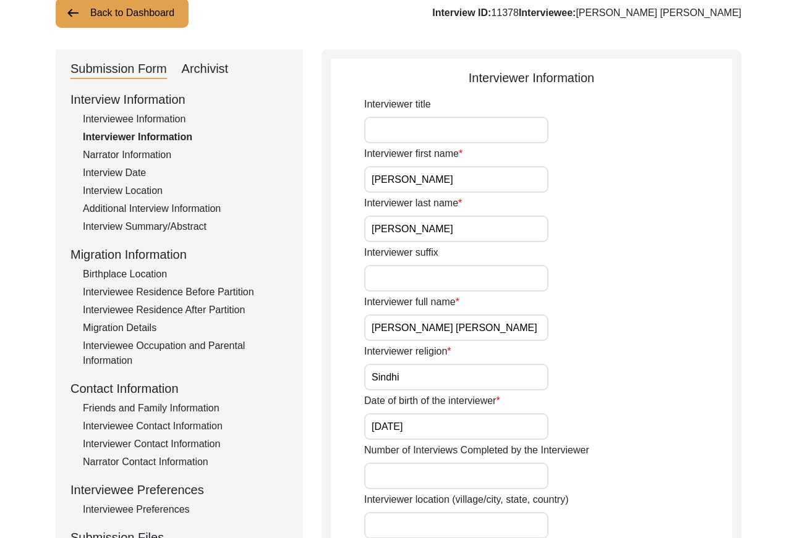
click at [143, 191] on div "Interview Location" at bounding box center [185, 191] width 205 height 15
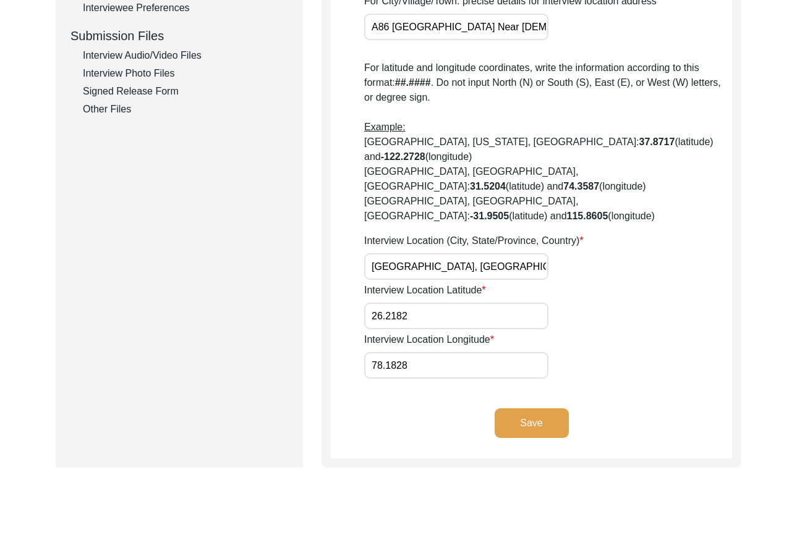
scroll to position [595, 0]
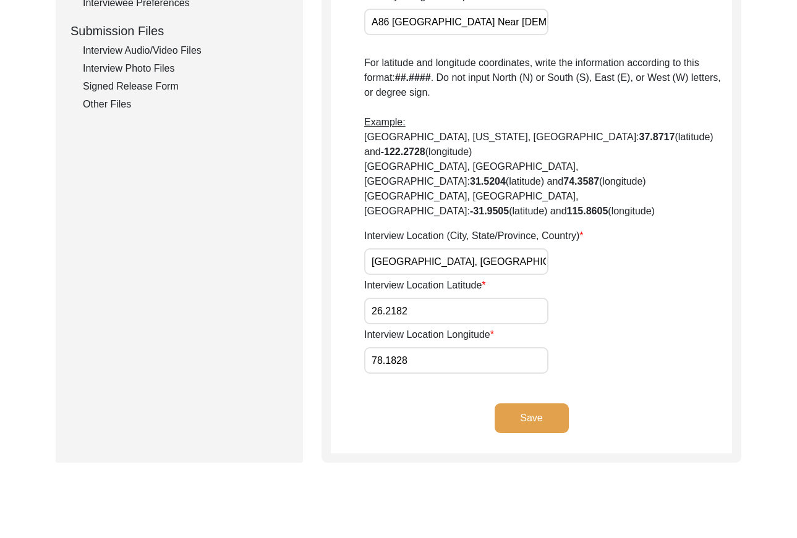
click at [508, 248] on input "[GEOGRAPHIC_DATA], [GEOGRAPHIC_DATA], [GEOGRAPHIC_DATA]" at bounding box center [456, 261] width 184 height 27
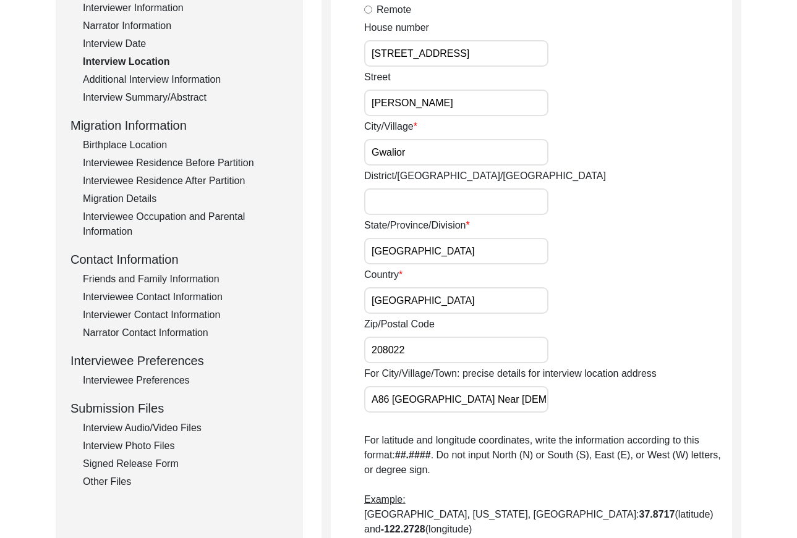
scroll to position [0, 0]
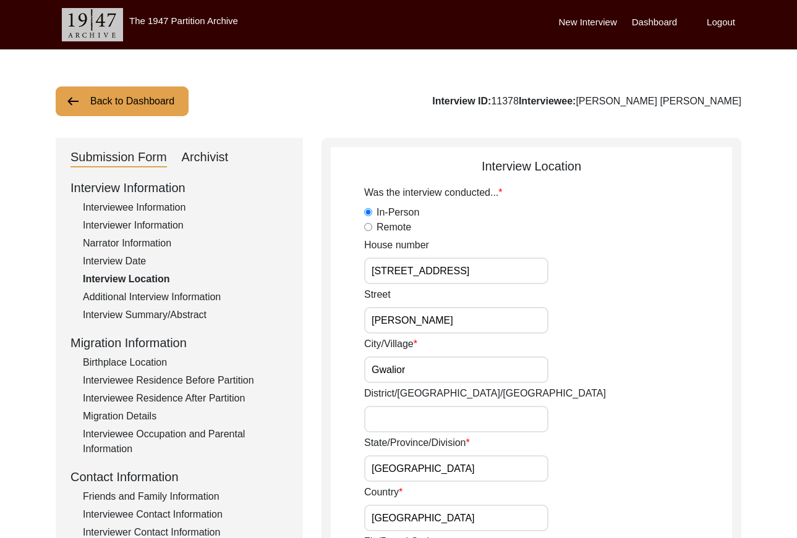
click at [128, 101] on button "Back to Dashboard" at bounding box center [122, 102] width 133 height 30
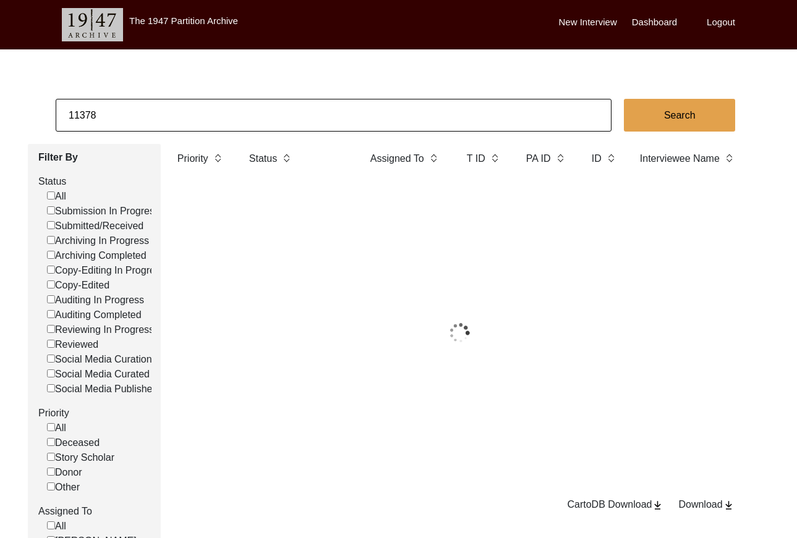
click at [159, 109] on input "11378" at bounding box center [334, 115] width 556 height 33
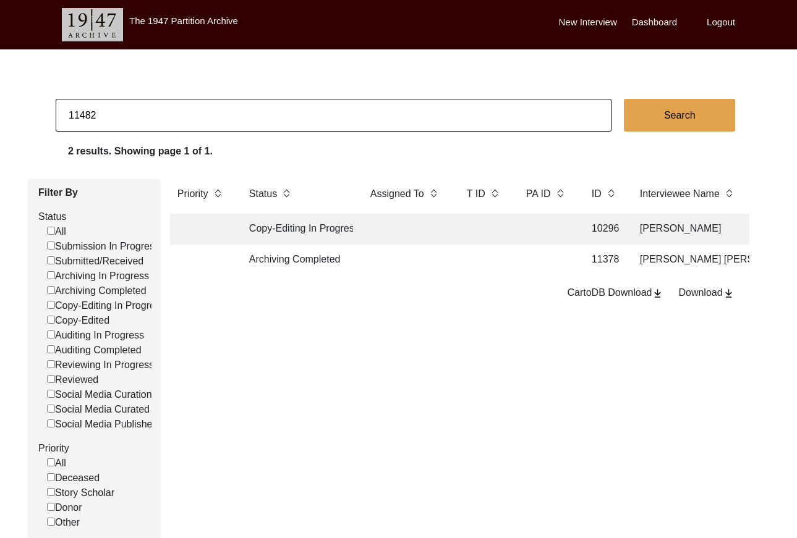
type input "11482"
checkbox input "false"
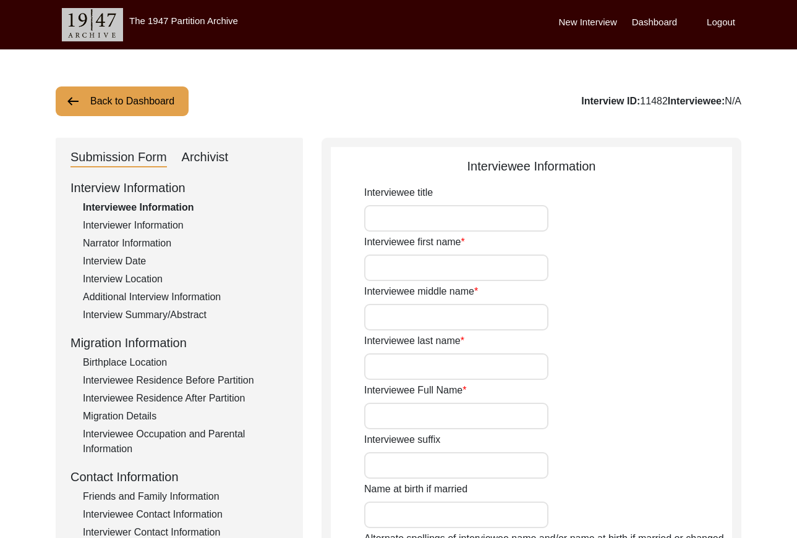
type input "Mr."
type input "[PERSON_NAME]"
type input "Krishnamurthy"
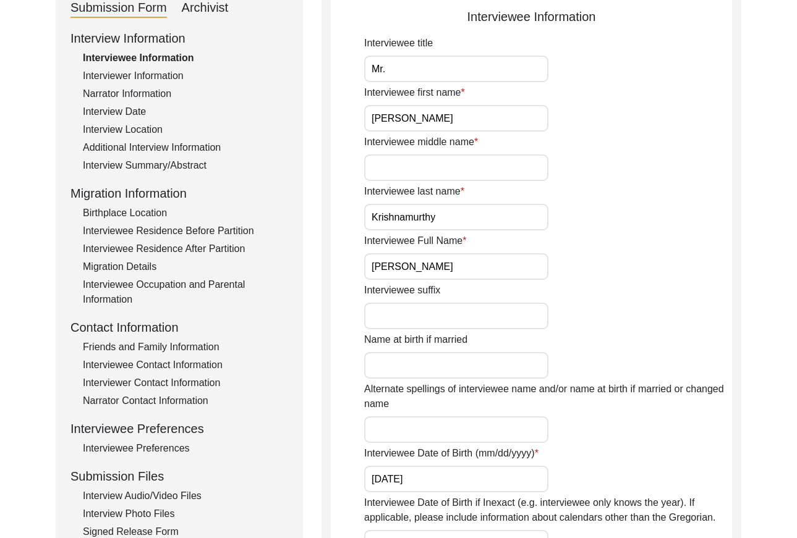
scroll to position [163, 0]
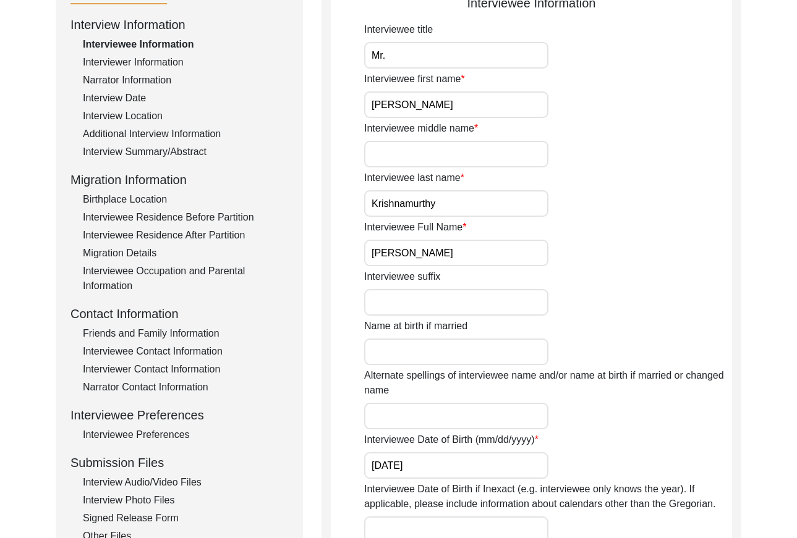
click at [481, 259] on input "[PERSON_NAME]" at bounding box center [456, 253] width 184 height 27
click at [167, 63] on div "Interviewer Information" at bounding box center [185, 62] width 205 height 15
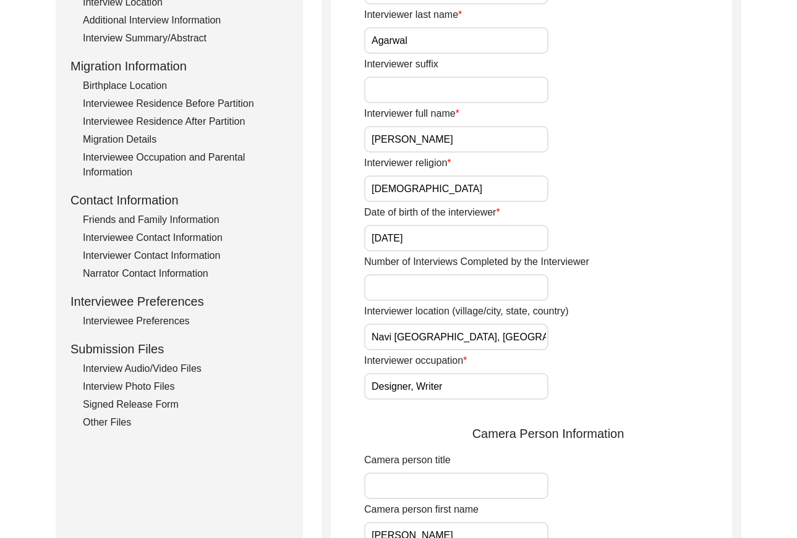
scroll to position [281, 0]
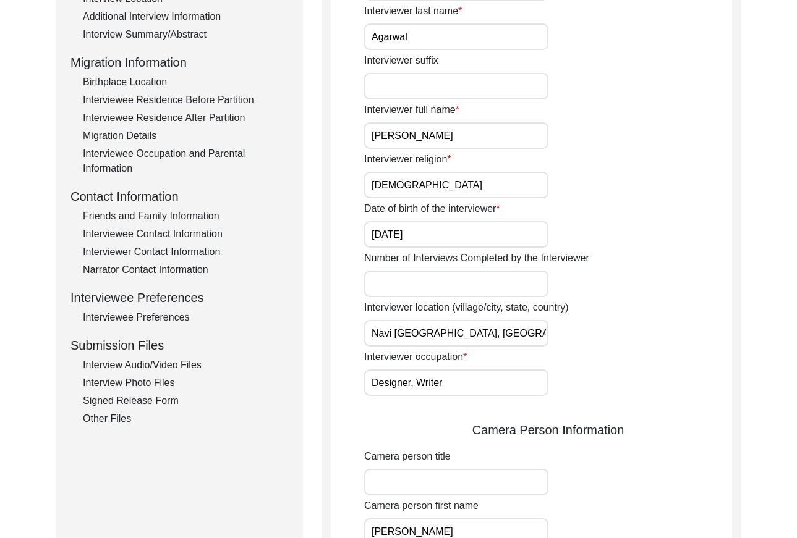
click at [475, 138] on input "[PERSON_NAME]" at bounding box center [456, 135] width 184 height 27
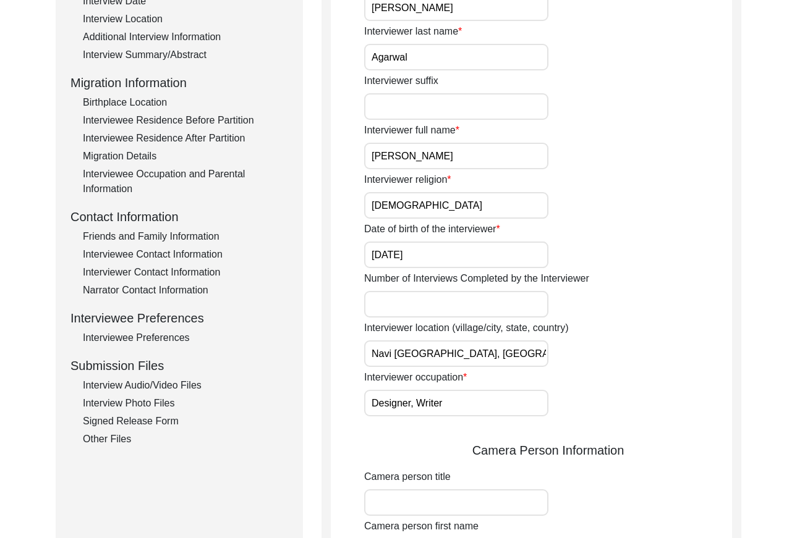
scroll to position [205, 0]
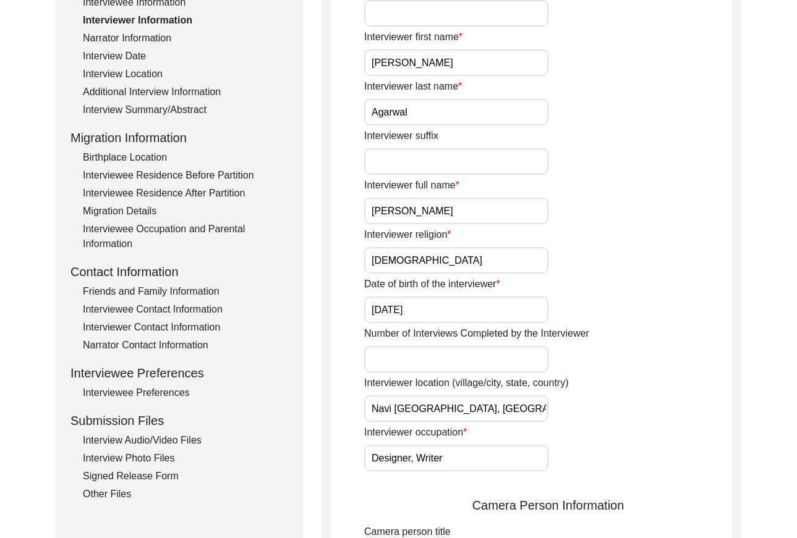
drag, startPoint x: 147, startPoint y: 74, endPoint x: 153, endPoint y: 74, distance: 6.2
click at [148, 74] on div "Interview Location" at bounding box center [185, 74] width 205 height 15
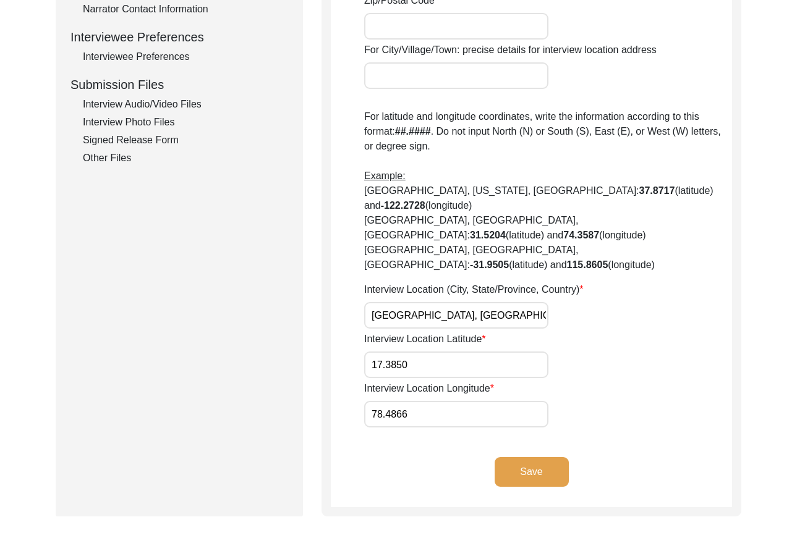
scroll to position [546, 0]
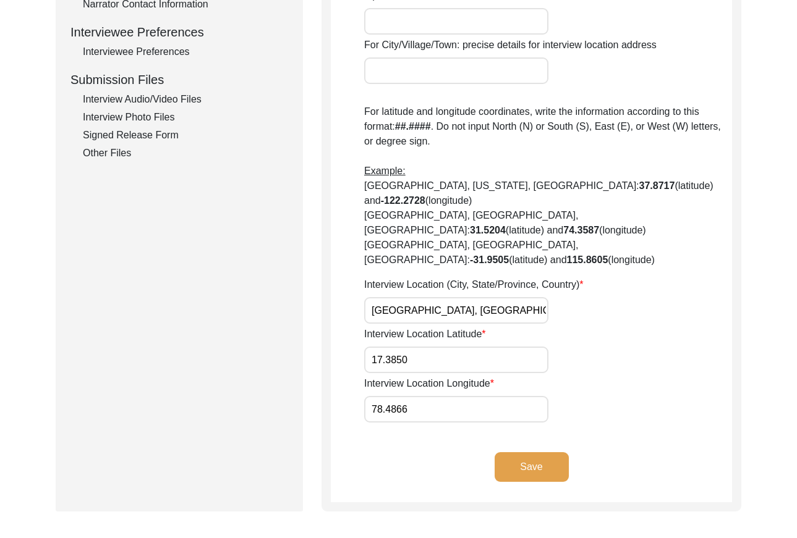
click at [491, 297] on input "[GEOGRAPHIC_DATA], [GEOGRAPHIC_DATA], [GEOGRAPHIC_DATA]" at bounding box center [456, 310] width 184 height 27
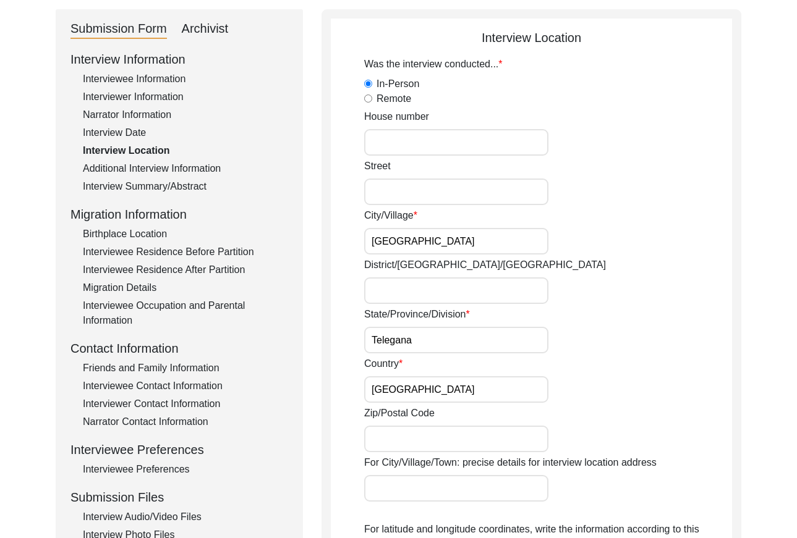
scroll to position [0, 0]
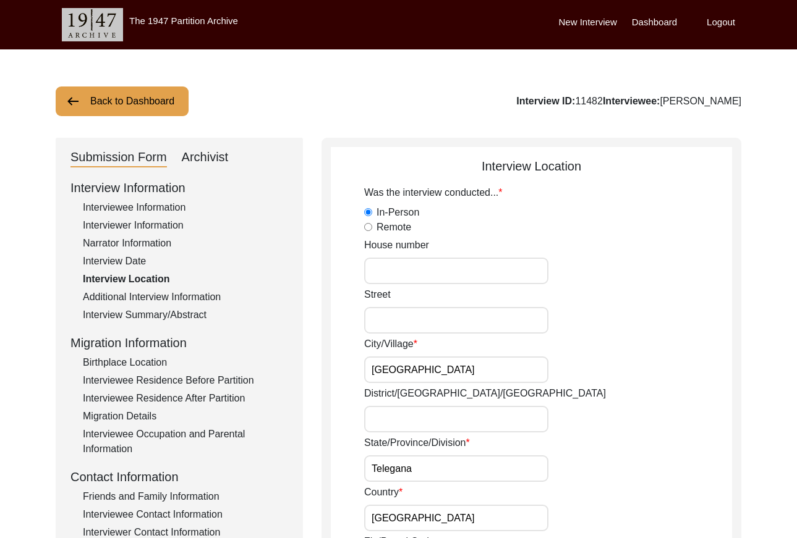
click at [114, 108] on button "Back to Dashboard" at bounding box center [122, 102] width 133 height 30
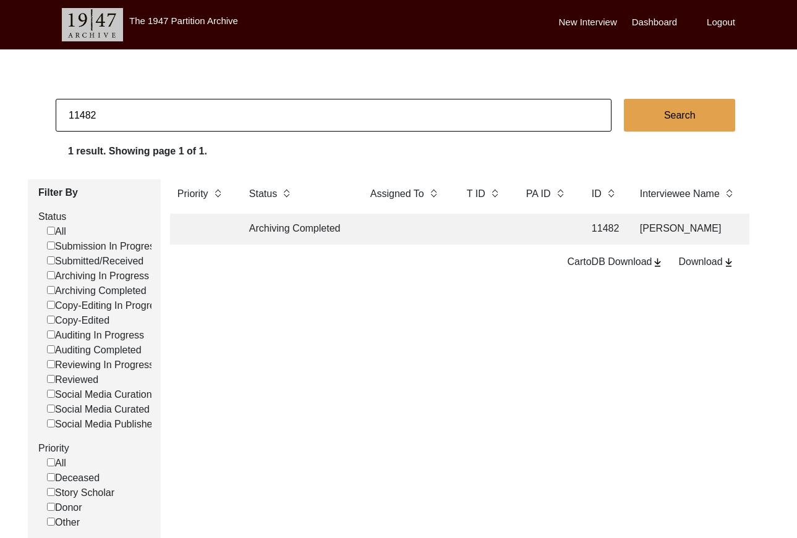
click at [177, 111] on input "11482" at bounding box center [334, 115] width 556 height 33
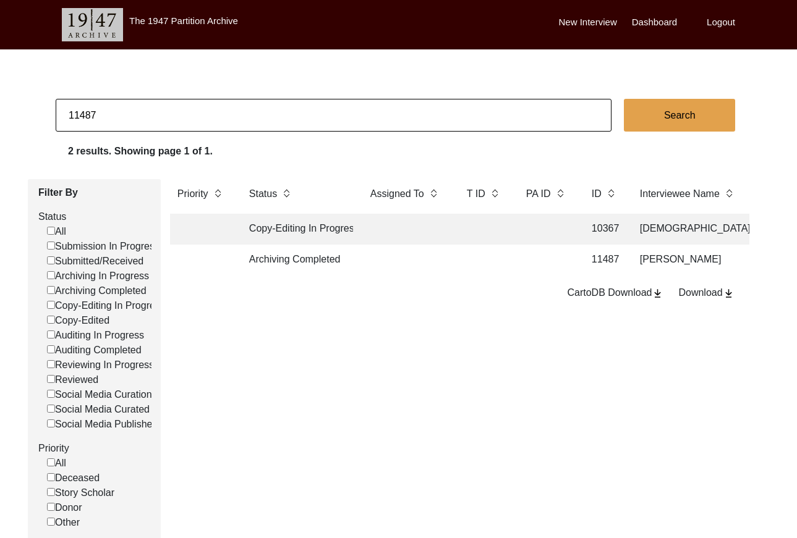
click at [432, 263] on td at bounding box center [406, 260] width 87 height 31
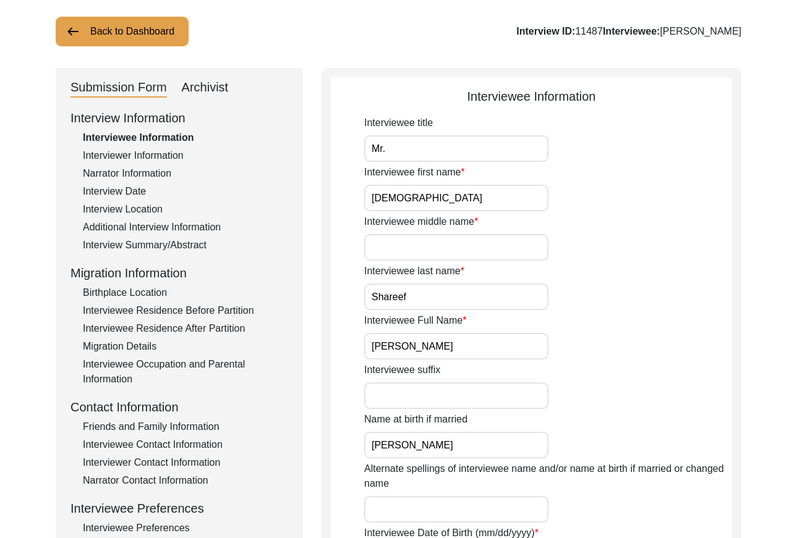
scroll to position [104, 0]
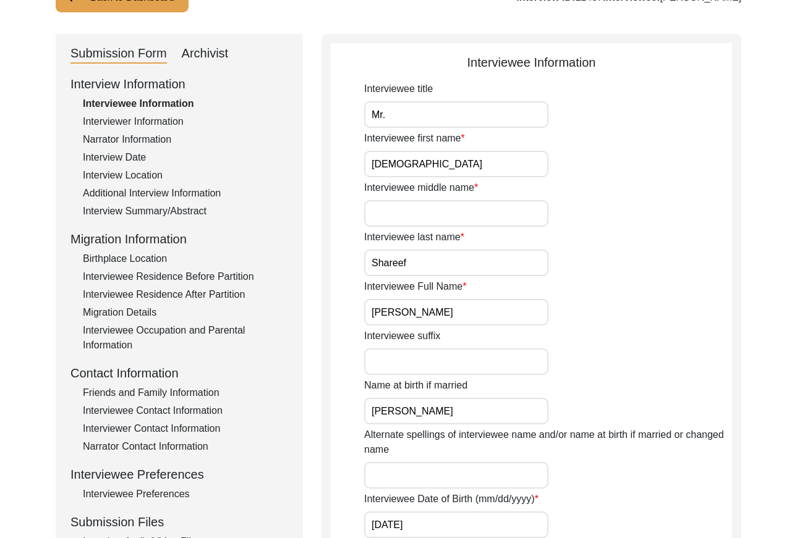
click at [474, 307] on input "[PERSON_NAME]" at bounding box center [456, 312] width 184 height 27
drag, startPoint x: 148, startPoint y: 114, endPoint x: 164, endPoint y: 125, distance: 19.2
click at [148, 115] on div "Interviewer Information" at bounding box center [185, 121] width 205 height 15
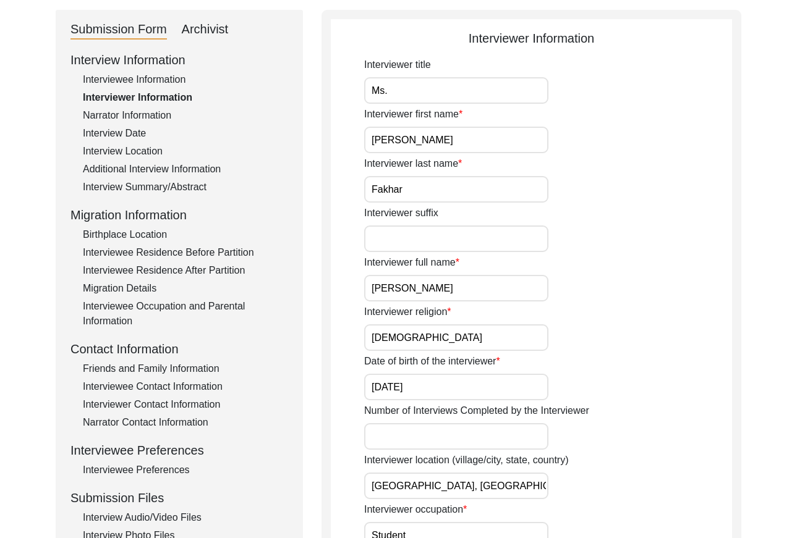
scroll to position [132, 0]
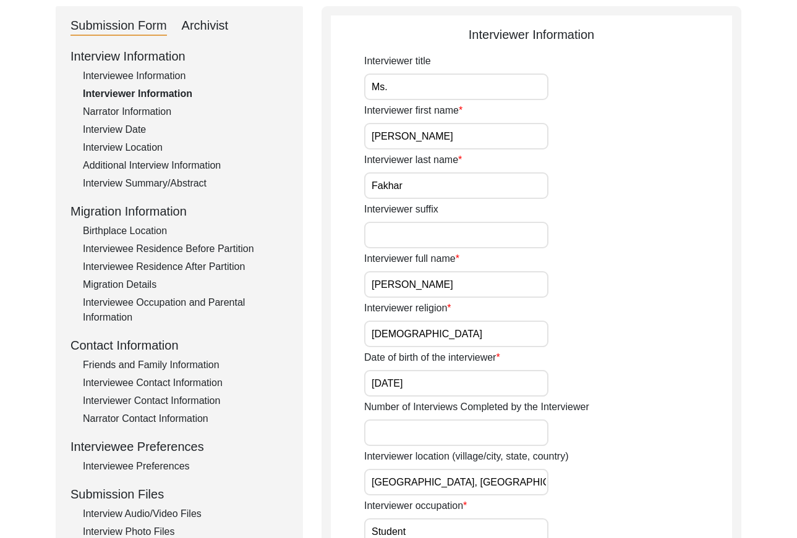
click at [459, 285] on input "[PERSON_NAME]" at bounding box center [456, 284] width 184 height 27
drag, startPoint x: 140, startPoint y: 145, endPoint x: 300, endPoint y: 163, distance: 161.1
click at [140, 145] on div "Interview Location" at bounding box center [185, 147] width 205 height 15
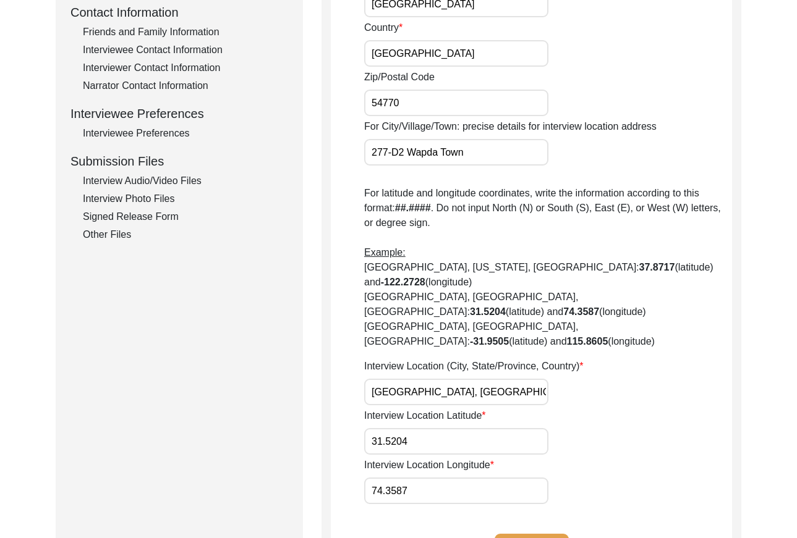
scroll to position [472, 0]
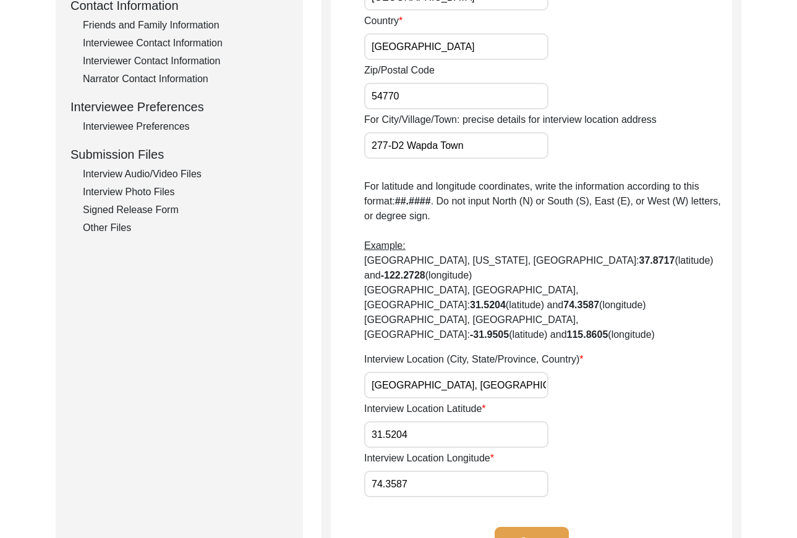
click at [507, 372] on input "[GEOGRAPHIC_DATA], [GEOGRAPHIC_DATA], [GEOGRAPHIC_DATA]" at bounding box center [456, 385] width 184 height 27
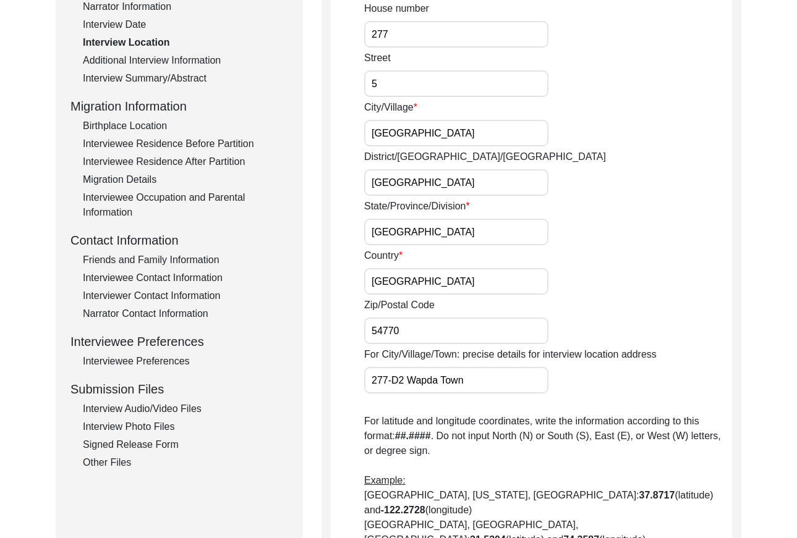
scroll to position [0, 0]
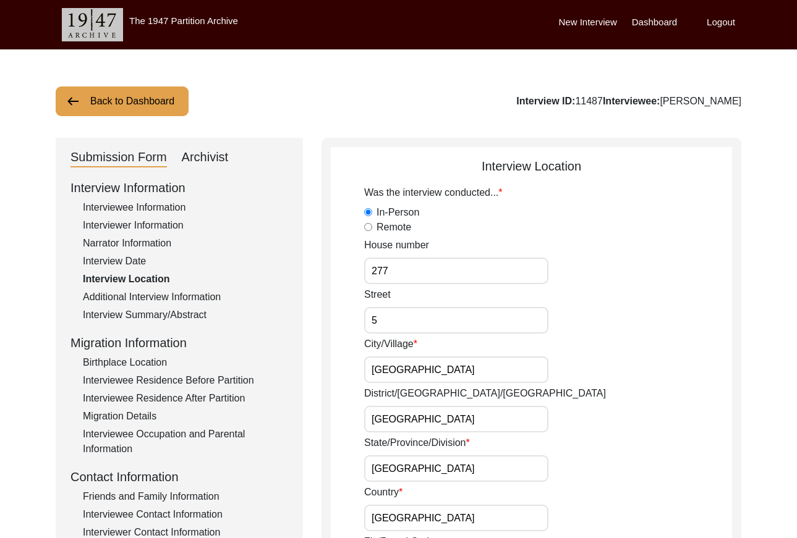
click at [148, 107] on button "Back to Dashboard" at bounding box center [122, 102] width 133 height 30
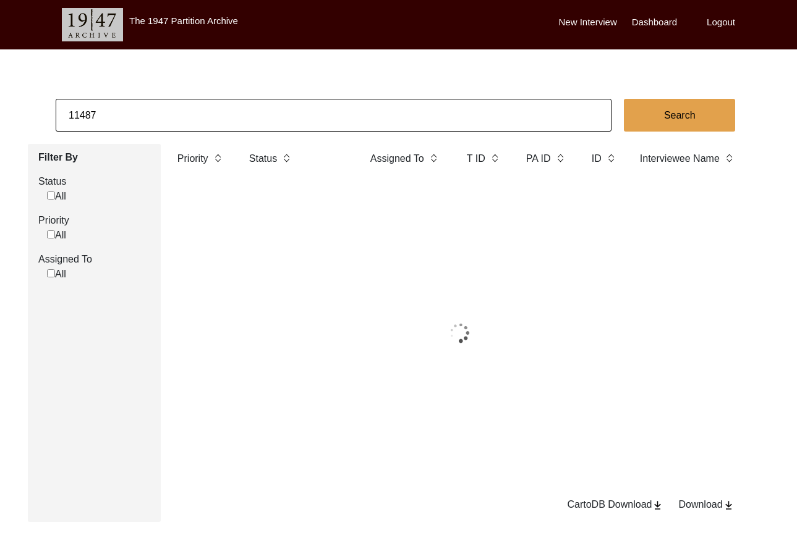
click at [218, 113] on input "11487" at bounding box center [334, 115] width 556 height 33
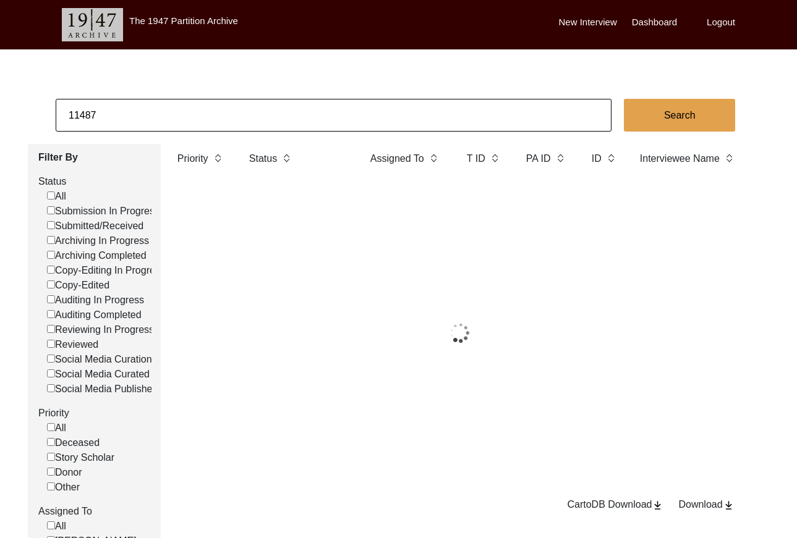
click at [218, 113] on input "11487" at bounding box center [334, 115] width 556 height 33
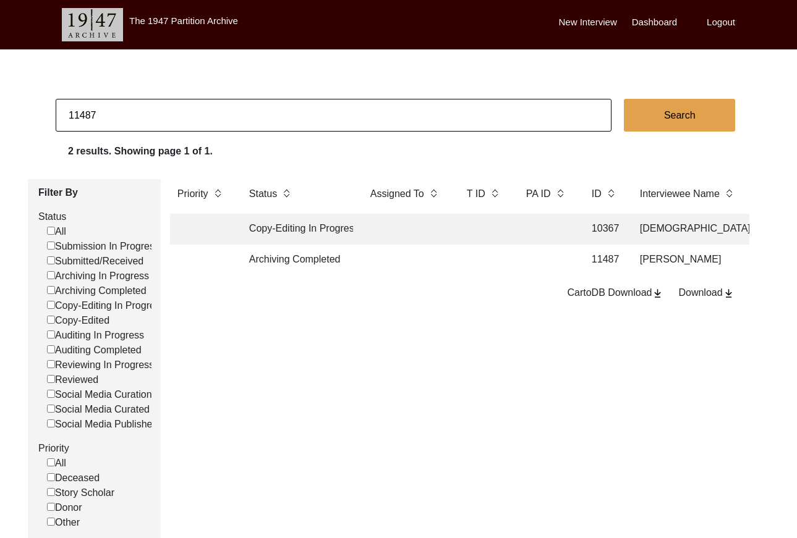
paste input "318"
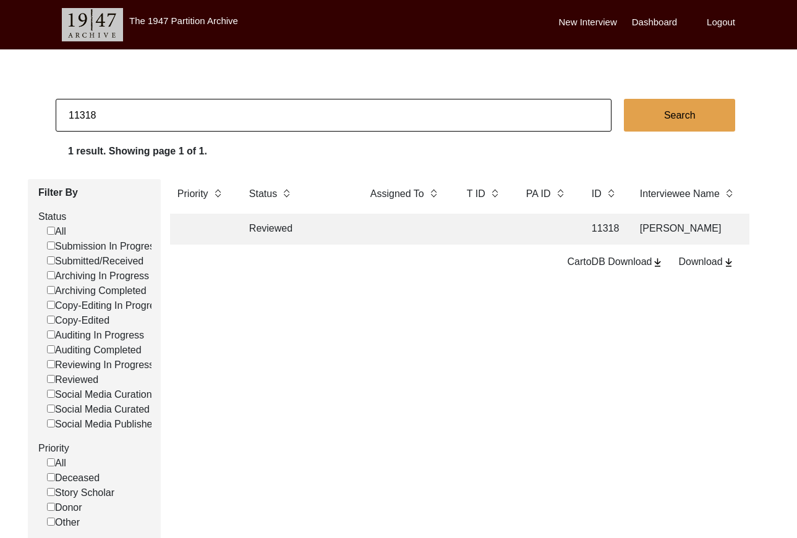
click at [351, 235] on td "Reviewed" at bounding box center [297, 229] width 111 height 31
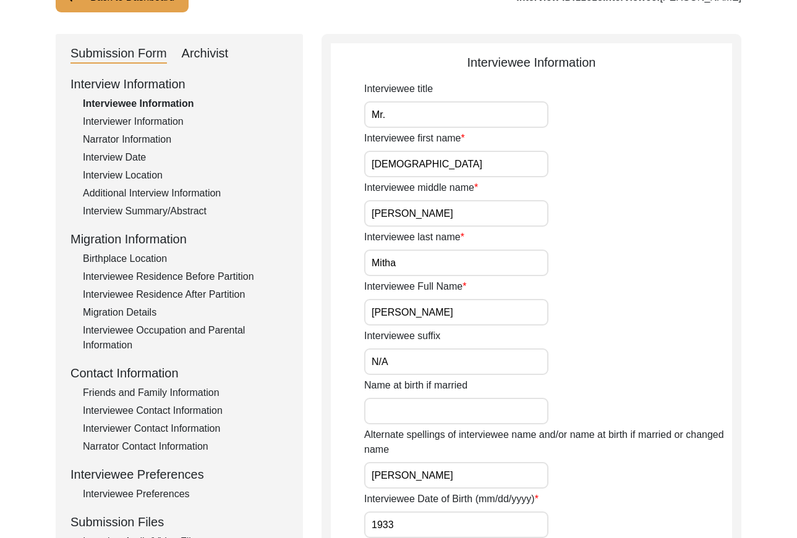
scroll to position [41, 0]
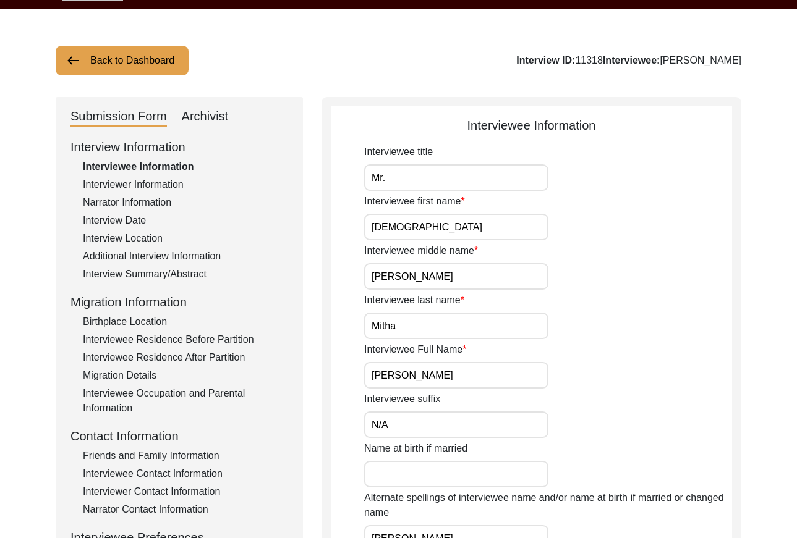
click at [147, 241] on div "Interview Location" at bounding box center [185, 238] width 205 height 15
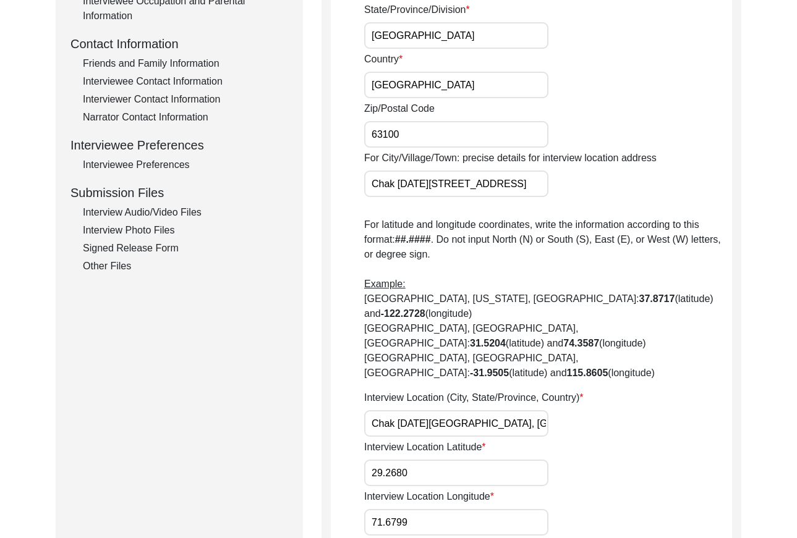
scroll to position [446, 0]
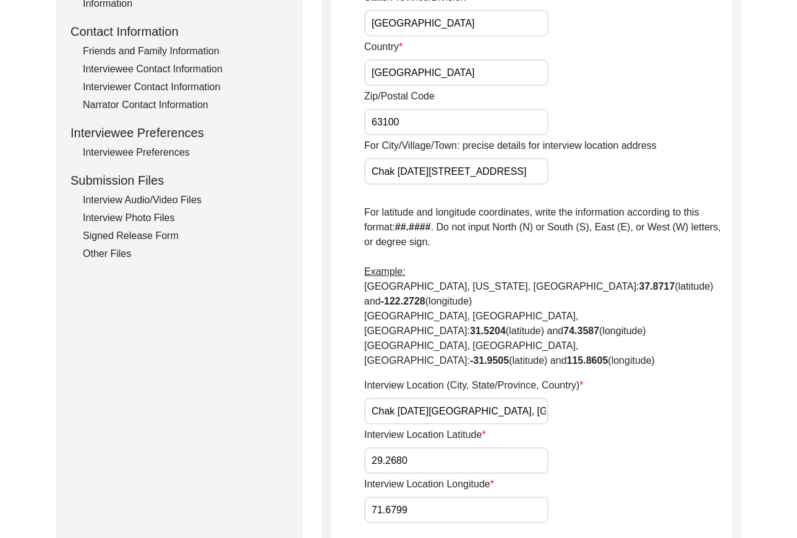
click at [454, 398] on input "Chak [DATE][GEOGRAPHIC_DATA], [GEOGRAPHIC_DATA], [GEOGRAPHIC_DATA]" at bounding box center [456, 411] width 184 height 27
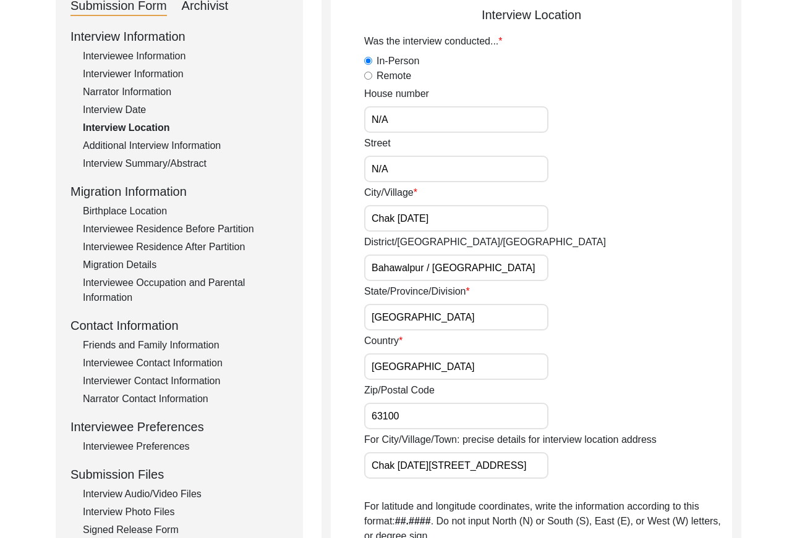
scroll to position [0, 0]
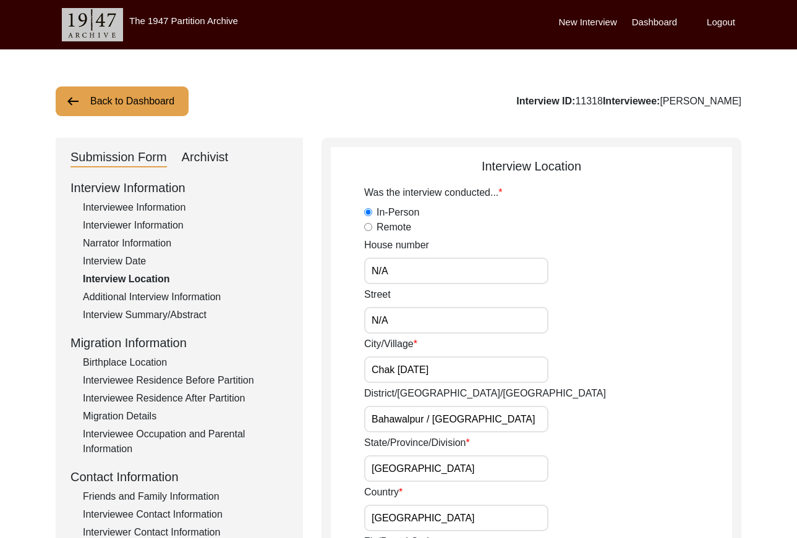
click at [106, 100] on button "Back to Dashboard" at bounding box center [122, 102] width 133 height 30
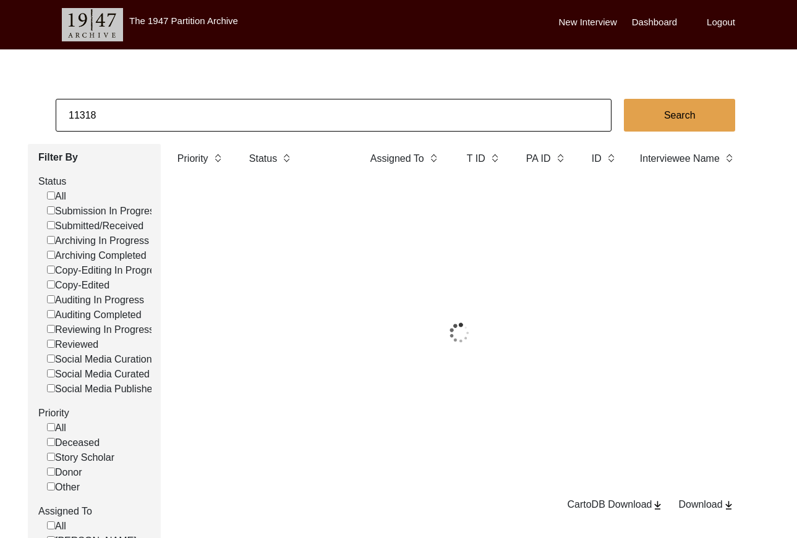
click at [146, 106] on input "11318" at bounding box center [334, 115] width 556 height 33
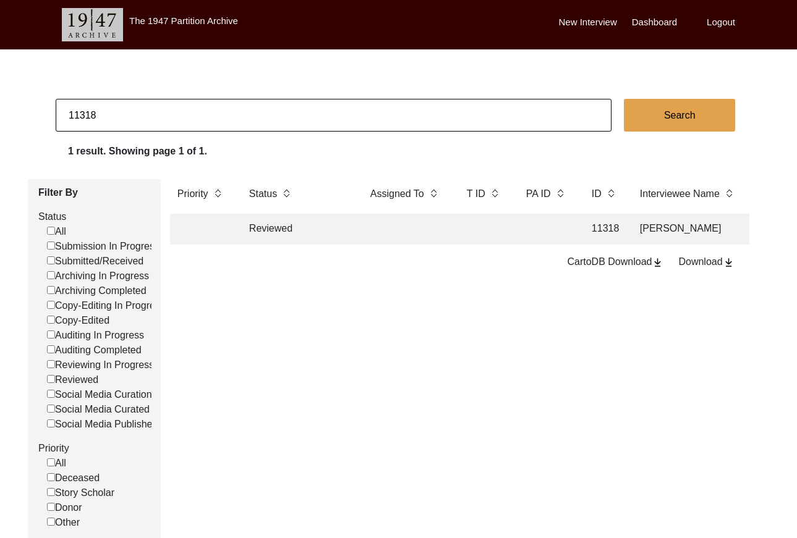
click at [146, 106] on input "11318" at bounding box center [334, 115] width 556 height 33
paste input "23"
click at [410, 234] on td at bounding box center [406, 229] width 87 height 31
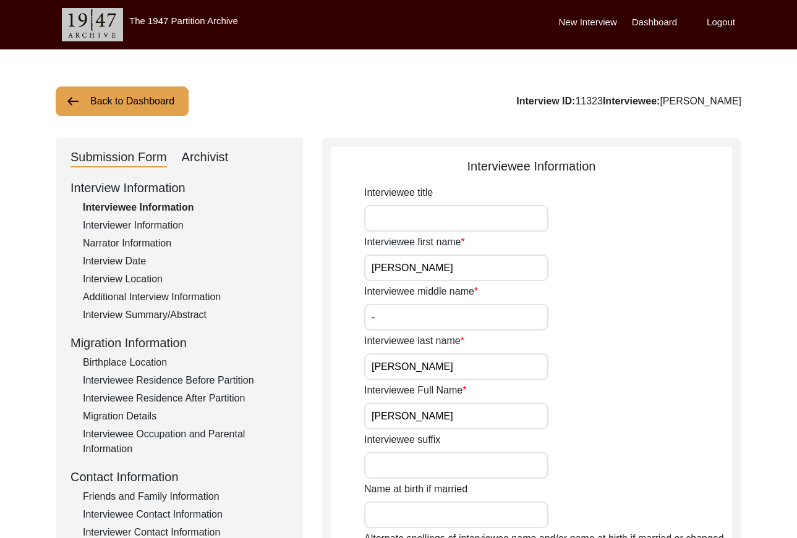
drag, startPoint x: 142, startPoint y: 281, endPoint x: 148, endPoint y: 279, distance: 6.9
click at [142, 280] on div "Interview Location" at bounding box center [185, 279] width 205 height 15
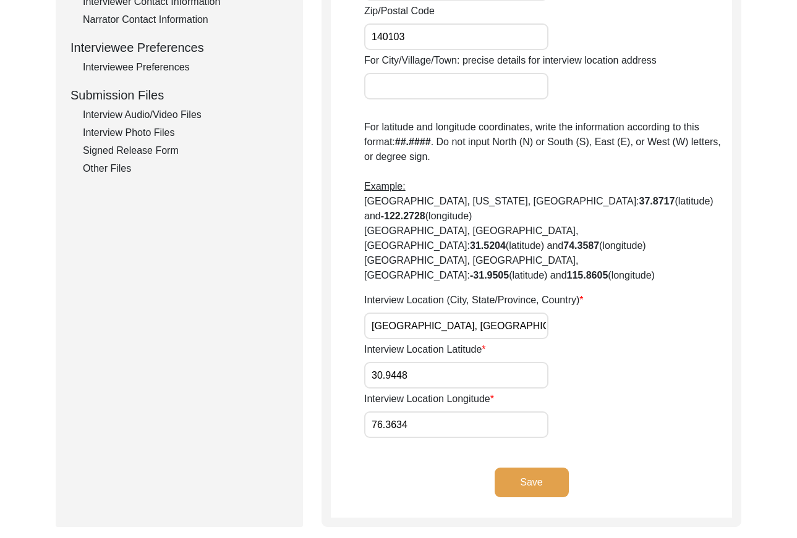
scroll to position [545, 0]
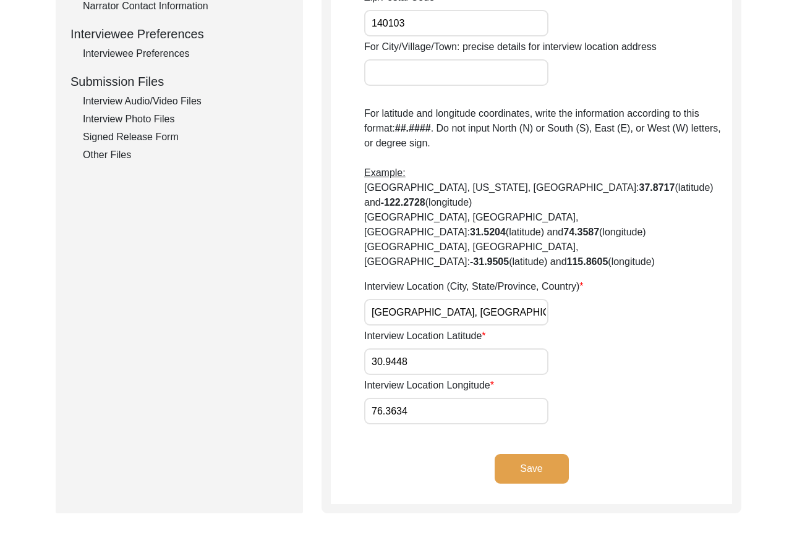
click at [475, 299] on input "[GEOGRAPHIC_DATA], [GEOGRAPHIC_DATA], [GEOGRAPHIC_DATA]" at bounding box center [456, 312] width 184 height 27
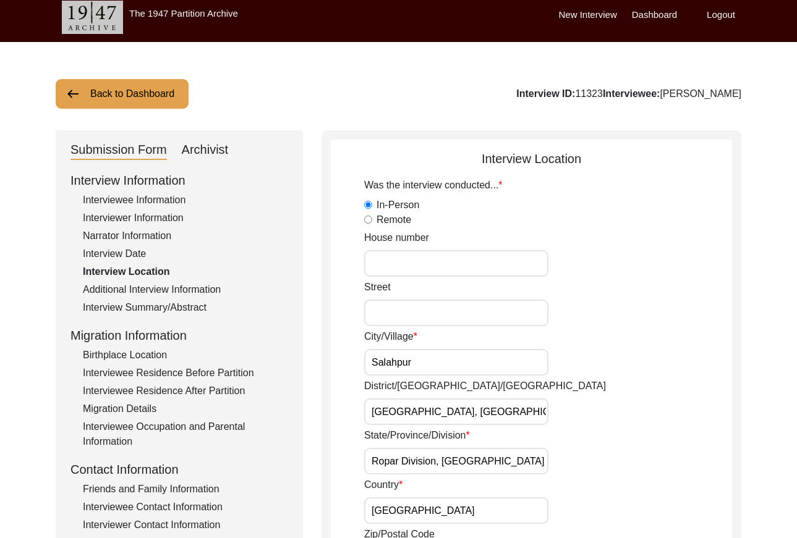
scroll to position [0, 0]
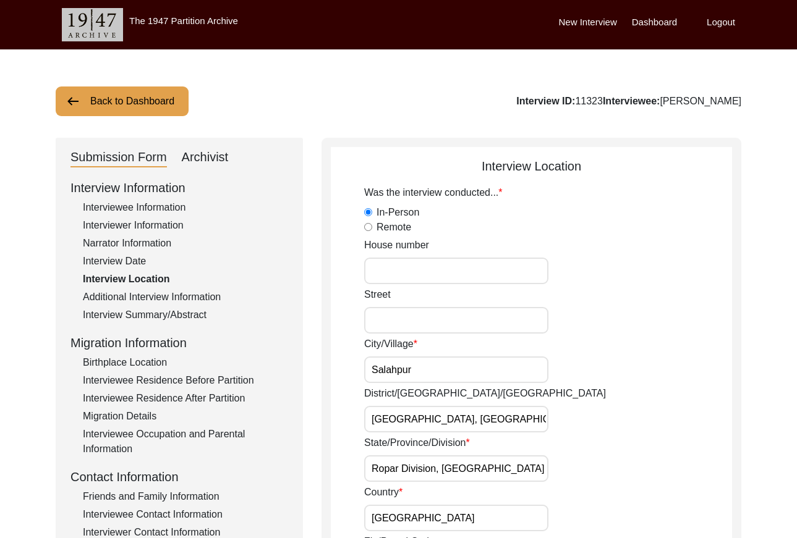
drag, startPoint x: 145, startPoint y: 93, endPoint x: 152, endPoint y: 95, distance: 7.6
click at [145, 93] on button "Back to Dashboard" at bounding box center [122, 102] width 133 height 30
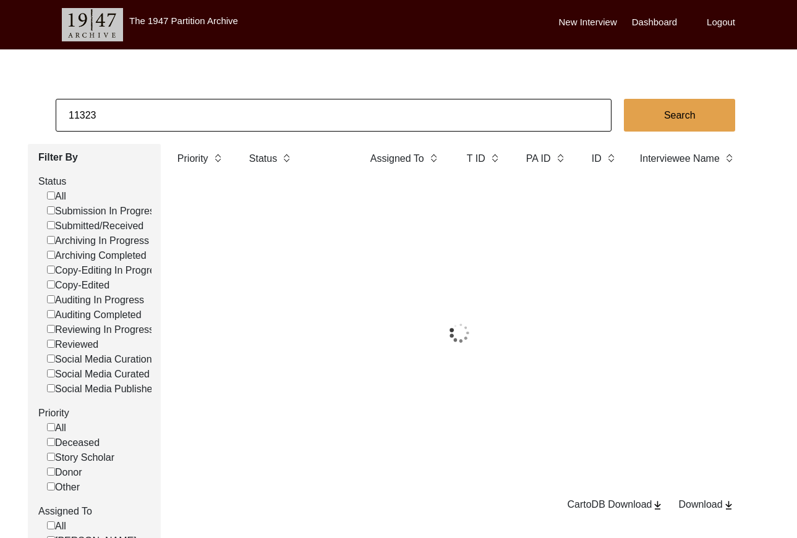
click at [153, 95] on body "The 1947 Partition Archive New Interview Dashboard Logout 11323 Search Filter B…" at bounding box center [398, 350] width 797 height 701
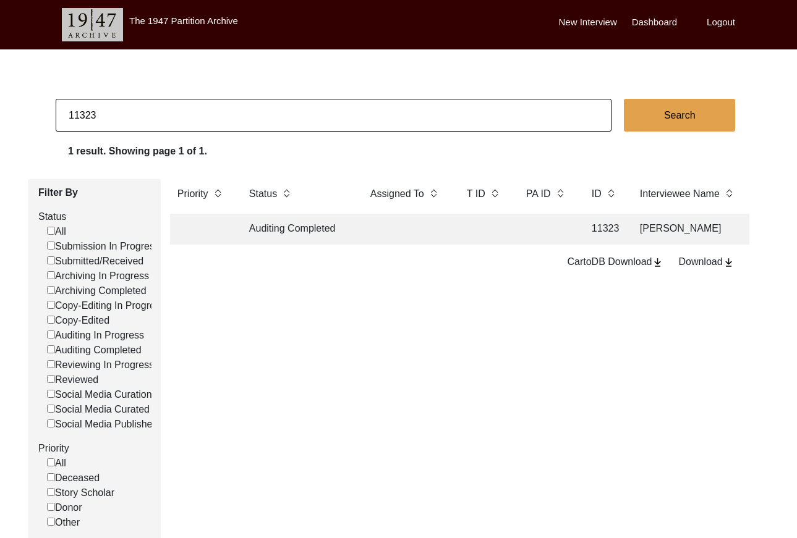
drag, startPoint x: 153, startPoint y: 95, endPoint x: 155, endPoint y: 104, distance: 9.5
click at [153, 100] on body "The 1947 Partition Archive New Interview Dashboard Logout 11323 Search 1 result…" at bounding box center [398, 368] width 797 height 737
click at [155, 104] on input "11323" at bounding box center [334, 115] width 556 height 33
paste input "505"
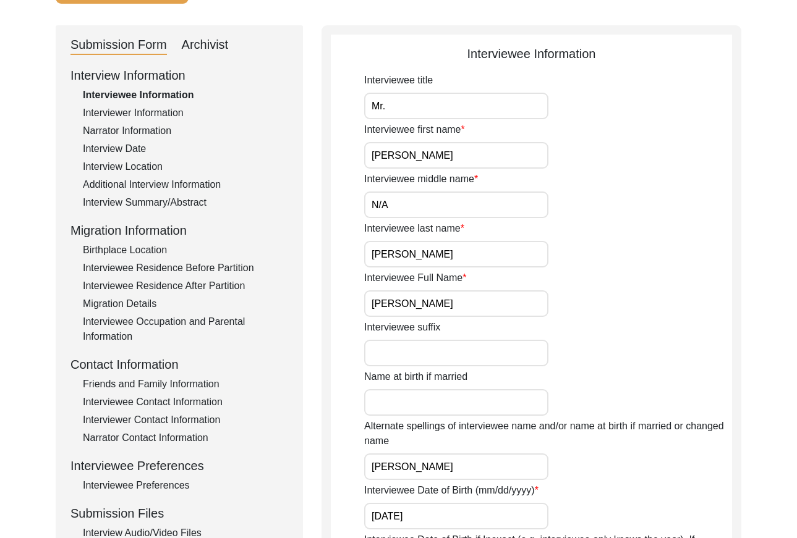
scroll to position [114, 0]
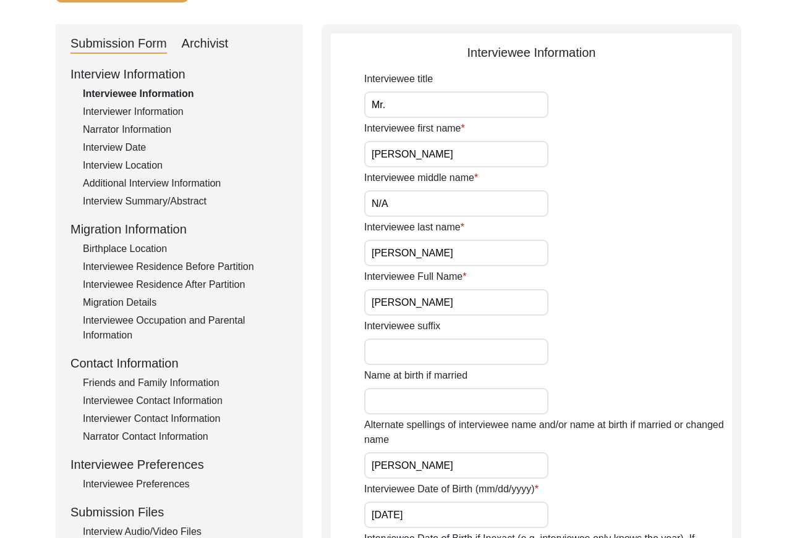
drag, startPoint x: 141, startPoint y: 161, endPoint x: 157, endPoint y: 158, distance: 16.3
click at [145, 160] on div "Interview Location" at bounding box center [185, 165] width 205 height 15
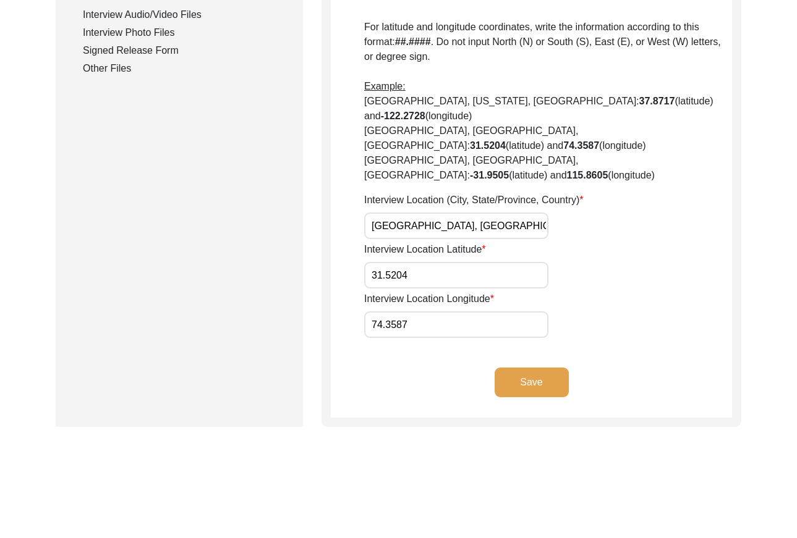
scroll to position [652, 0]
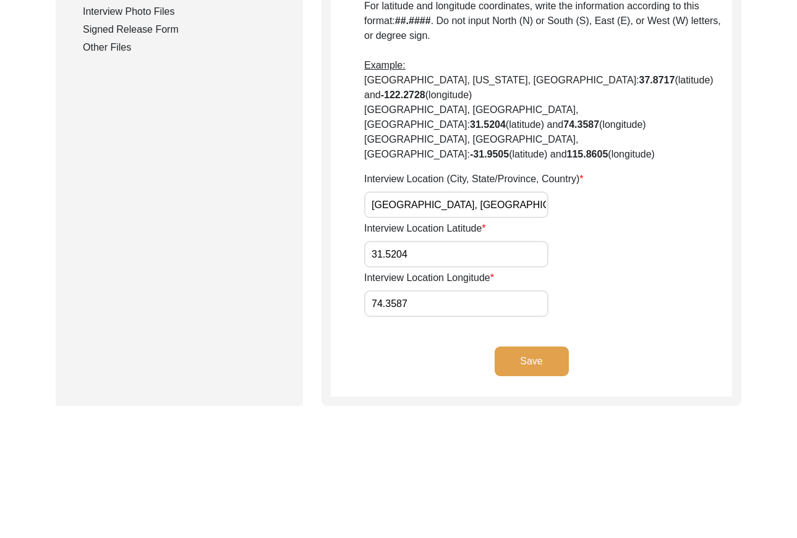
click at [444, 192] on input "[GEOGRAPHIC_DATA], [GEOGRAPHIC_DATA], [GEOGRAPHIC_DATA]" at bounding box center [456, 205] width 184 height 27
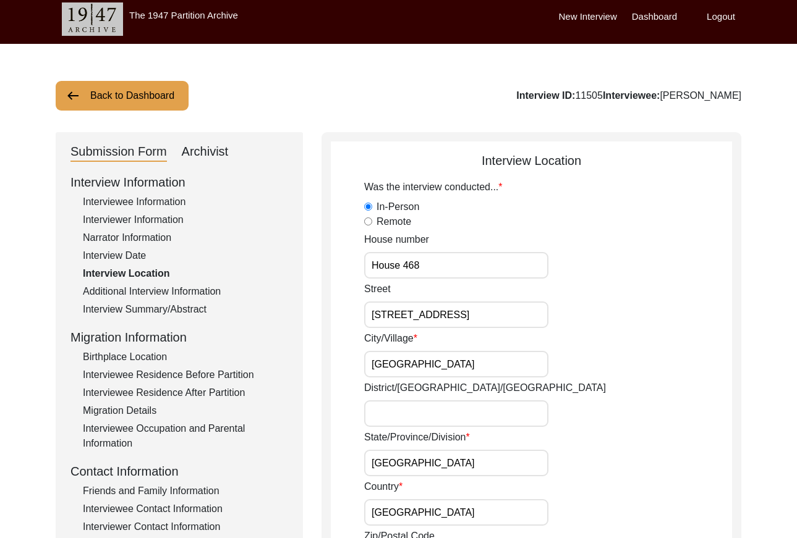
scroll to position [0, 0]
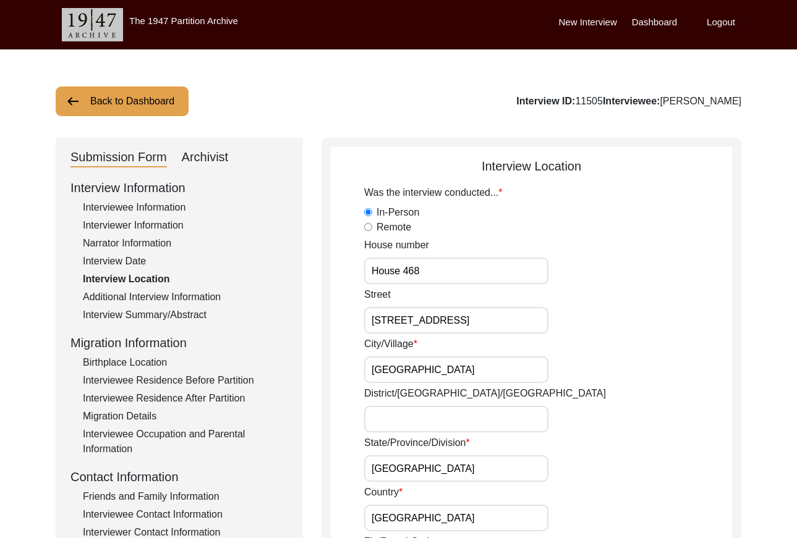
click at [116, 96] on button "Back to Dashboard" at bounding box center [122, 102] width 133 height 30
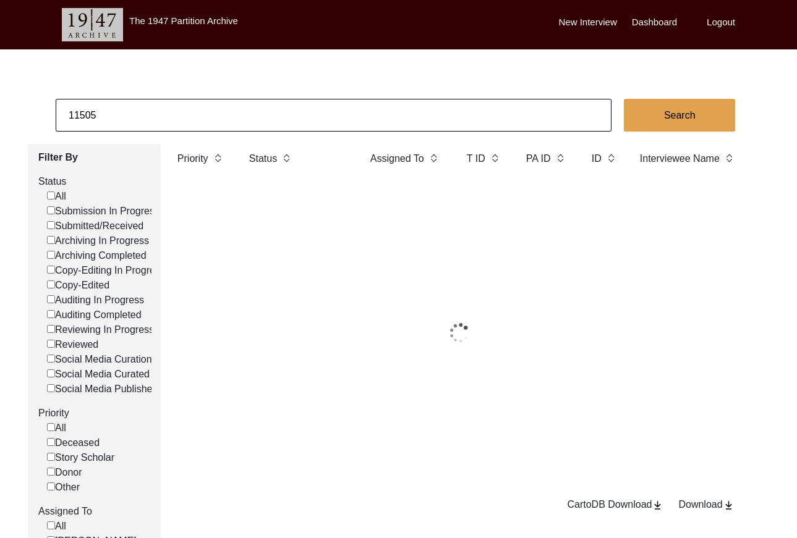
click at [163, 115] on input "11505" at bounding box center [334, 115] width 556 height 33
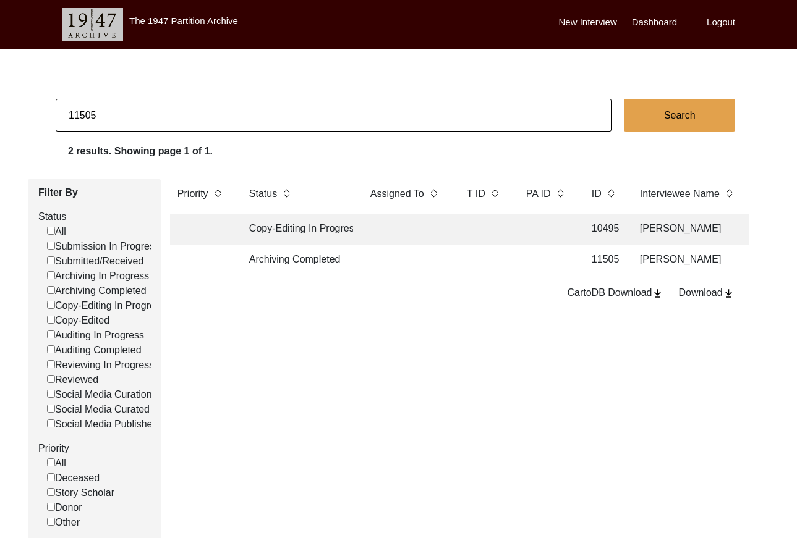
click at [163, 115] on input "11505" at bounding box center [334, 115] width 556 height 33
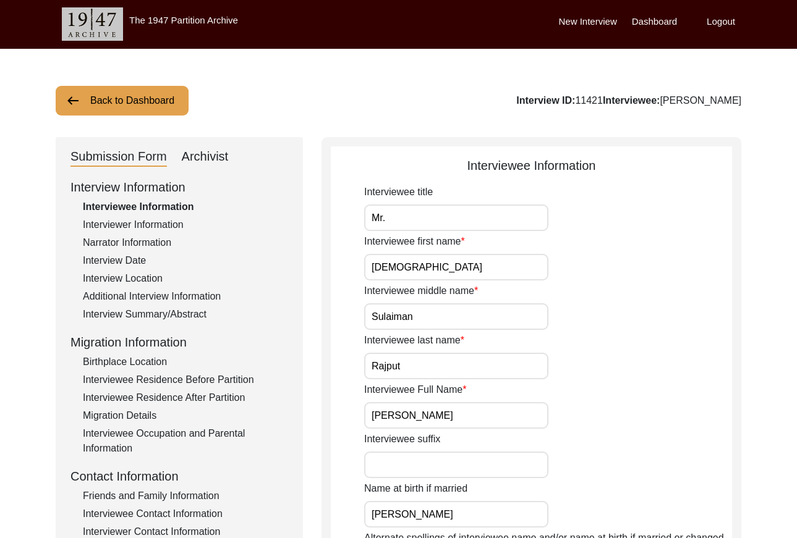
scroll to position [48, 0]
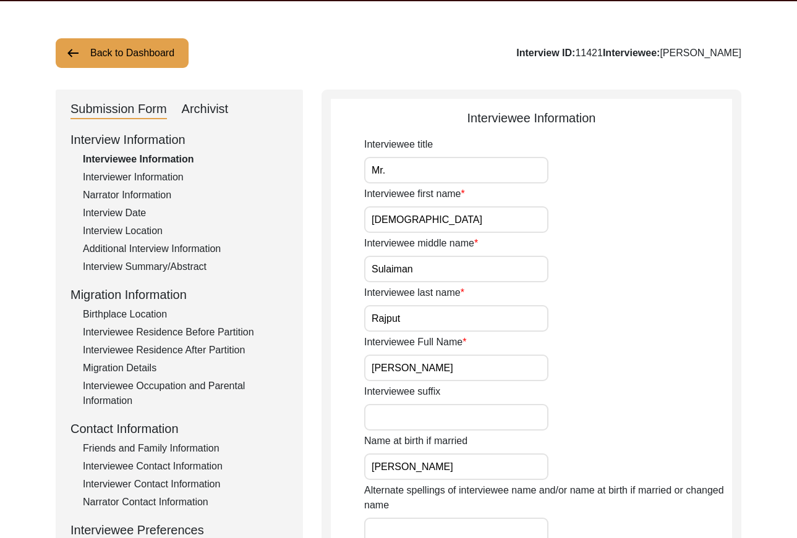
click at [148, 232] on div "Interview Location" at bounding box center [185, 231] width 205 height 15
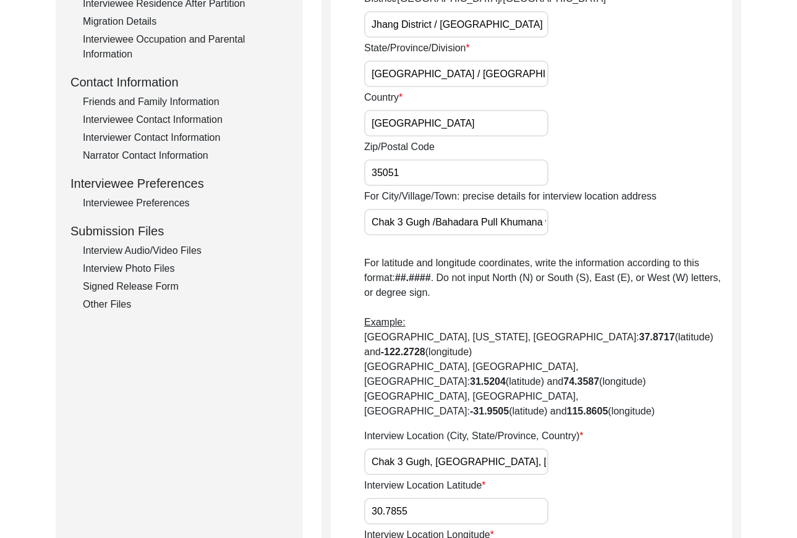
scroll to position [652, 0]
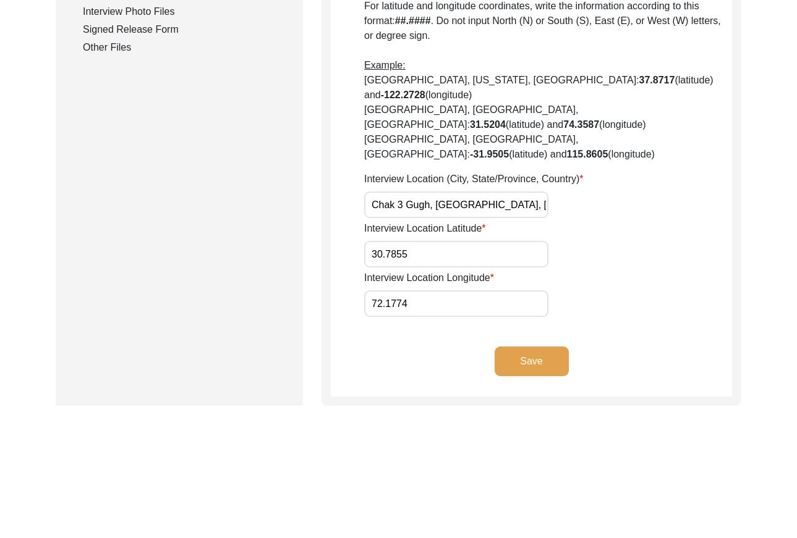
click at [459, 192] on input "Chak 3 Gugh, [GEOGRAPHIC_DATA], [GEOGRAPHIC_DATA], [GEOGRAPHIC_DATA], [GEOGRAPH…" at bounding box center [456, 205] width 184 height 27
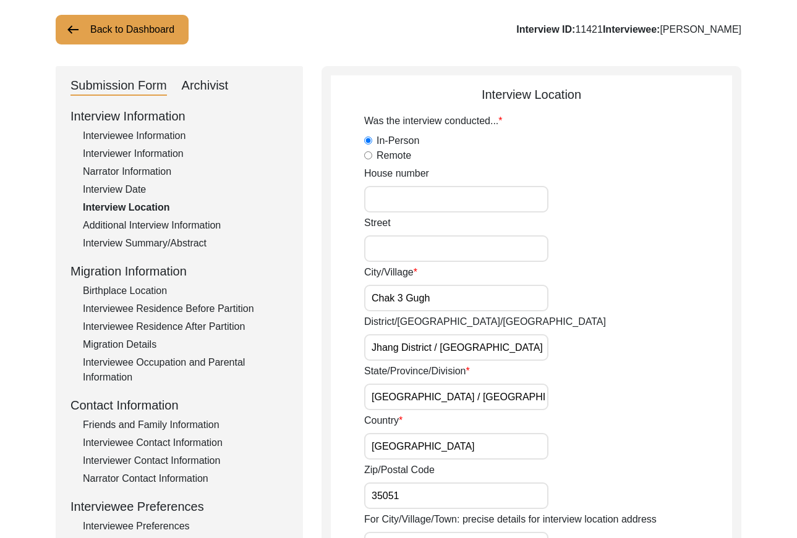
scroll to position [0, 0]
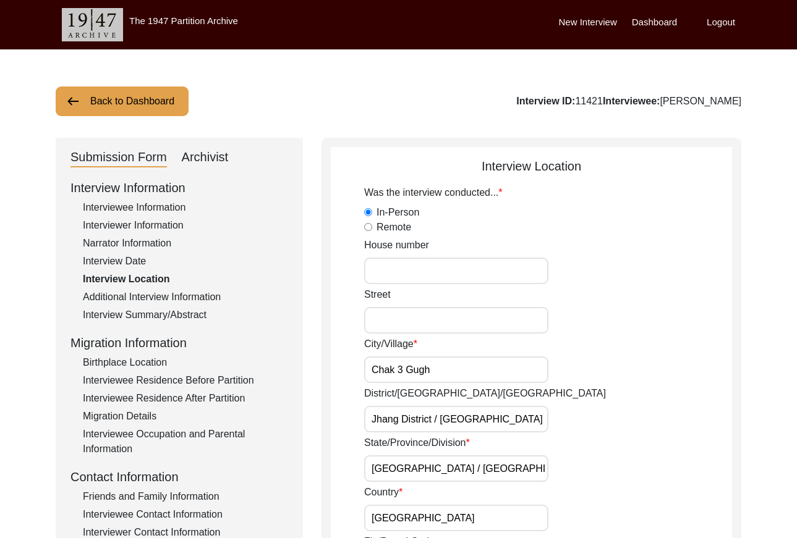
click at [129, 95] on button "Back to Dashboard" at bounding box center [122, 102] width 133 height 30
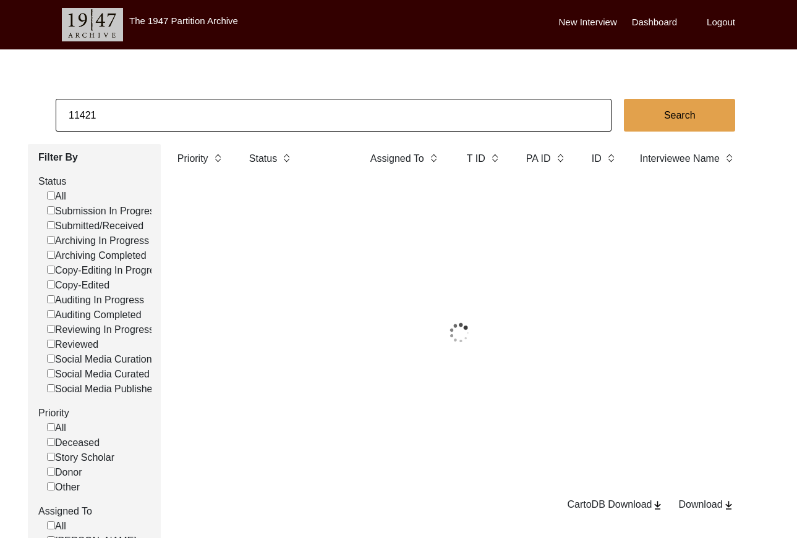
click at [219, 121] on input "11421" at bounding box center [334, 115] width 556 height 33
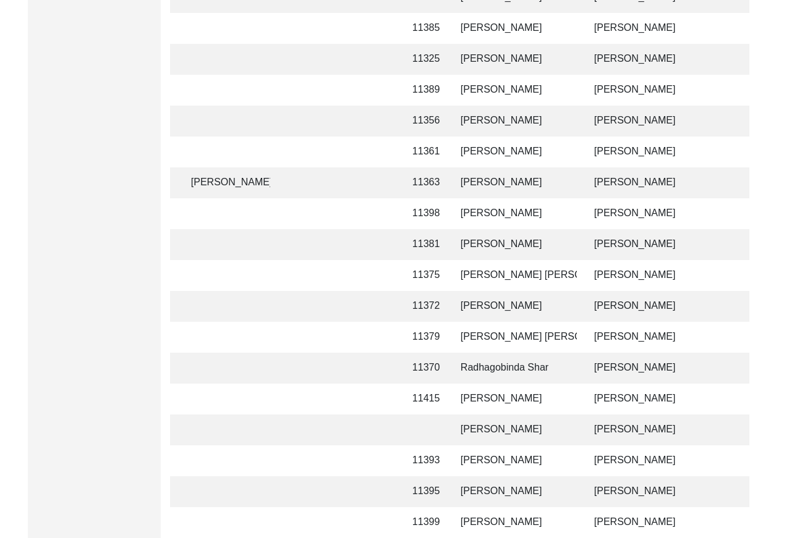
scroll to position [1194, 0]
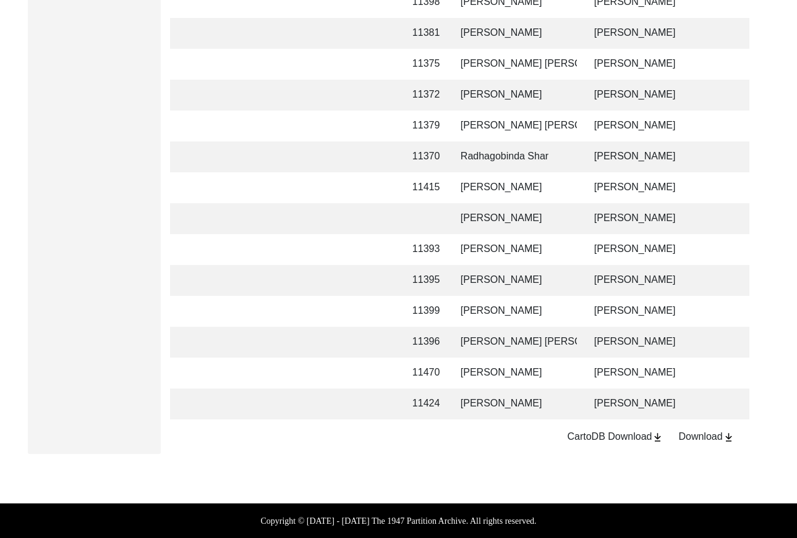
click at [563, 296] on td "[PERSON_NAME]" at bounding box center [515, 311] width 124 height 31
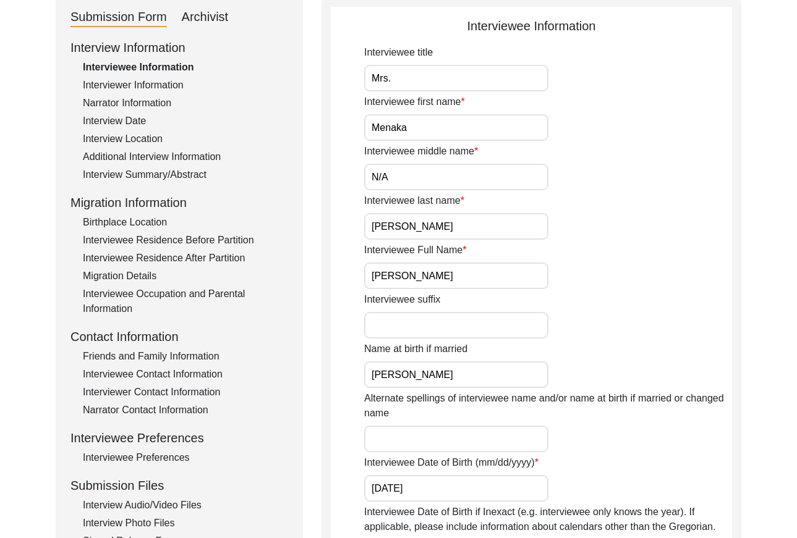
scroll to position [126, 0]
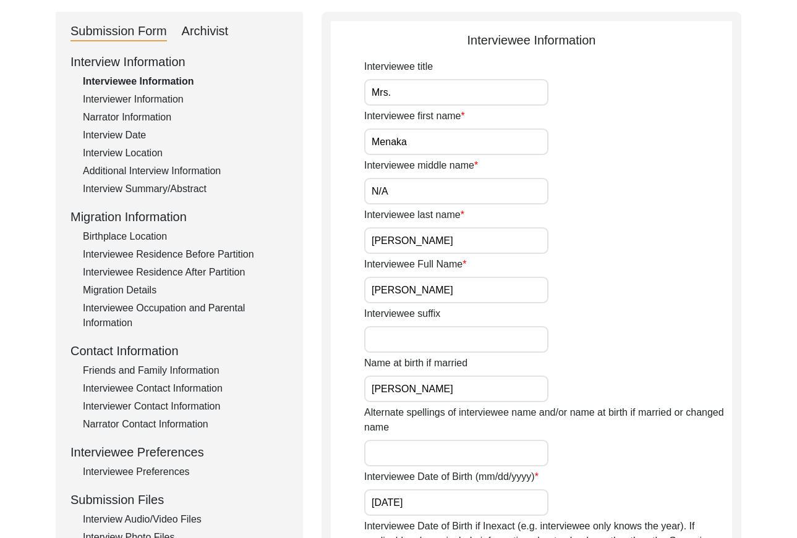
click at [120, 148] on div "Interview Location" at bounding box center [185, 153] width 205 height 15
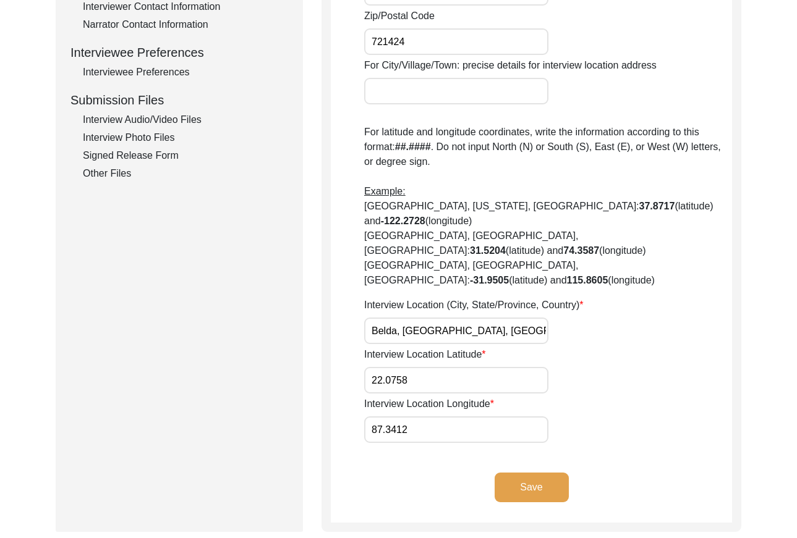
scroll to position [0, 0]
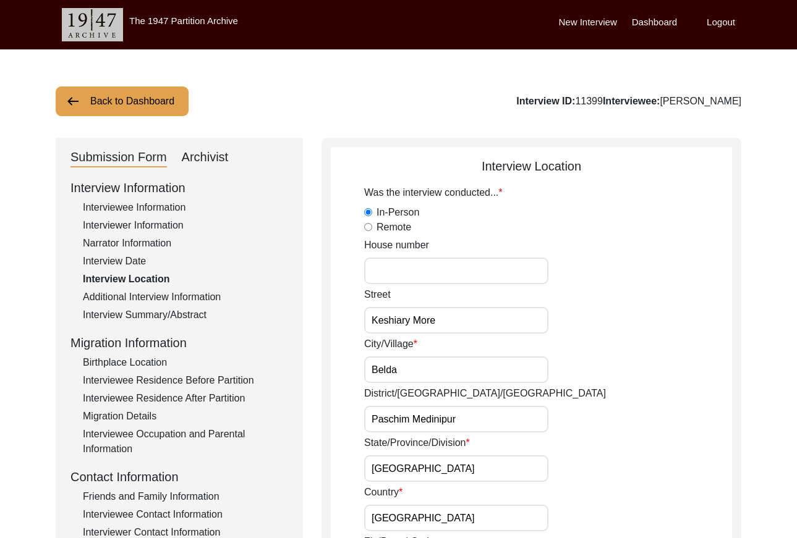
drag, startPoint x: 148, startPoint y: 89, endPoint x: 252, endPoint y: 92, distance: 103.9
click at [148, 89] on button "Back to Dashboard" at bounding box center [122, 102] width 133 height 30
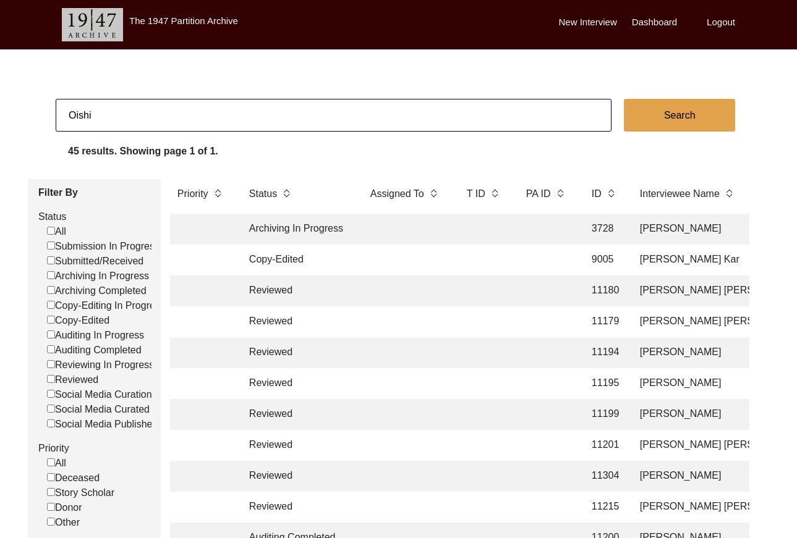
click at [230, 116] on input "Oishi" at bounding box center [334, 115] width 556 height 33
click at [229, 116] on input "Oishi" at bounding box center [334, 115] width 556 height 33
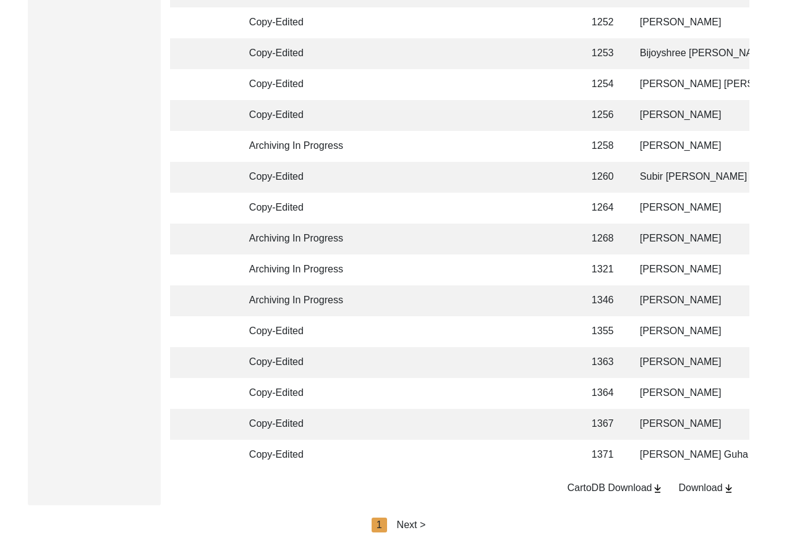
scroll to position [2921, 0]
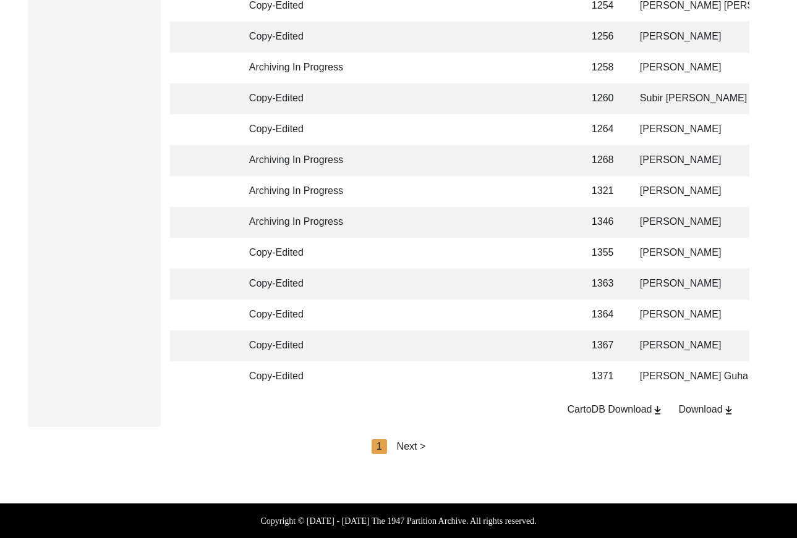
click at [410, 445] on div "Next >" at bounding box center [411, 446] width 29 height 15
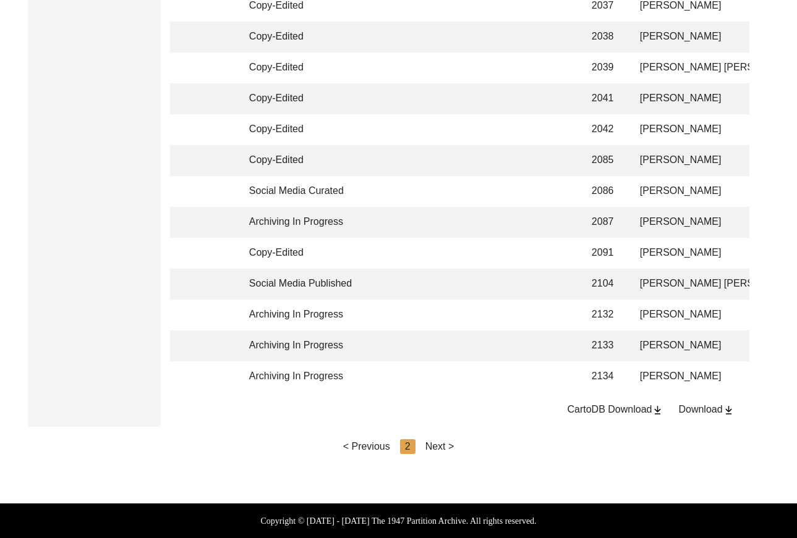
click at [433, 444] on div "Next >" at bounding box center [439, 446] width 29 height 15
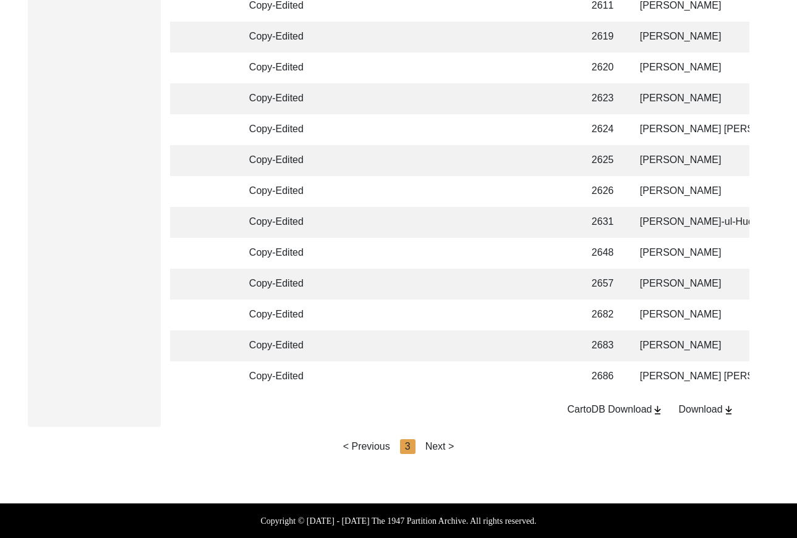
click at [448, 446] on div "Next >" at bounding box center [439, 446] width 29 height 15
click at [447, 446] on div "Next >" at bounding box center [439, 446] width 29 height 15
click at [443, 450] on div "Next >" at bounding box center [439, 446] width 29 height 15
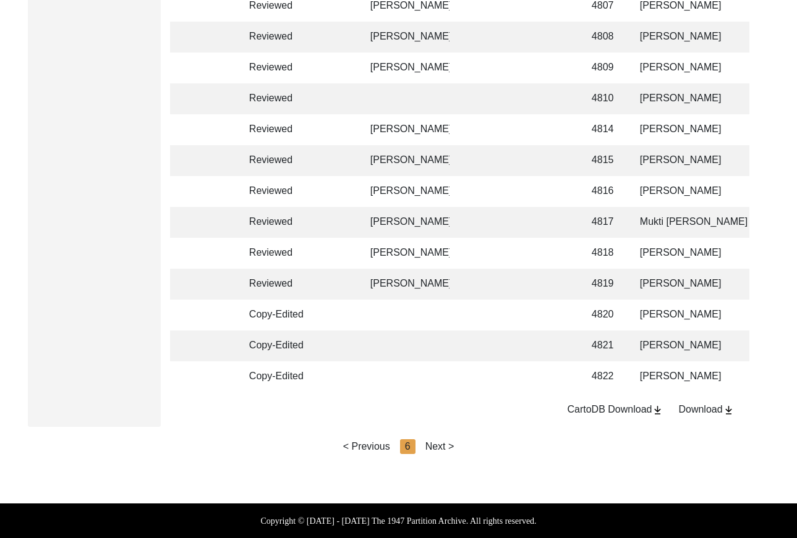
click at [446, 446] on div "Next >" at bounding box center [439, 446] width 29 height 15
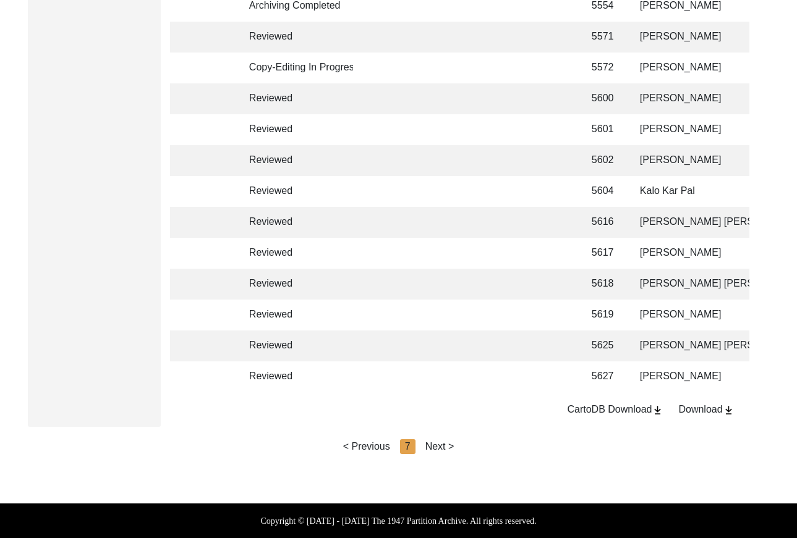
click at [446, 445] on div "Next >" at bounding box center [439, 446] width 29 height 15
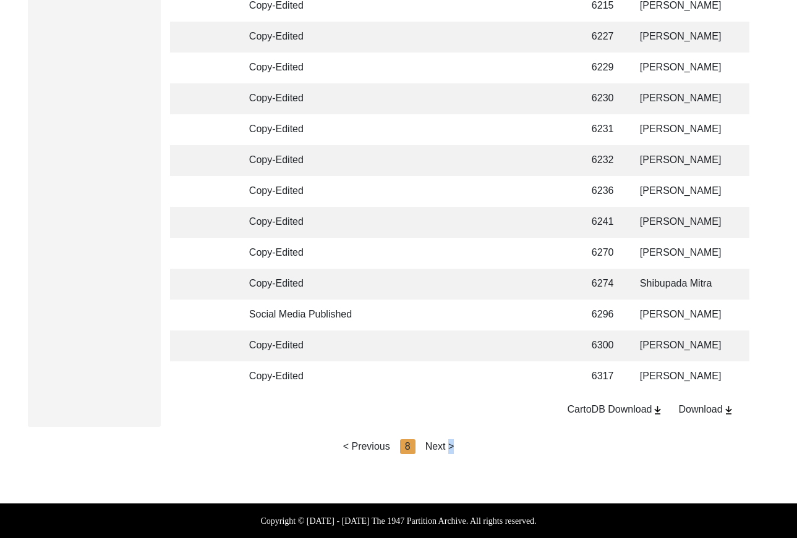
click at [446, 445] on div "Next >" at bounding box center [439, 446] width 29 height 15
click at [446, 446] on div "Next >" at bounding box center [439, 446] width 29 height 15
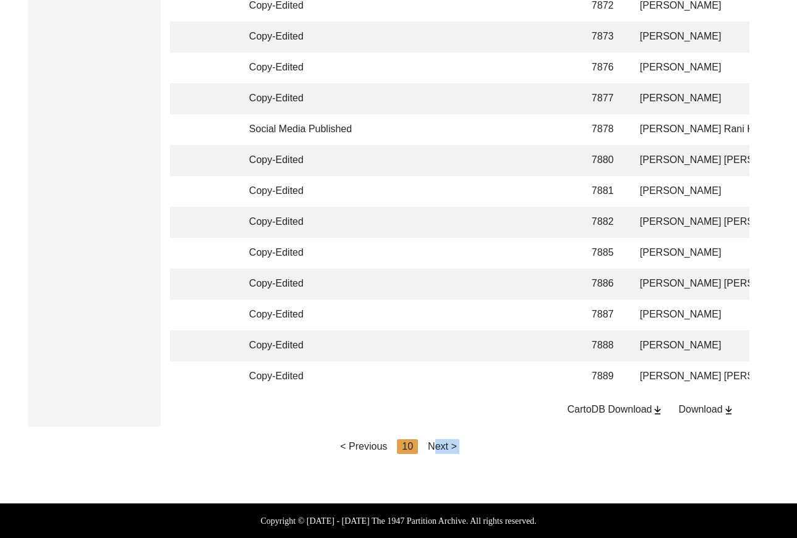
click at [446, 445] on div "Next >" at bounding box center [442, 446] width 29 height 15
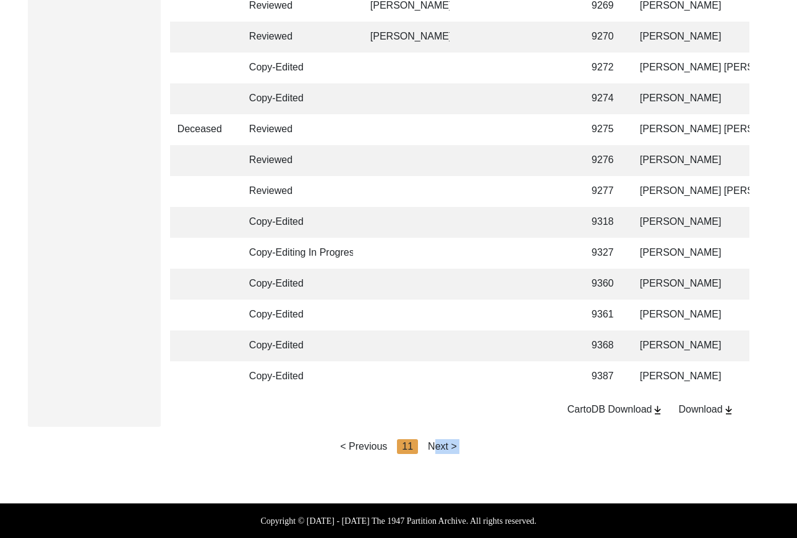
scroll to position [2918, 0]
click at [446, 445] on div "Next >" at bounding box center [442, 446] width 29 height 15
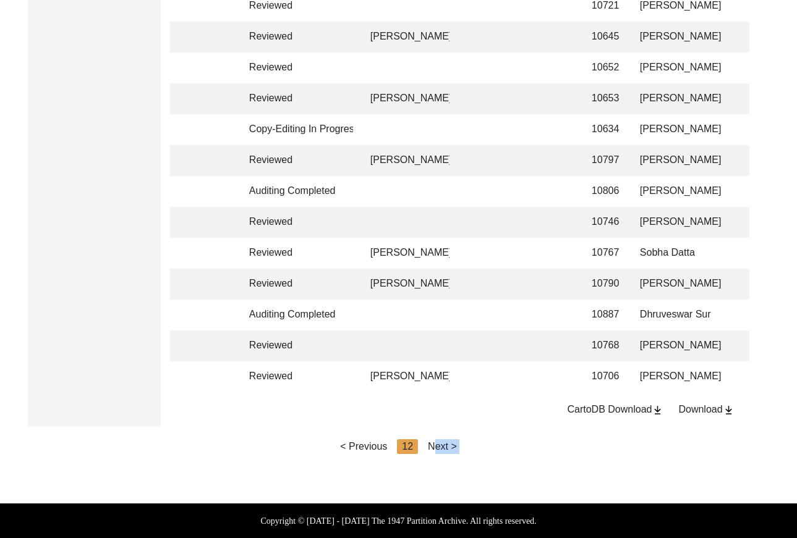
click at [446, 445] on div "Next >" at bounding box center [442, 446] width 29 height 15
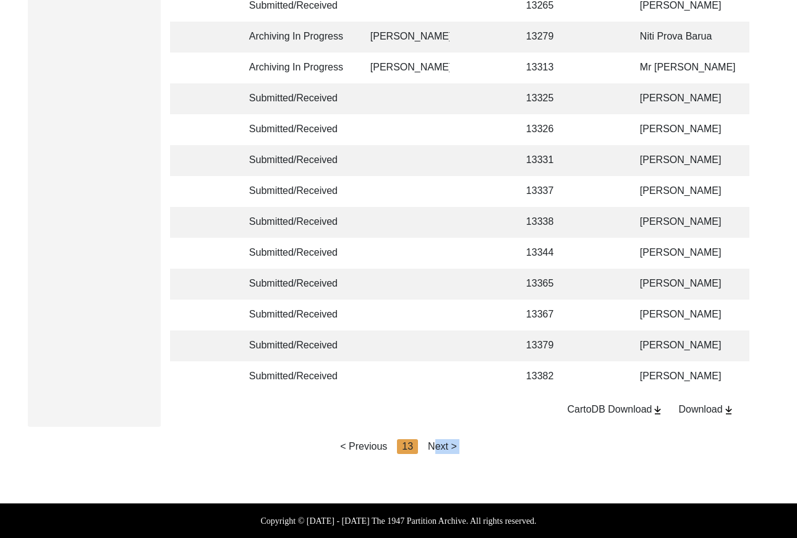
click at [446, 445] on div "Next >" at bounding box center [442, 446] width 29 height 15
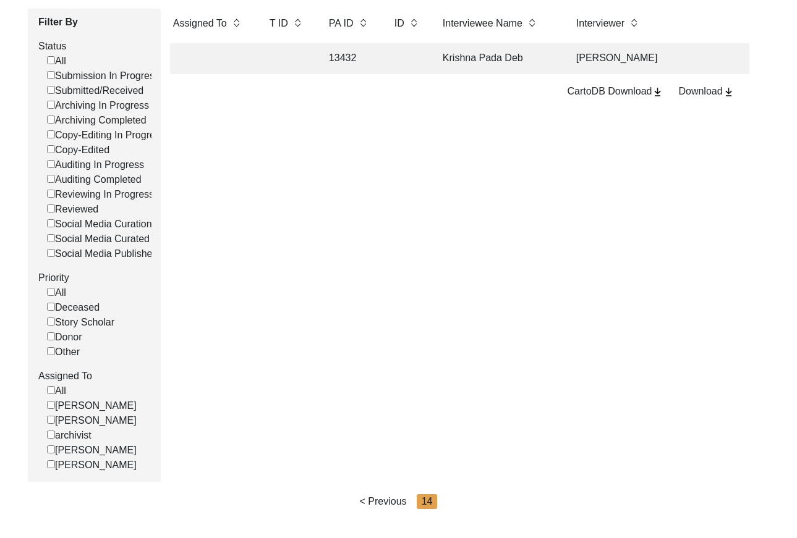
scroll to position [244, 0]
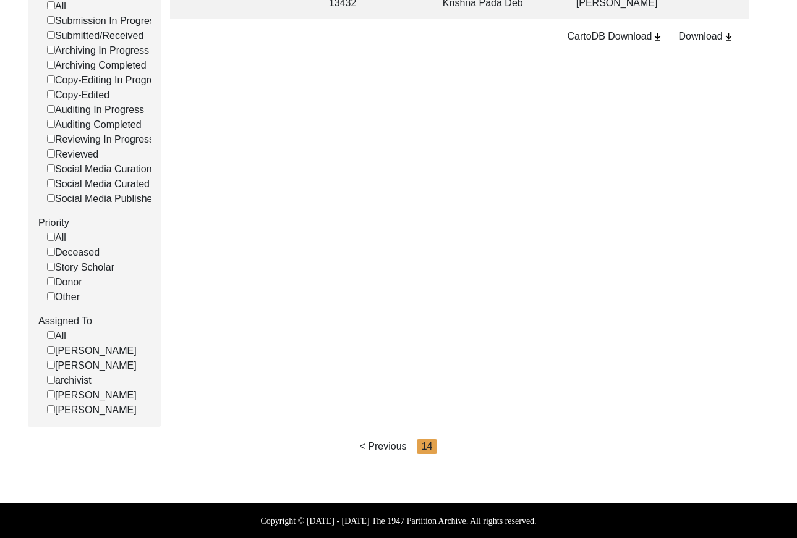
click at [390, 450] on div "< Previous" at bounding box center [383, 446] width 47 height 15
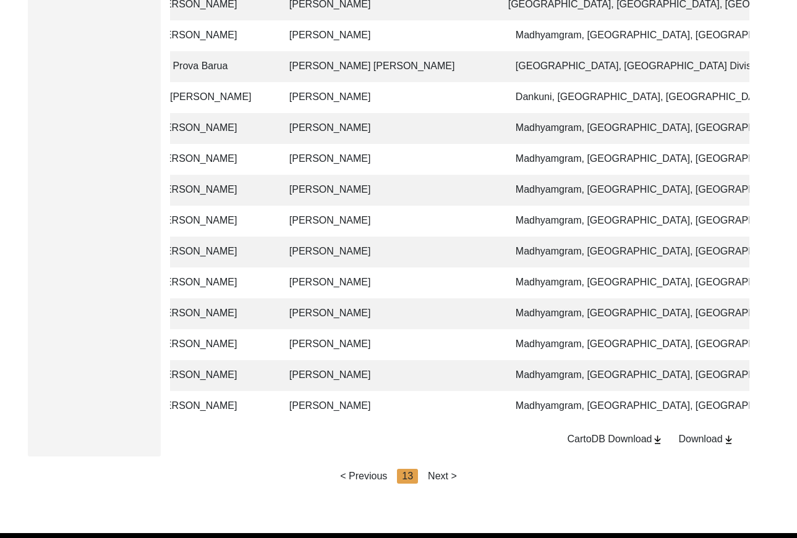
scroll to position [2883, 0]
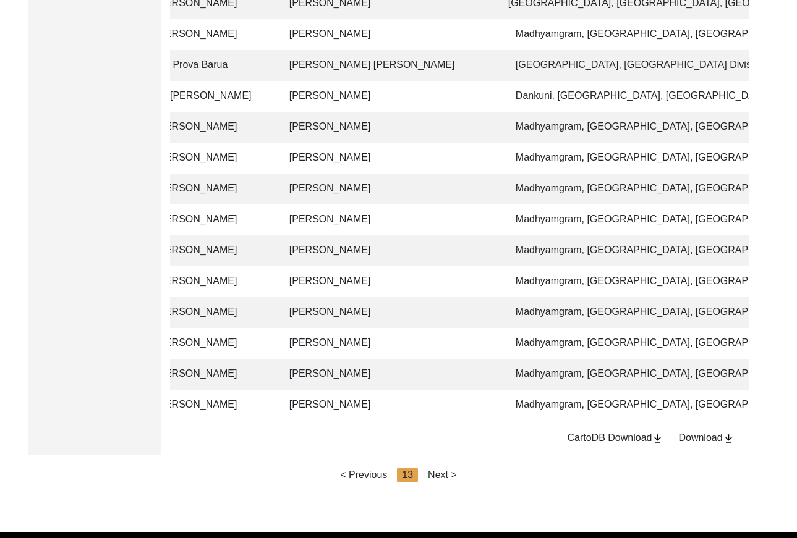
click at [371, 483] on div "< Previous" at bounding box center [363, 475] width 47 height 15
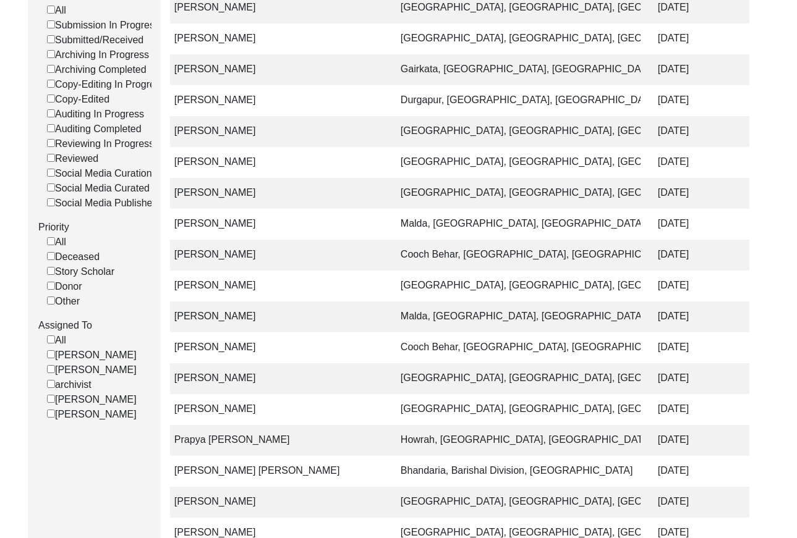
scroll to position [0, 0]
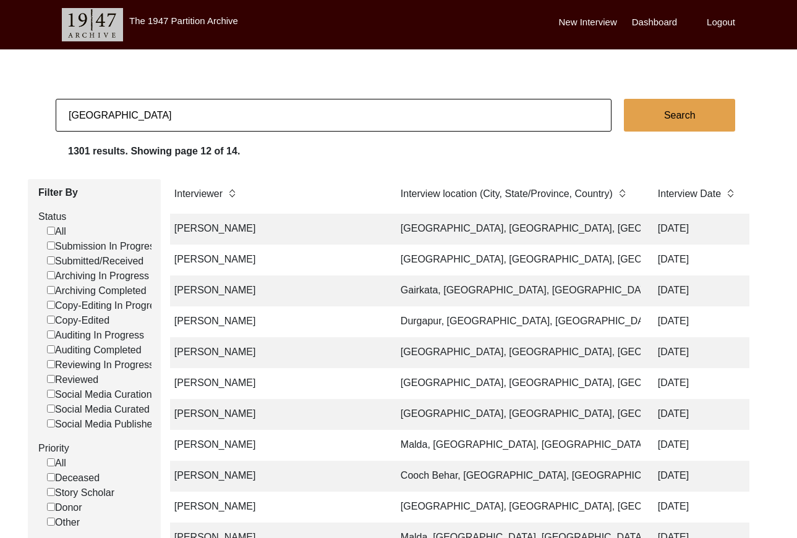
click at [221, 122] on input "[GEOGRAPHIC_DATA]" at bounding box center [334, 115] width 556 height 33
paste input "11246"
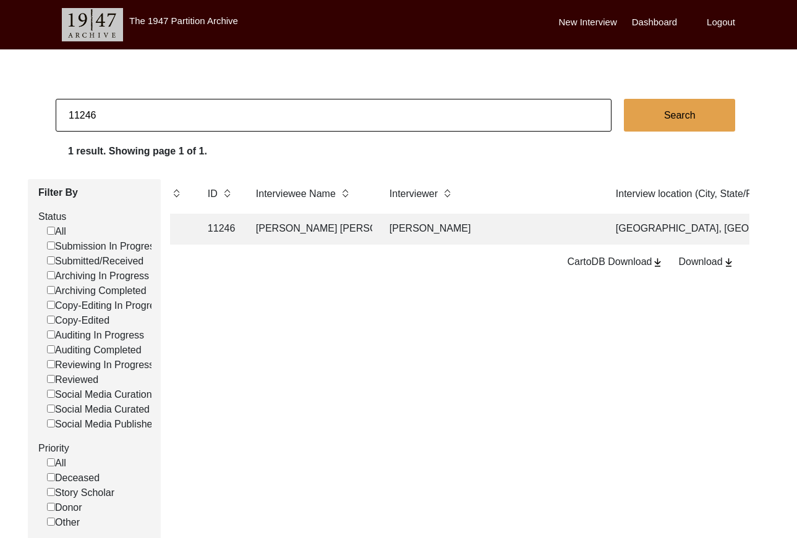
scroll to position [0, 350]
click at [370, 227] on td "[PERSON_NAME] [PERSON_NAME]" at bounding box center [344, 229] width 124 height 31
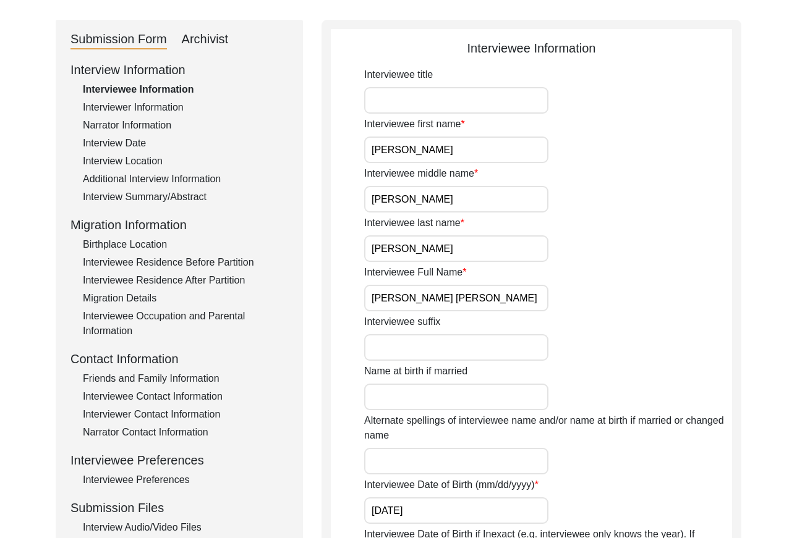
scroll to position [126, 0]
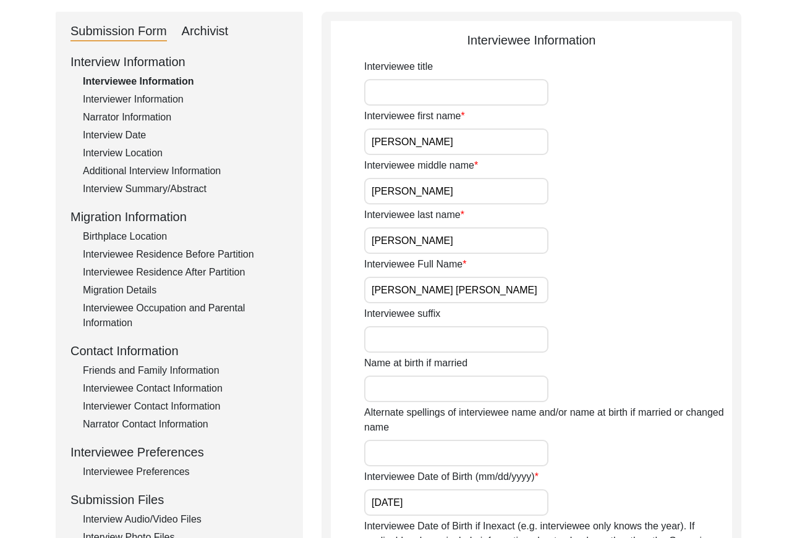
click at [467, 294] on input "[PERSON_NAME] [PERSON_NAME]" at bounding box center [456, 290] width 184 height 27
click at [468, 294] on input "[PERSON_NAME] [PERSON_NAME]" at bounding box center [456, 290] width 184 height 27
click at [468, 293] on input "[PERSON_NAME] [PERSON_NAME]" at bounding box center [456, 290] width 184 height 27
click at [137, 100] on div "Interviewer Information" at bounding box center [185, 99] width 205 height 15
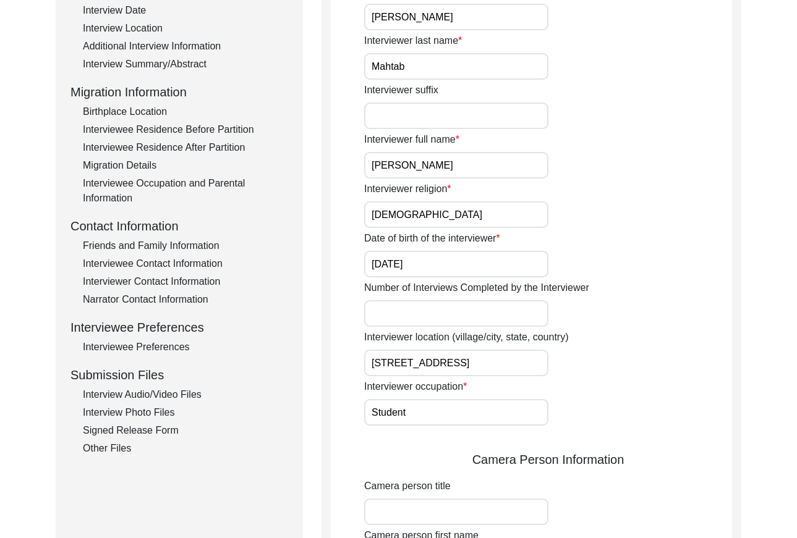
scroll to position [254, 0]
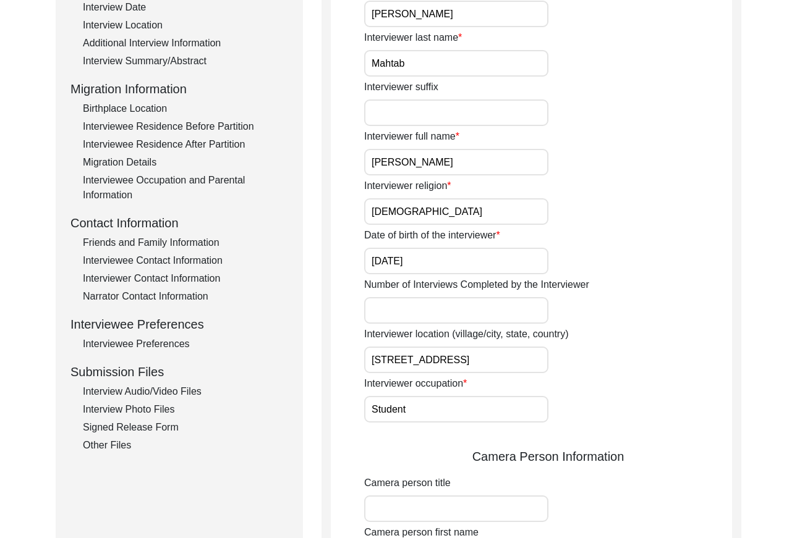
click at [499, 161] on input "[PERSON_NAME]" at bounding box center [456, 162] width 184 height 27
click at [500, 161] on input "[PERSON_NAME]" at bounding box center [456, 162] width 184 height 27
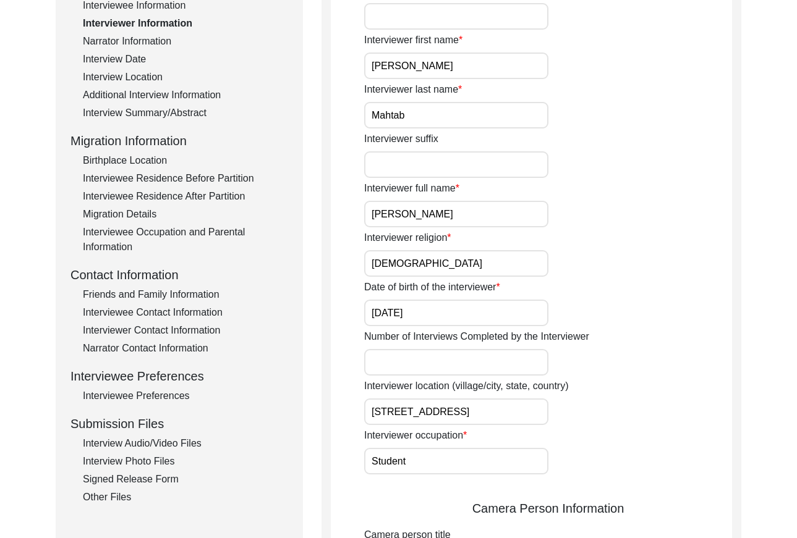
scroll to position [145, 0]
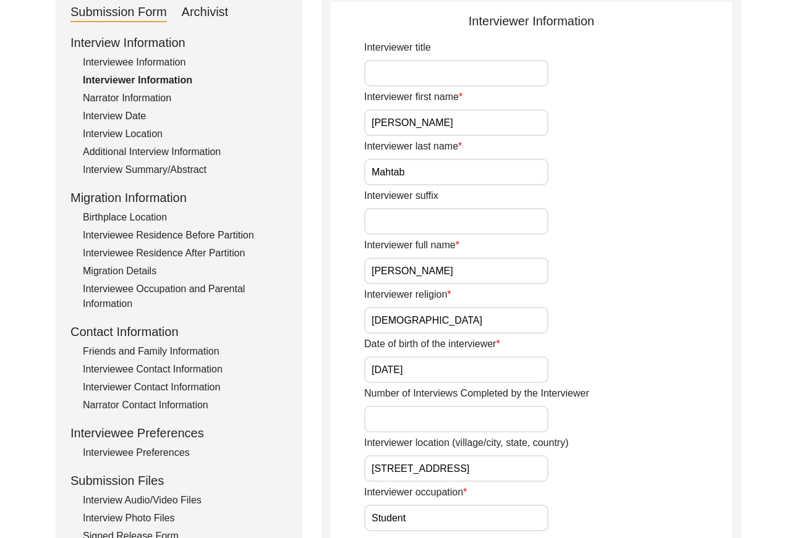
click at [140, 135] on div "Interview Location" at bounding box center [185, 134] width 205 height 15
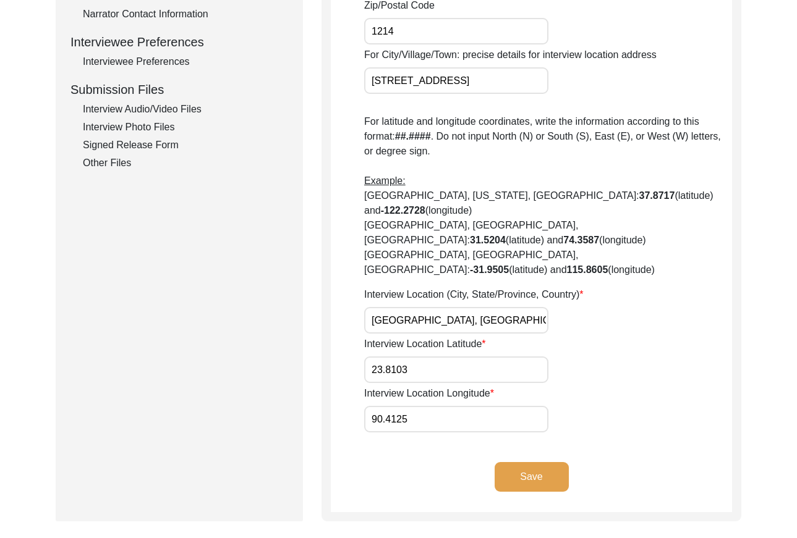
scroll to position [537, 0]
click at [473, 307] on input "[GEOGRAPHIC_DATA], [GEOGRAPHIC_DATA] Division, [GEOGRAPHIC_DATA]" at bounding box center [456, 320] width 184 height 27
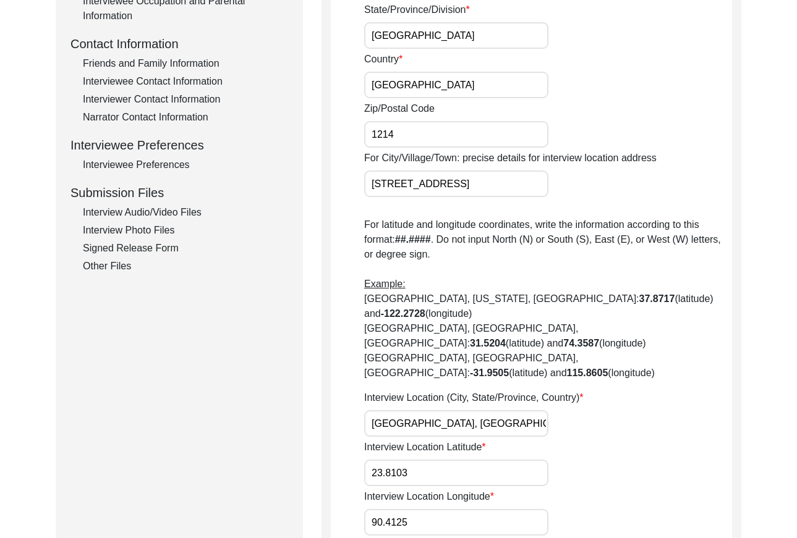
scroll to position [418, 0]
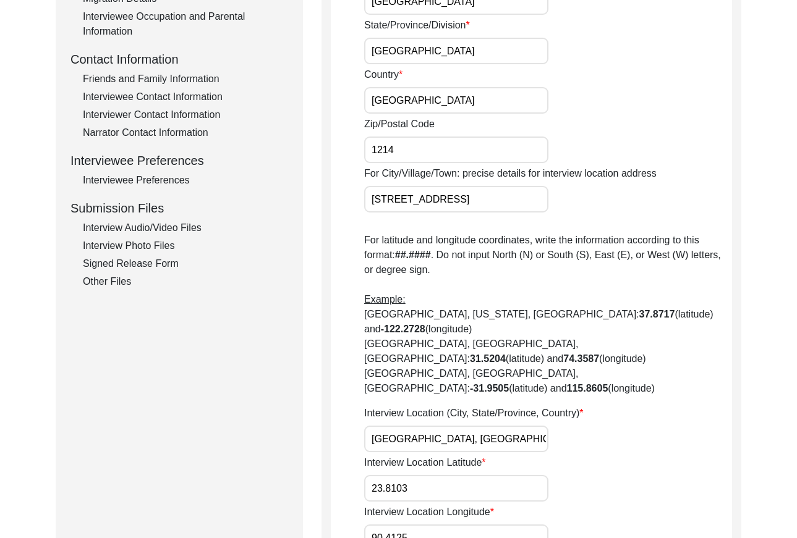
drag, startPoint x: 172, startPoint y: 177, endPoint x: 206, endPoint y: 172, distance: 34.4
click at [173, 177] on div "Interviewee Preferences" at bounding box center [185, 180] width 205 height 15
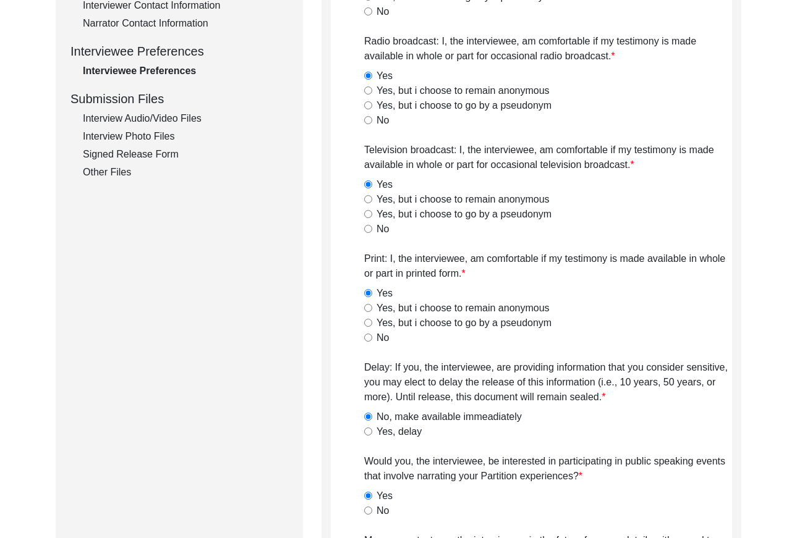
scroll to position [0, 0]
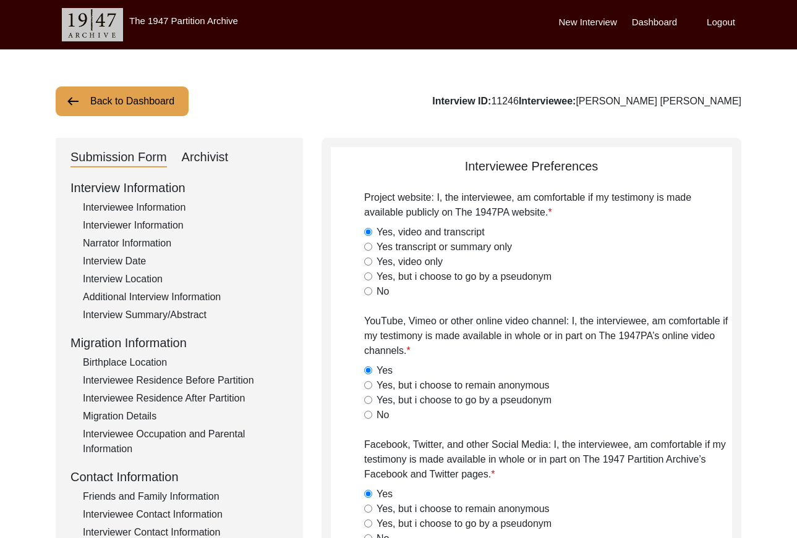
click at [119, 101] on button "Back to Dashboard" at bounding box center [122, 102] width 133 height 30
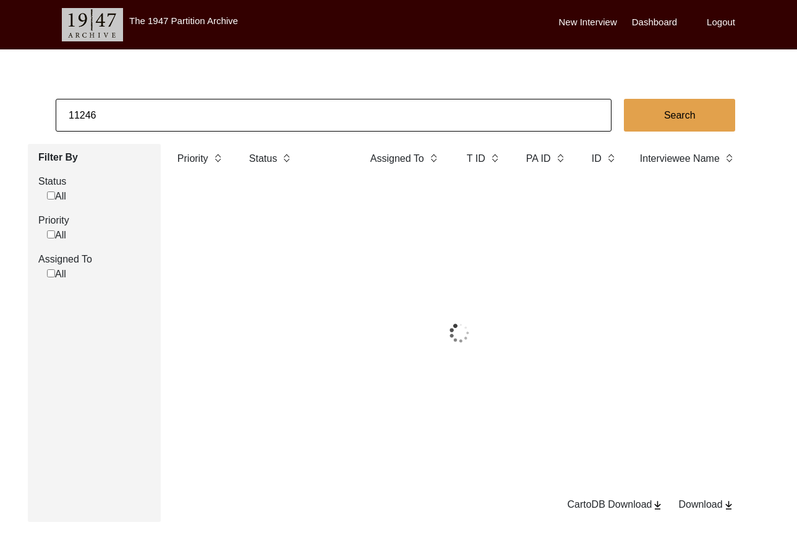
drag, startPoint x: 119, startPoint y: 101, endPoint x: 168, endPoint y: 112, distance: 50.1
click at [168, 112] on input "11246" at bounding box center [334, 115] width 556 height 33
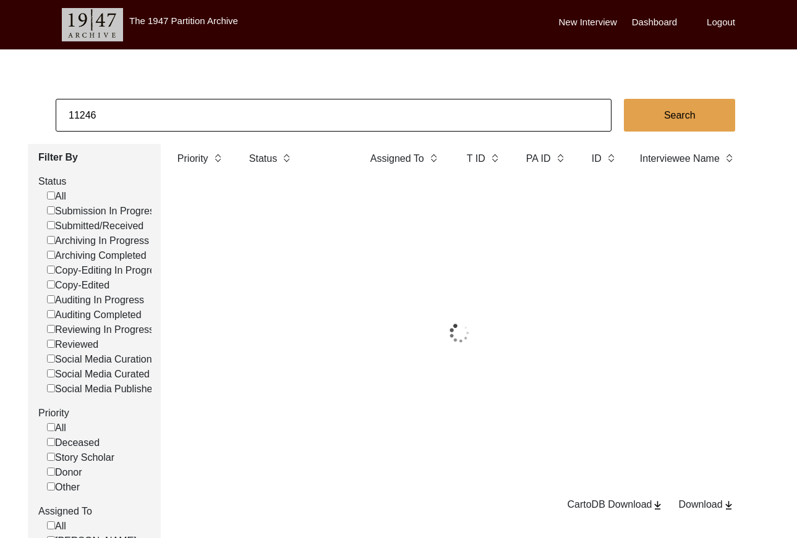
click at [168, 112] on input "11246" at bounding box center [334, 115] width 556 height 33
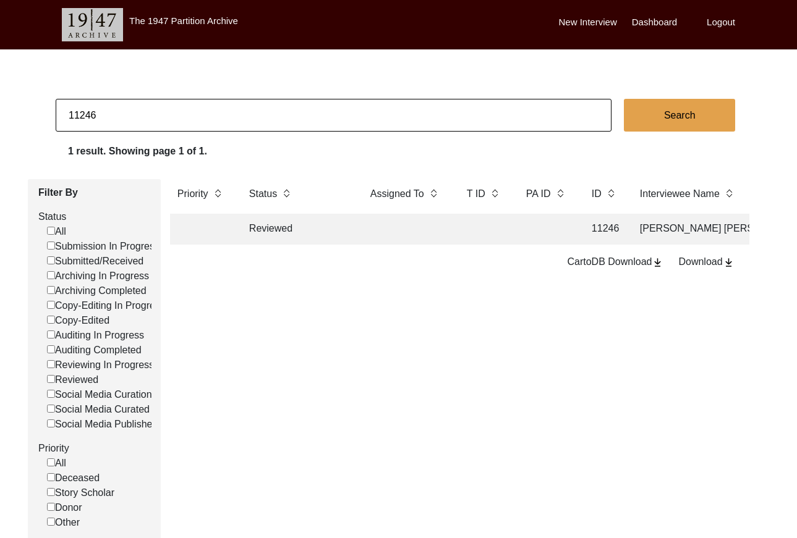
paste input "T126"
click at [526, 223] on td at bounding box center [547, 229] width 56 height 31
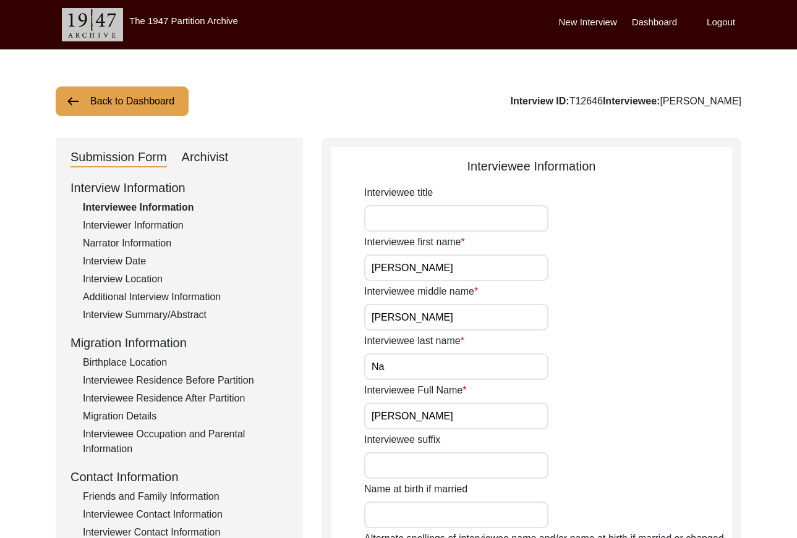
drag, startPoint x: 158, startPoint y: 318, endPoint x: 177, endPoint y: 314, distance: 18.9
click at [159, 318] on div "Interview Summary/Abstract" at bounding box center [185, 315] width 205 height 15
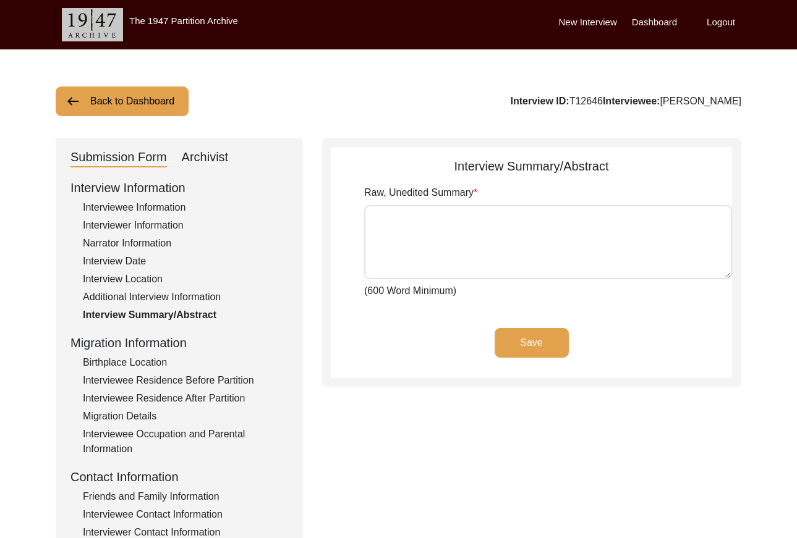
click at [142, 100] on button "Back to Dashboard" at bounding box center [122, 102] width 133 height 30
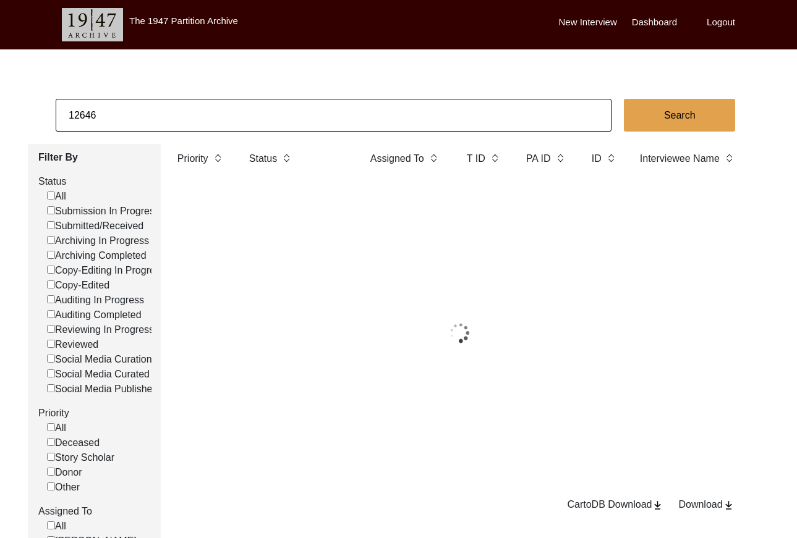
click at [207, 111] on input "12646" at bounding box center [334, 115] width 556 height 33
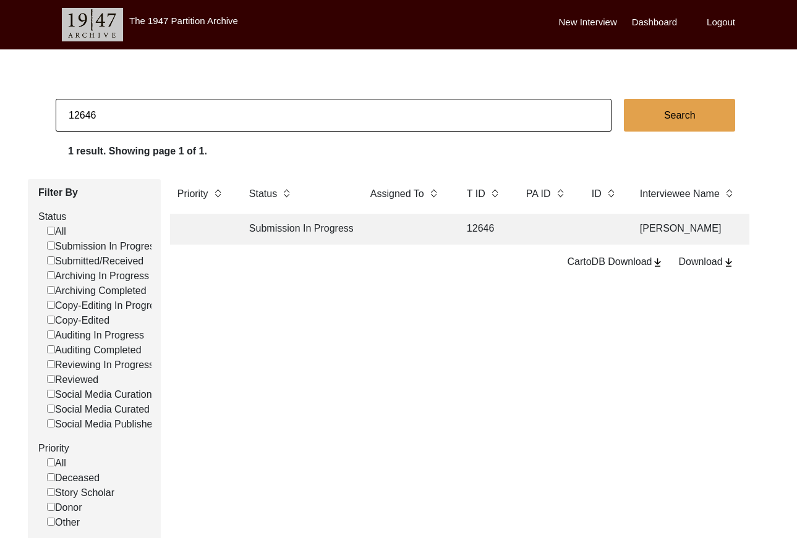
click at [207, 111] on input "12646" at bounding box center [334, 115] width 556 height 33
paste input "T12670"
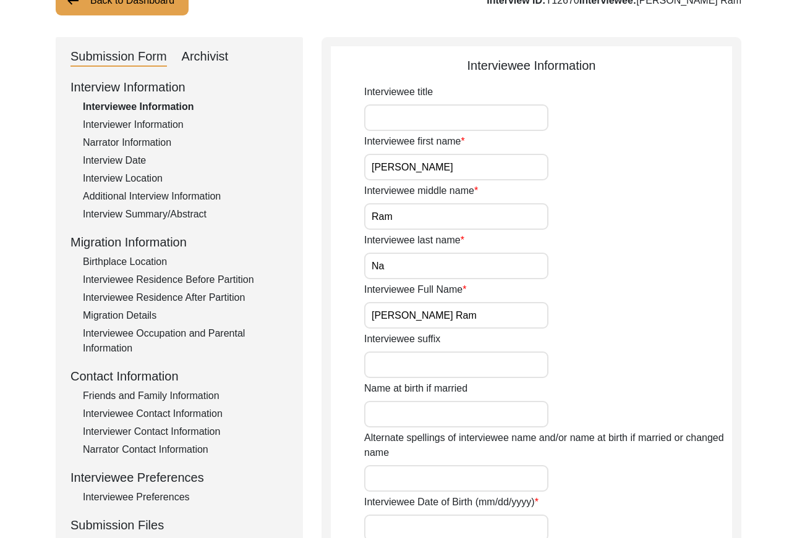
scroll to position [2, 0]
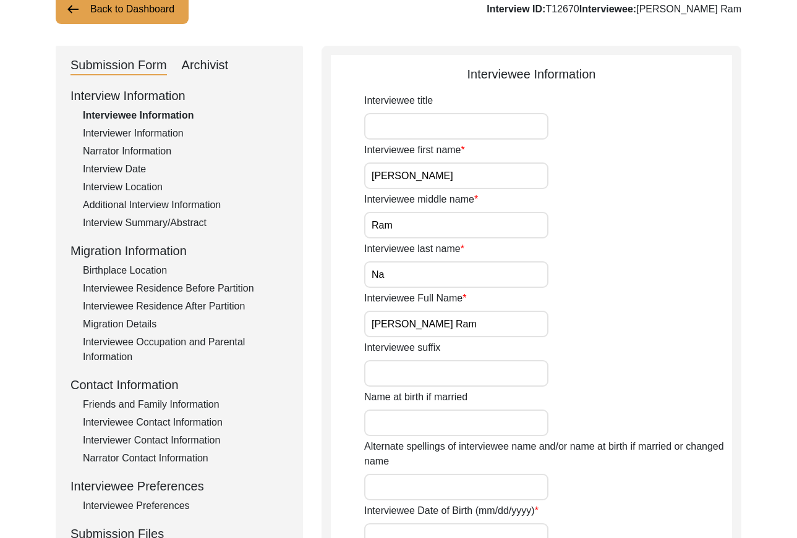
drag, startPoint x: 192, startPoint y: 219, endPoint x: 210, endPoint y: 224, distance: 18.2
click at [192, 219] on div "Interview Summary/Abstract" at bounding box center [185, 223] width 205 height 15
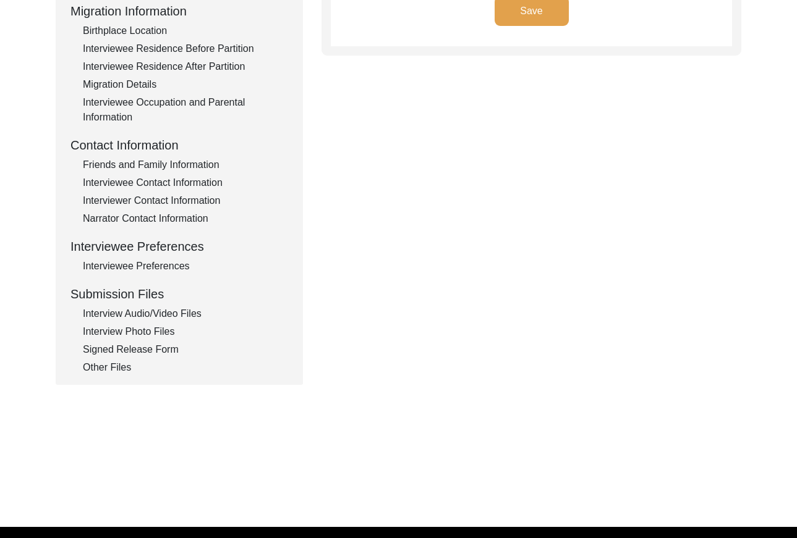
scroll to position [342, 0]
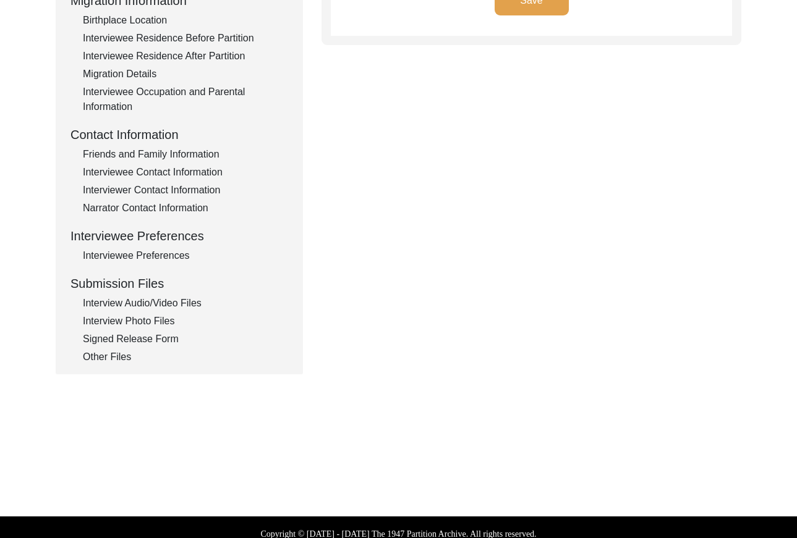
drag, startPoint x: 153, startPoint y: 337, endPoint x: 226, endPoint y: 319, distance: 75.1
click at [154, 337] on div "Signed Release Form" at bounding box center [185, 339] width 205 height 15
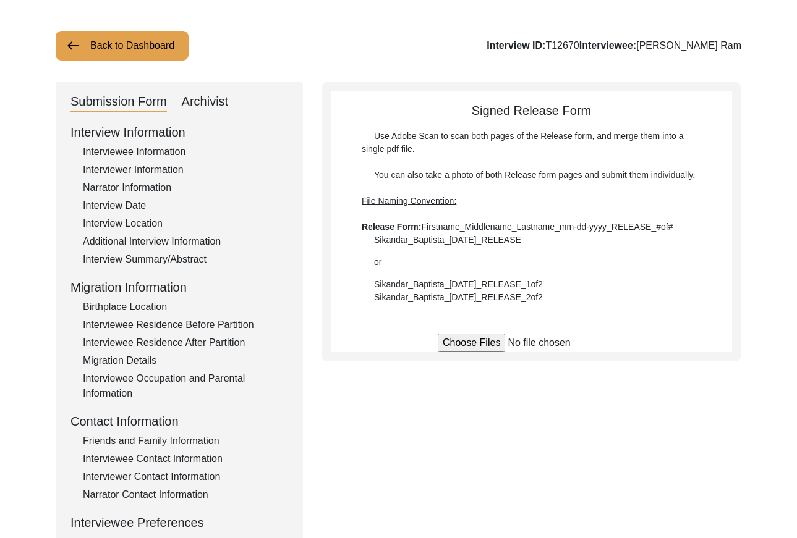
scroll to position [12, 0]
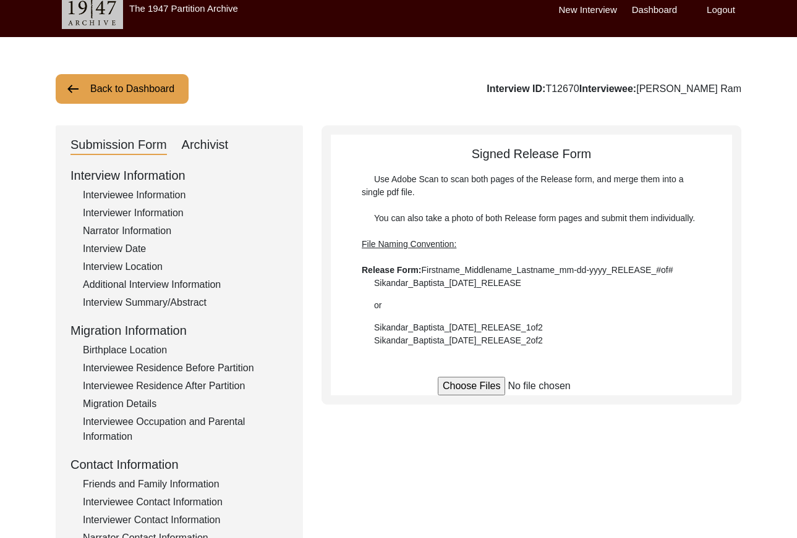
click at [154, 80] on button "Back to Dashboard" at bounding box center [122, 89] width 133 height 30
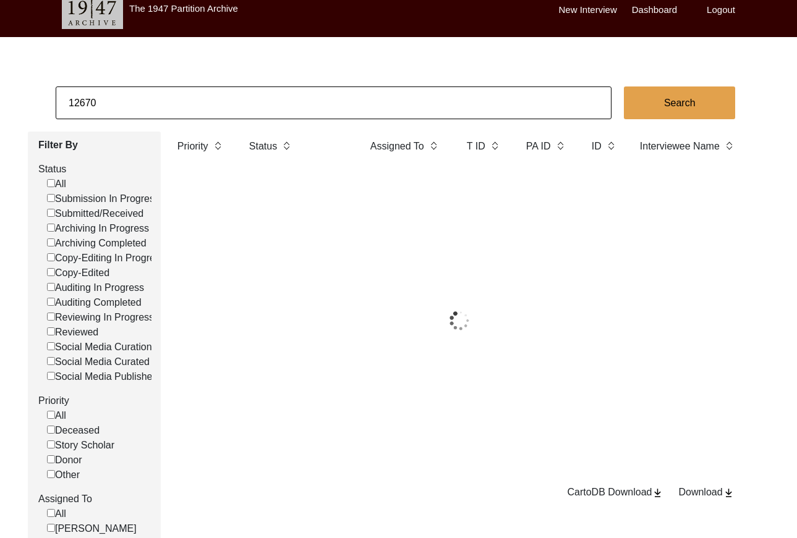
click at [182, 89] on input "12670" at bounding box center [334, 103] width 556 height 33
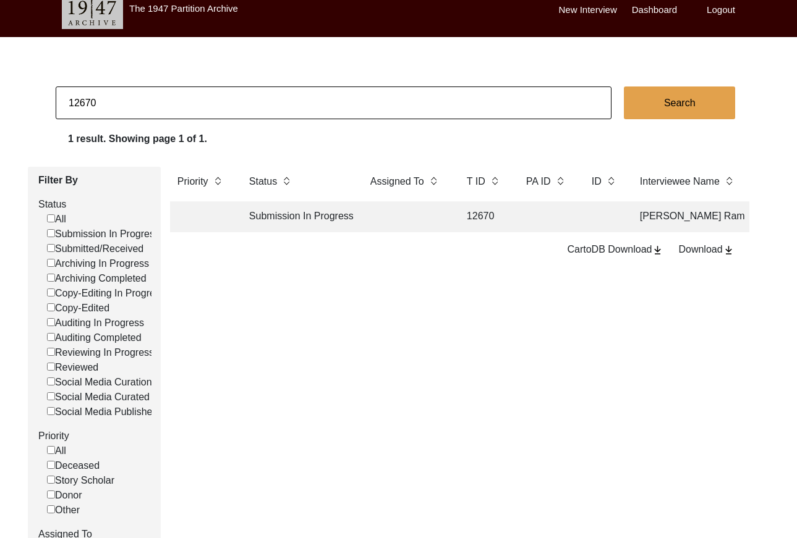
paste input "[PERSON_NAME]"
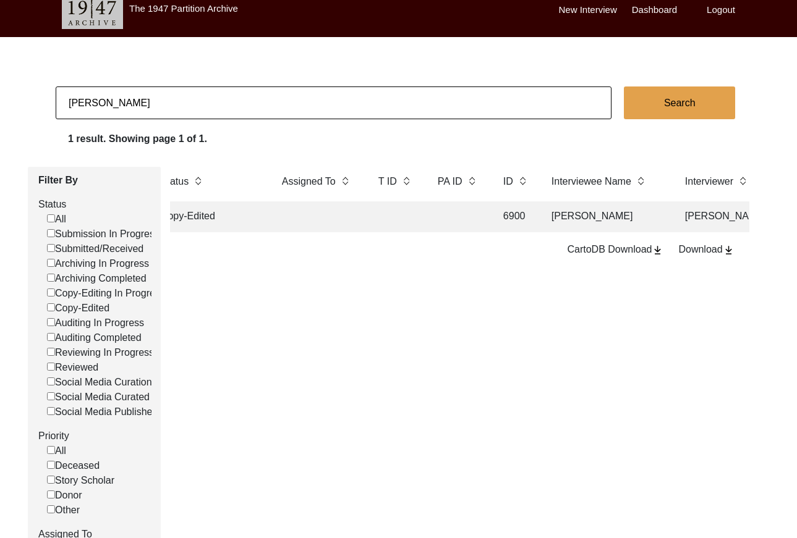
scroll to position [0, 90]
click at [155, 104] on input "[PERSON_NAME]" at bounding box center [334, 103] width 556 height 33
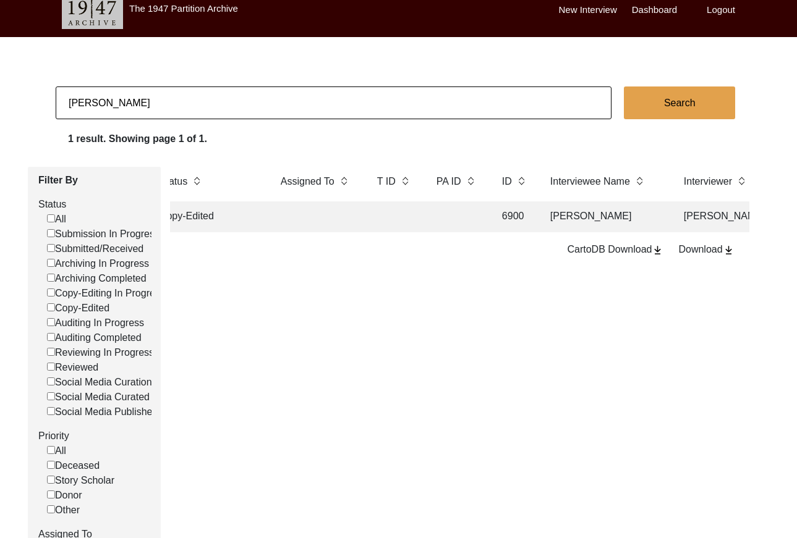
paste input "Ajmer"
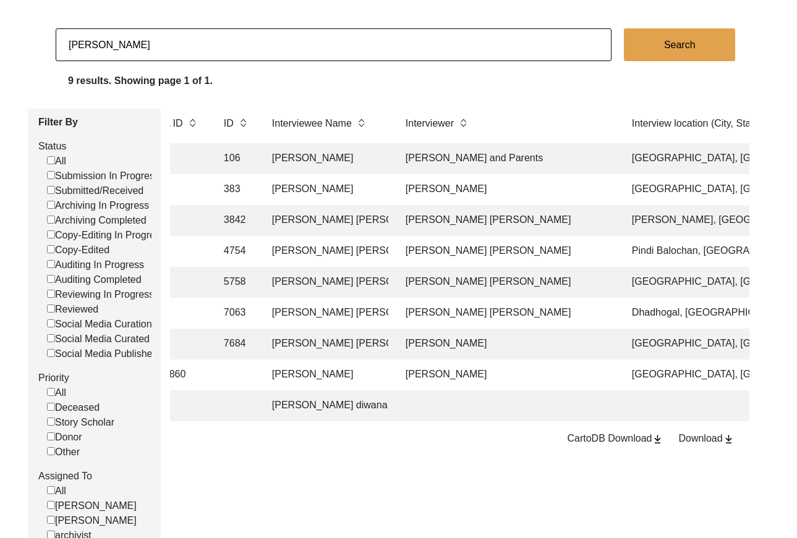
scroll to position [85, 0]
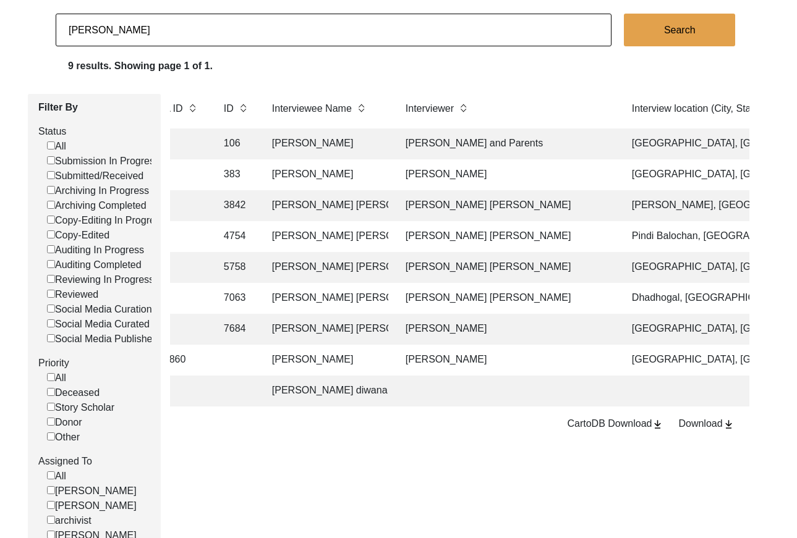
click at [147, 17] on input "[PERSON_NAME]" at bounding box center [334, 30] width 556 height 33
click at [147, 25] on input "[PERSON_NAME]" at bounding box center [334, 30] width 556 height 33
click at [146, 25] on input "[PERSON_NAME]" at bounding box center [334, 30] width 556 height 33
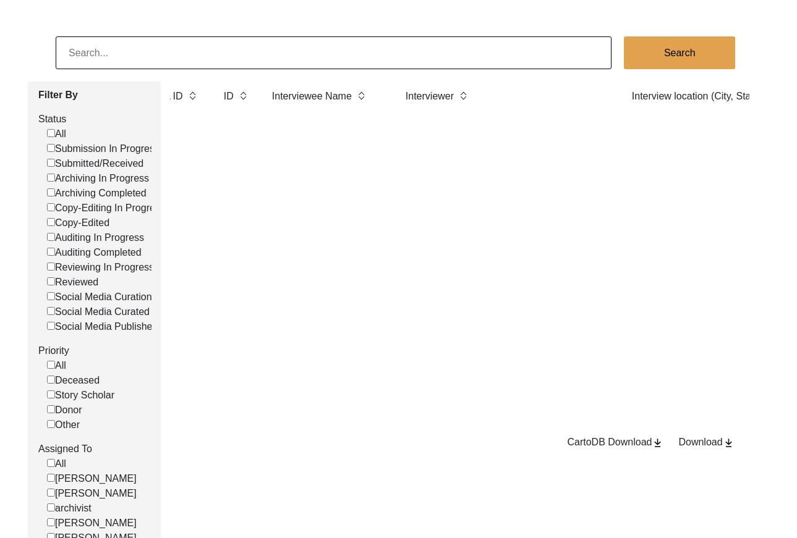
scroll to position [54, 0]
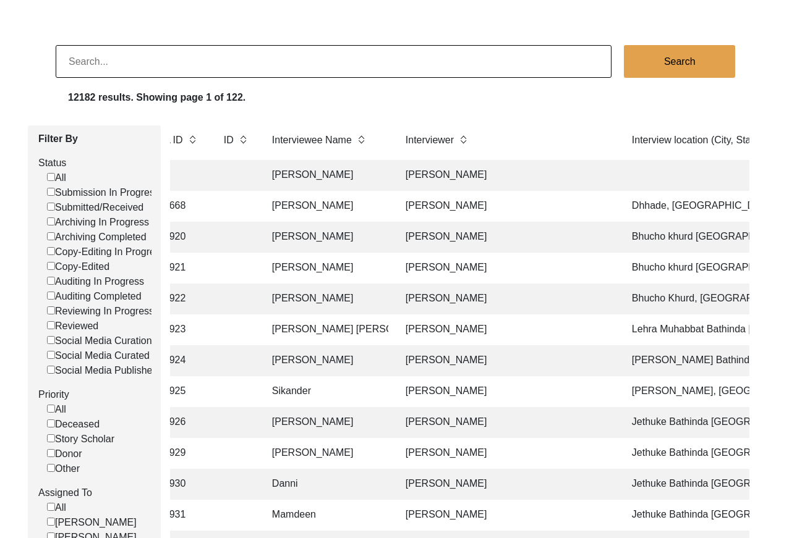
click at [51, 205] on input "Submitted/Received" at bounding box center [51, 207] width 8 height 8
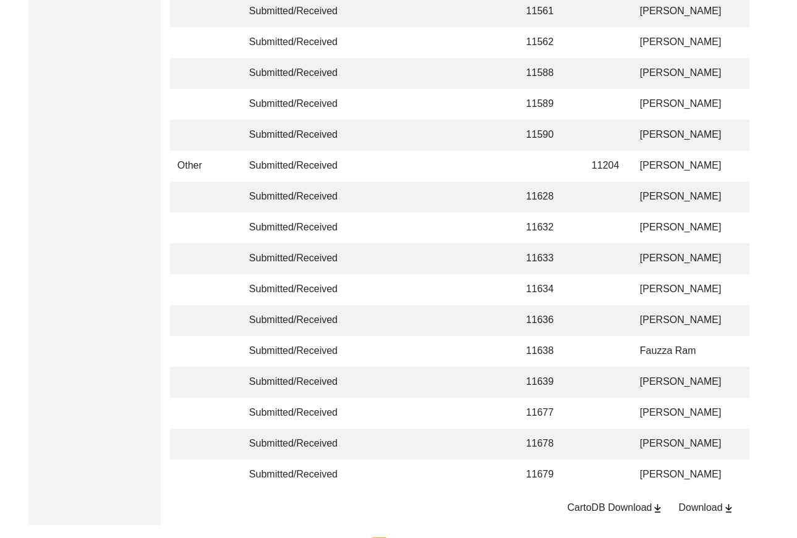
scroll to position [2921, 0]
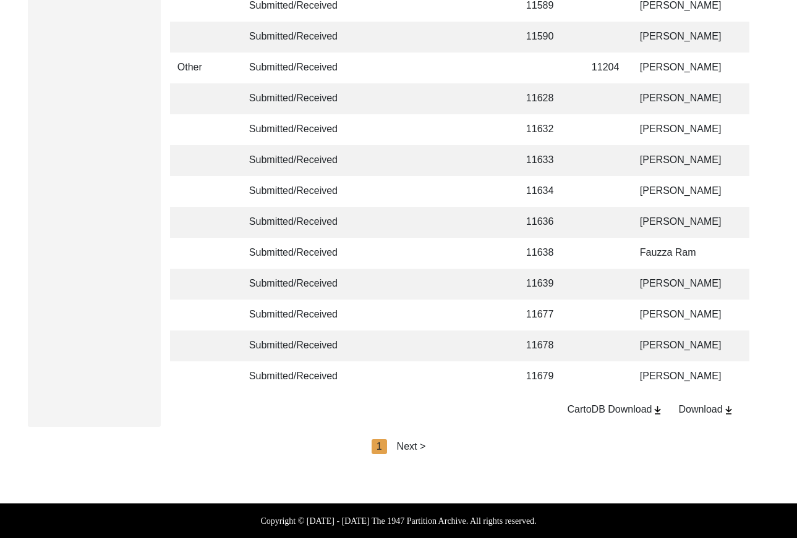
click at [412, 445] on div "Next >" at bounding box center [411, 446] width 29 height 15
click at [439, 443] on div "Next >" at bounding box center [439, 446] width 29 height 15
click at [452, 444] on div "Next >" at bounding box center [439, 446] width 29 height 15
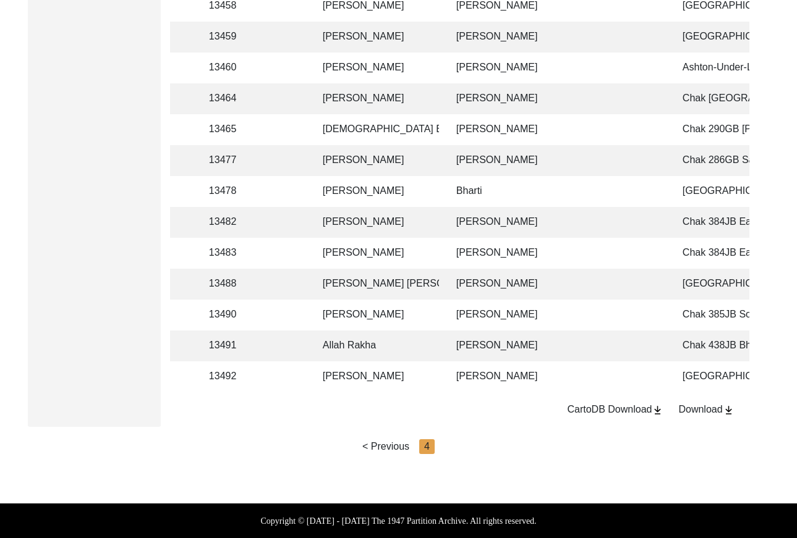
scroll to position [0, 319]
click at [493, 373] on td "[PERSON_NAME]" at bounding box center [555, 377] width 216 height 31
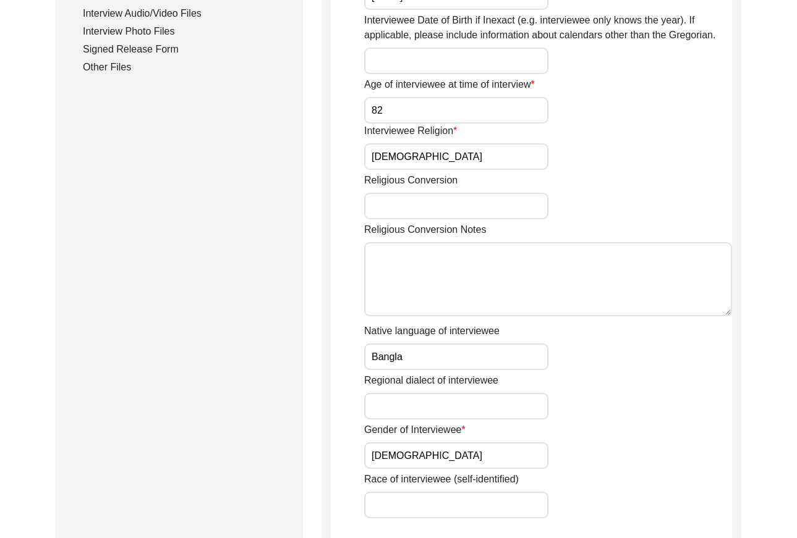
scroll to position [475, 0]
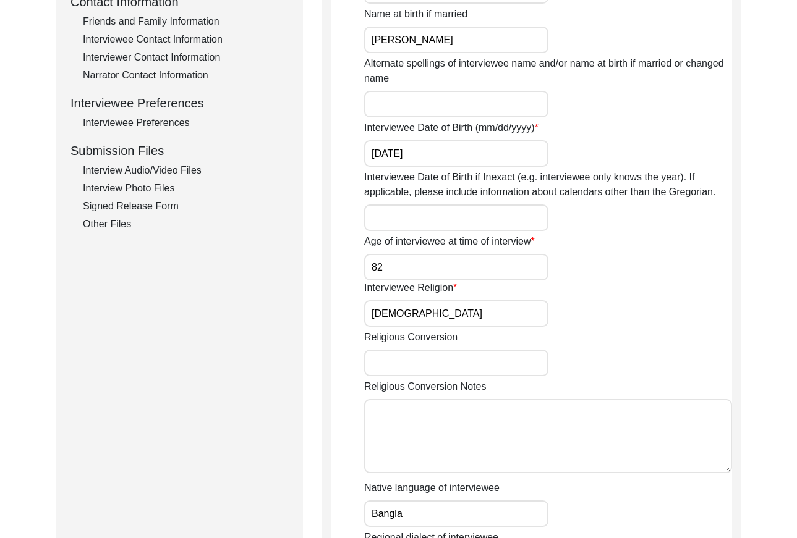
click at [163, 183] on div "Interview Photo Files" at bounding box center [185, 188] width 205 height 15
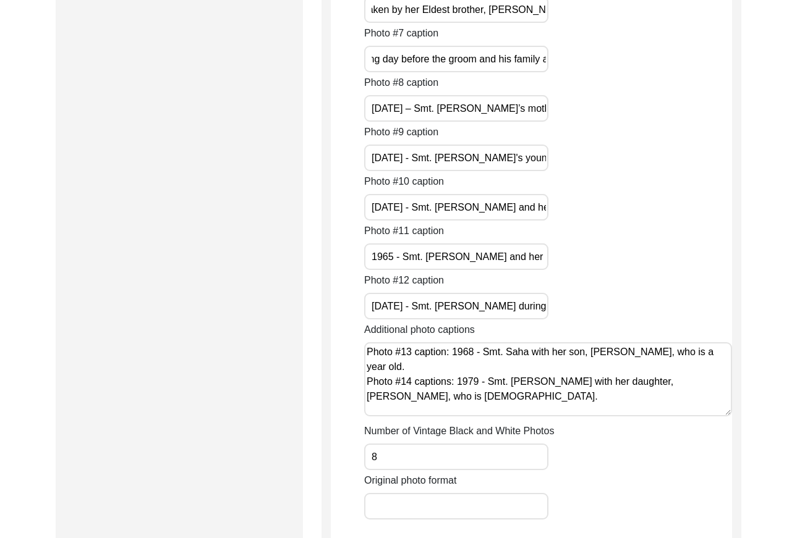
scroll to position [1848, 0]
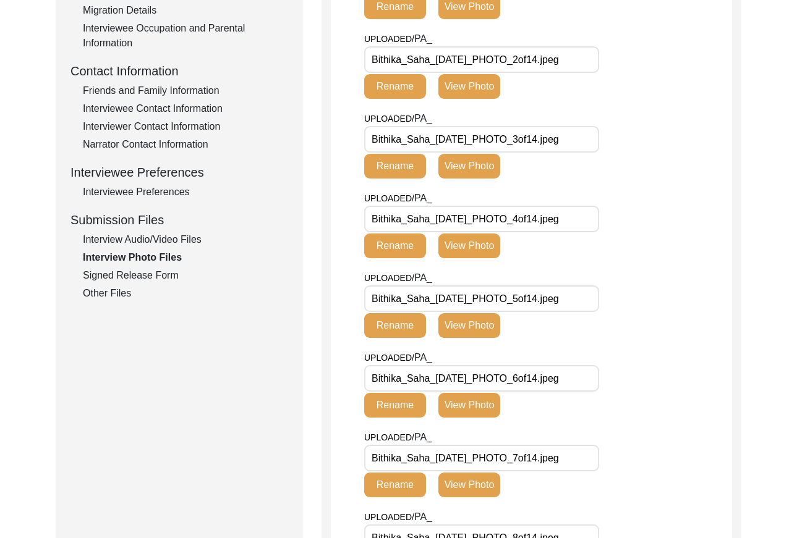
drag, startPoint x: 146, startPoint y: 276, endPoint x: 250, endPoint y: 263, distance: 105.3
click at [146, 276] on div "Signed Release Form" at bounding box center [185, 275] width 205 height 15
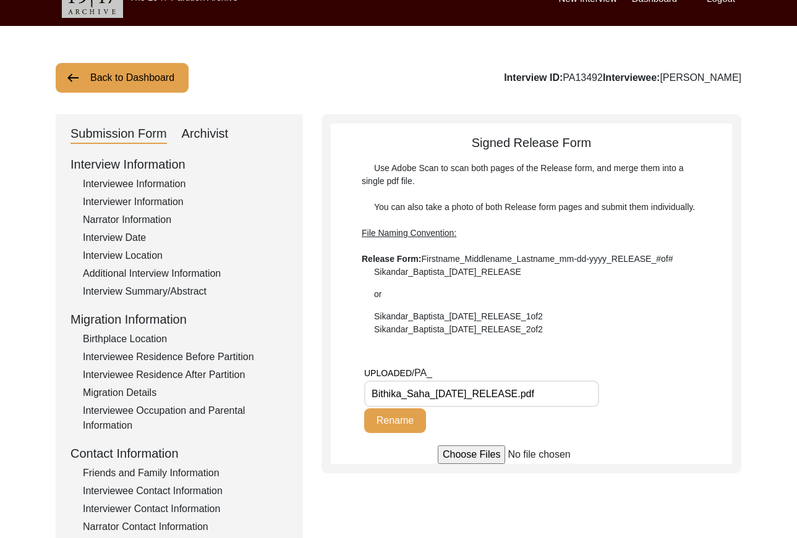
scroll to position [3, 0]
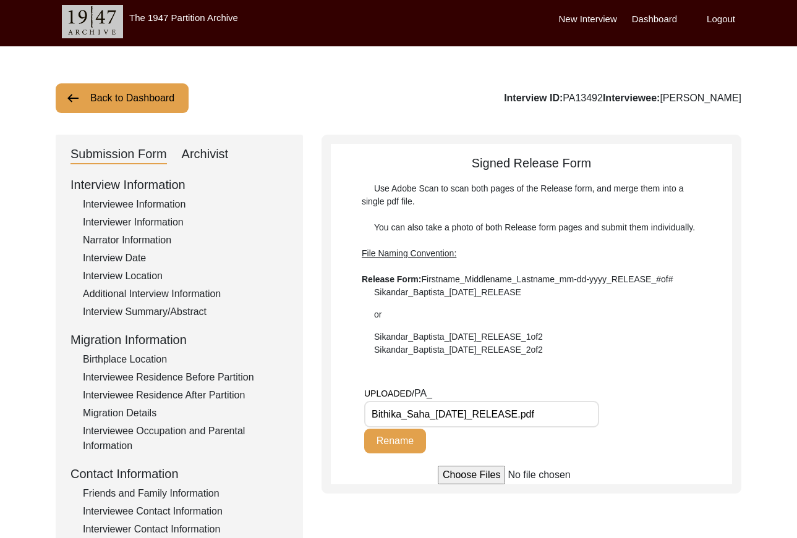
drag, startPoint x: 104, startPoint y: 91, endPoint x: 111, endPoint y: 94, distance: 7.5
click at [104, 91] on button "Back to Dashboard" at bounding box center [122, 98] width 133 height 30
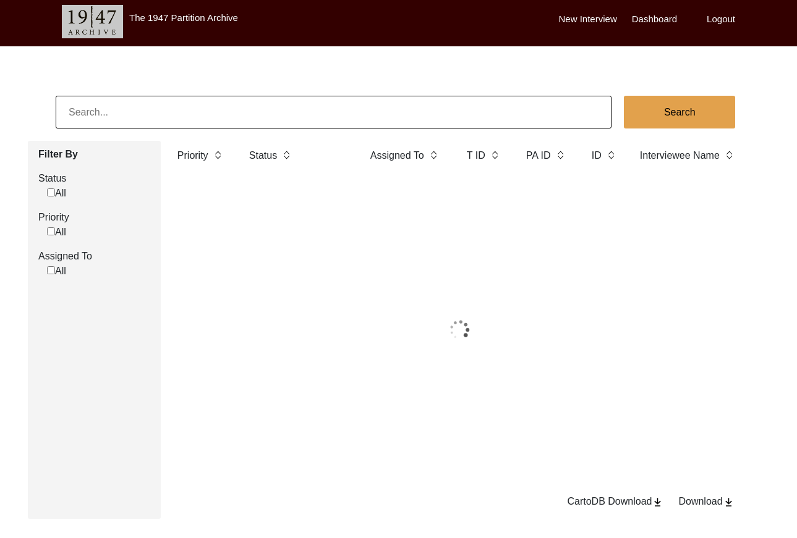
click at [180, 106] on input at bounding box center [334, 112] width 556 height 33
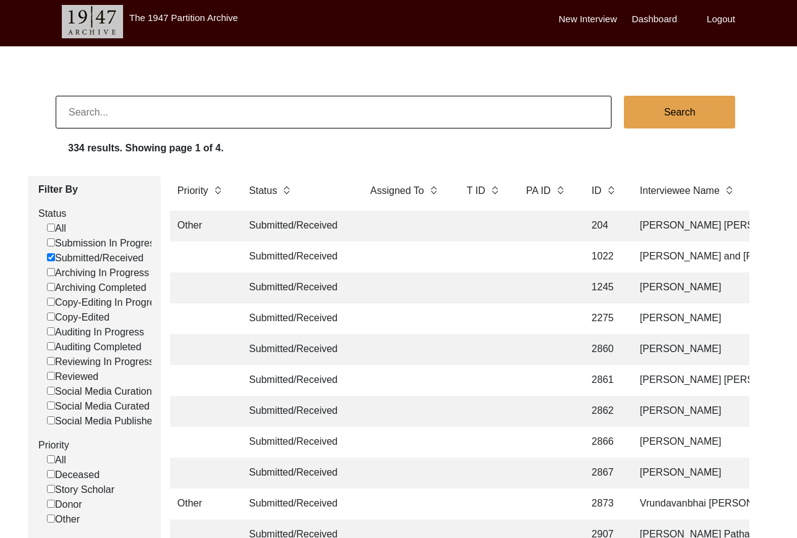
click at [180, 106] on input at bounding box center [334, 112] width 556 height 33
paste input "[PERSON_NAME]"
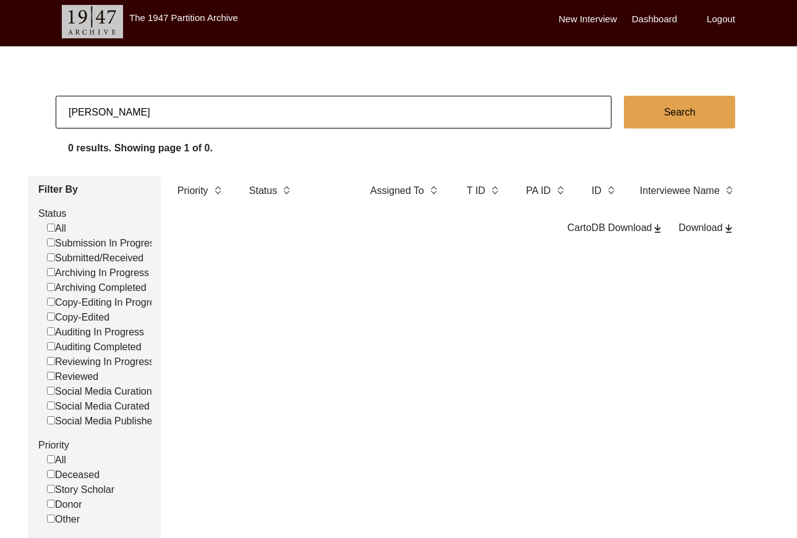
drag, startPoint x: 172, startPoint y: 108, endPoint x: -2, endPoint y: 106, distance: 173.7
click at [0, 106] on html "The 1947 Partition Archive New Interview Dashboard Logout [PERSON_NAME] Search …" at bounding box center [398, 365] width 797 height 737
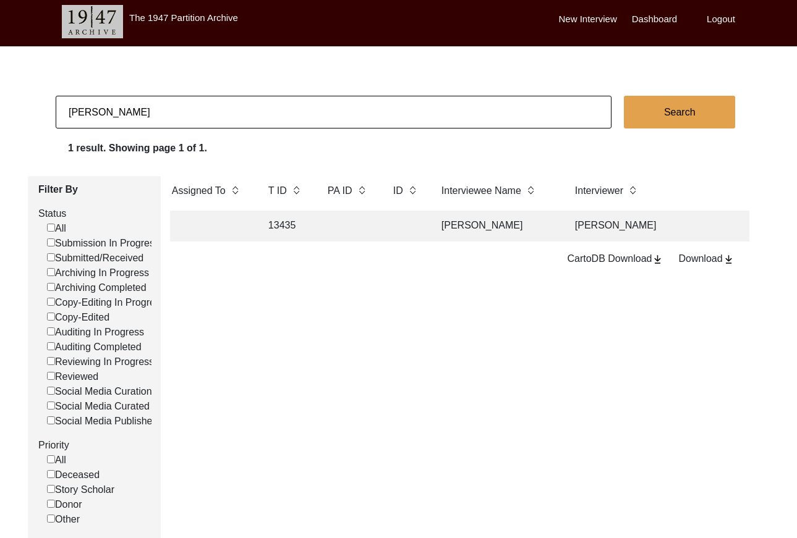
scroll to position [0, 198]
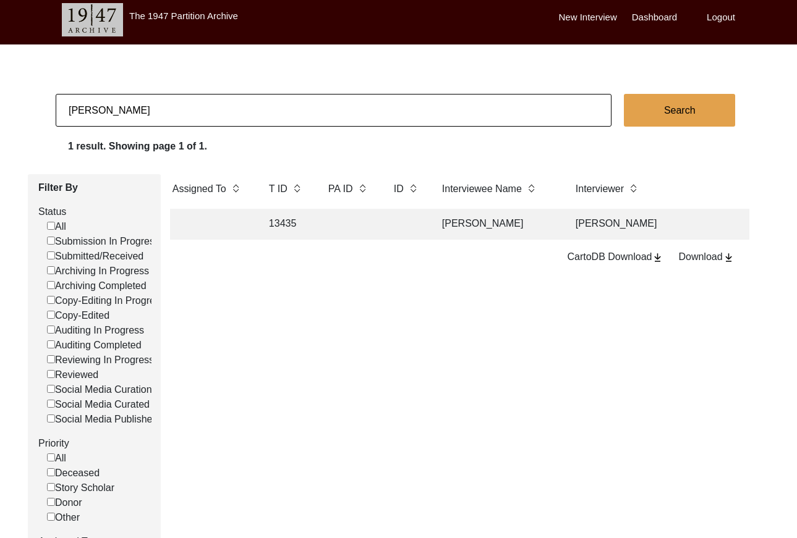
click at [478, 229] on td "[PERSON_NAME]" at bounding box center [496, 224] width 124 height 31
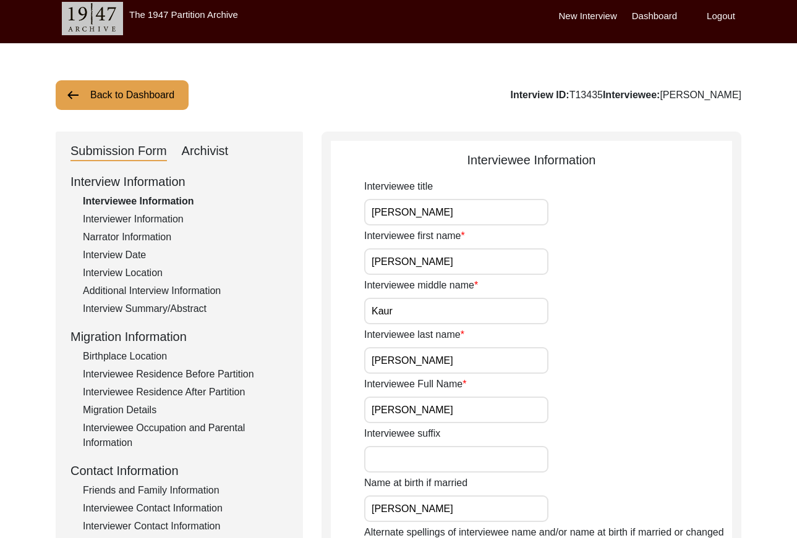
scroll to position [436, 0]
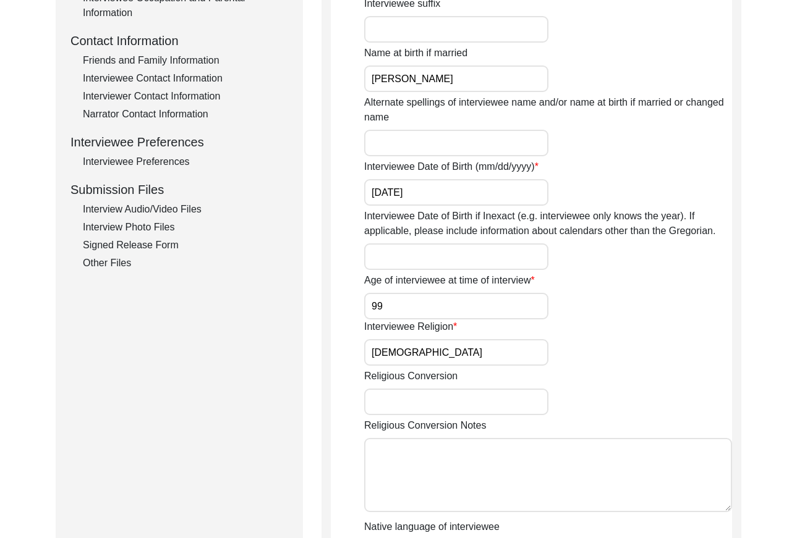
click at [165, 224] on div "Interview Photo Files" at bounding box center [185, 227] width 205 height 15
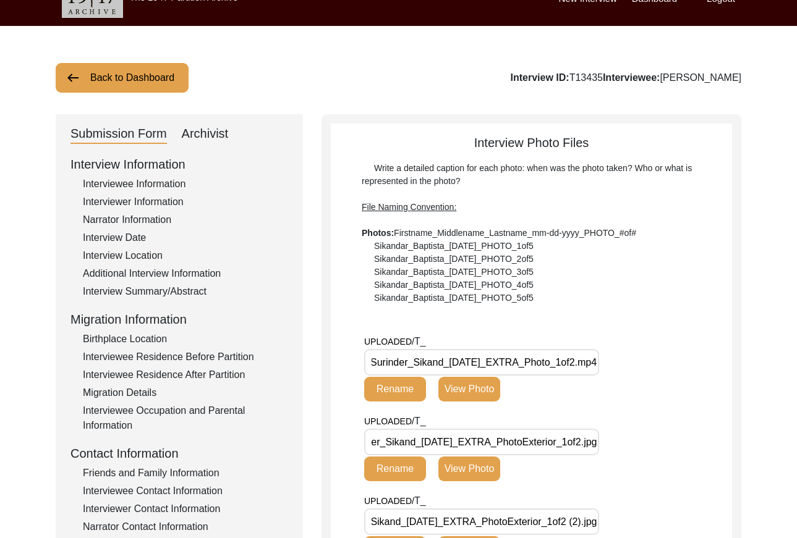
scroll to position [1, 0]
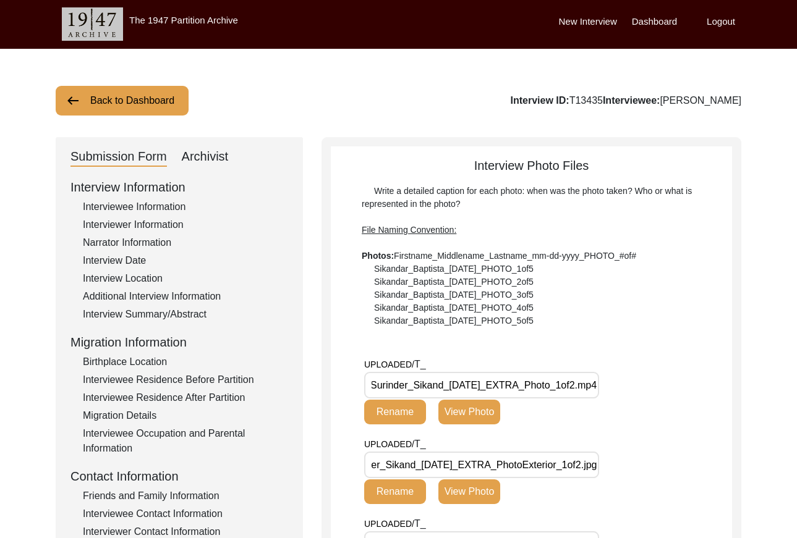
click at [121, 106] on button "Back to Dashboard" at bounding box center [122, 101] width 133 height 30
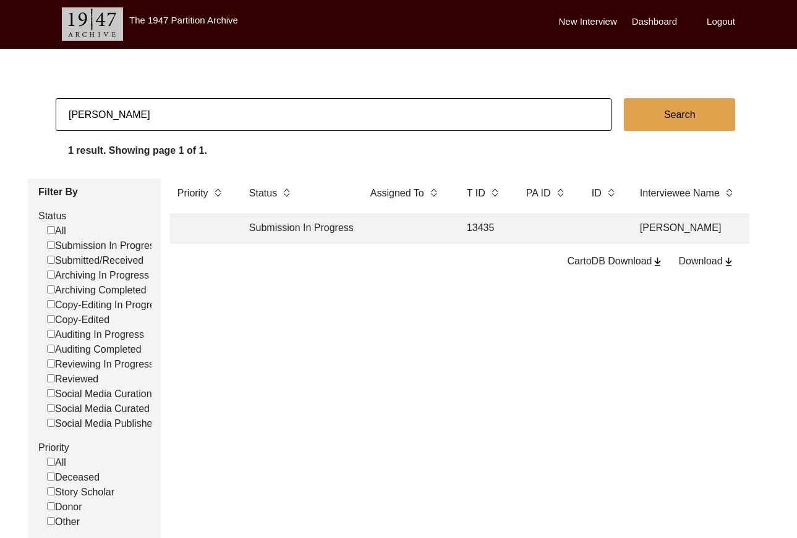
click at [238, 101] on input "[PERSON_NAME]" at bounding box center [334, 114] width 556 height 33
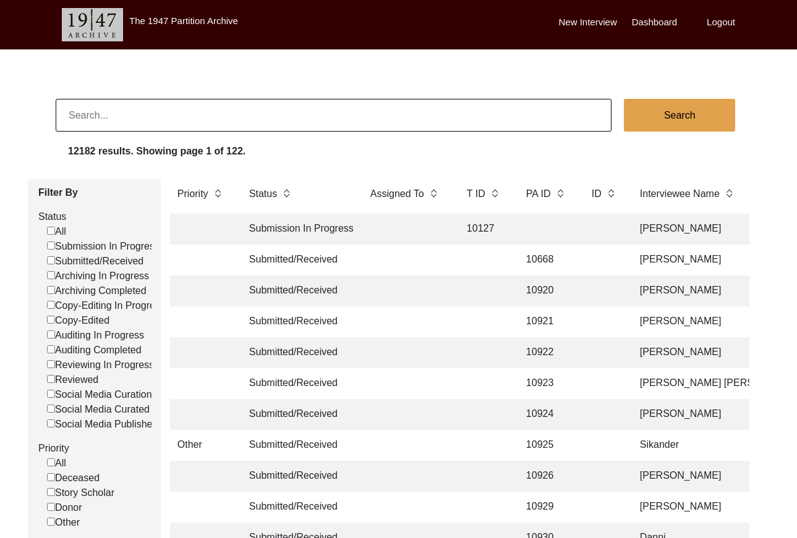
click at [47, 263] on div "Submitted/Received" at bounding box center [97, 261] width 109 height 15
click at [56, 260] on label "Submitted/Received" at bounding box center [95, 261] width 96 height 15
click at [55, 260] on input "Submitted/Received" at bounding box center [51, 260] width 8 height 8
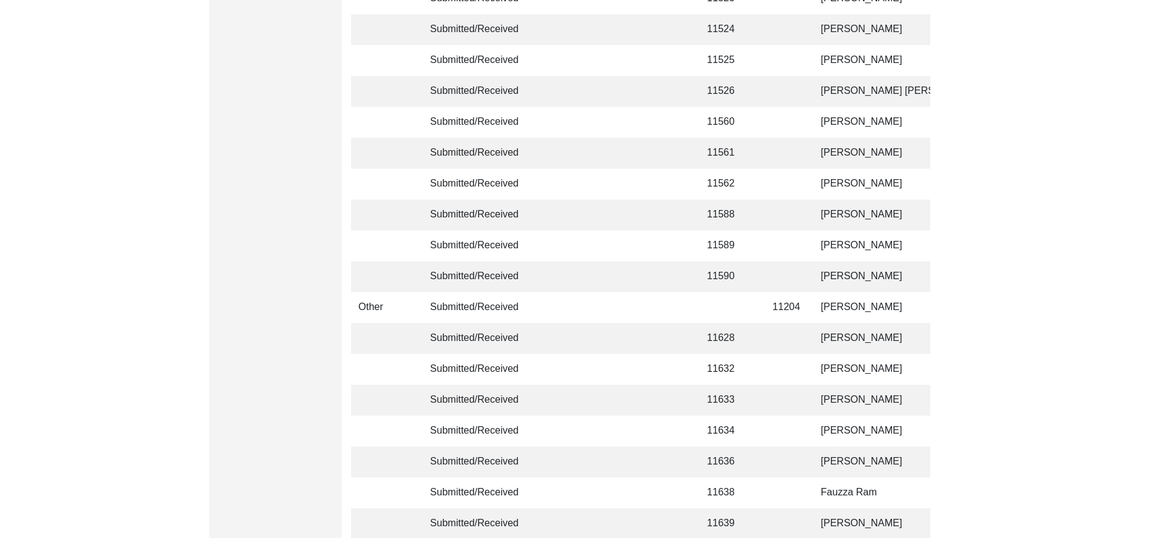
scroll to position [2921, 0]
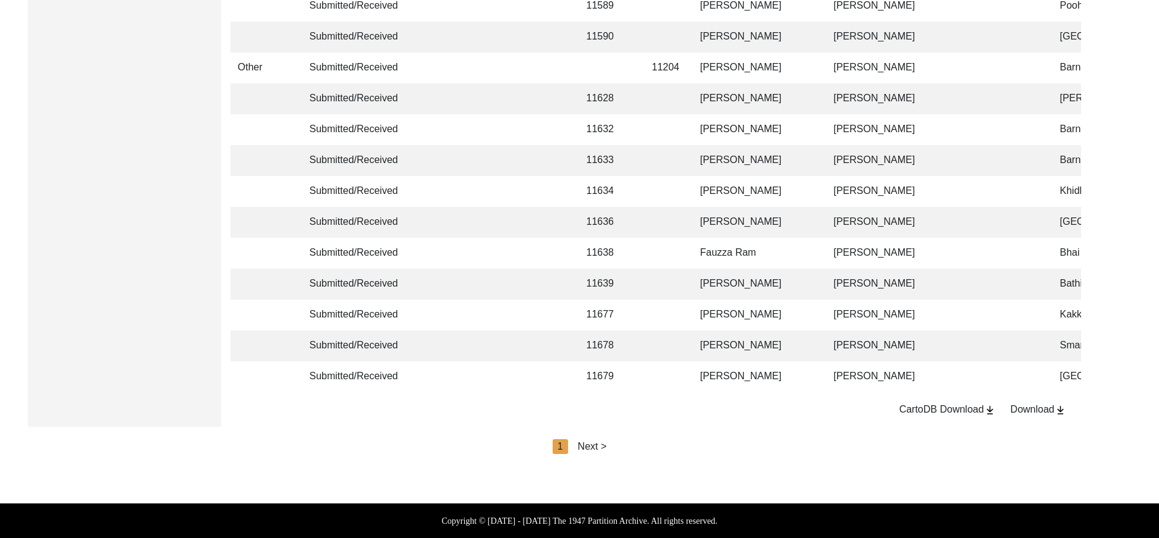
drag, startPoint x: 588, startPoint y: 434, endPoint x: 589, endPoint y: 441, distance: 6.2
click at [588, 444] on div "Next >" at bounding box center [592, 446] width 29 height 15
click at [616, 447] on div "Next >" at bounding box center [620, 446] width 29 height 15
click at [625, 445] on div "Next >" at bounding box center [620, 446] width 29 height 15
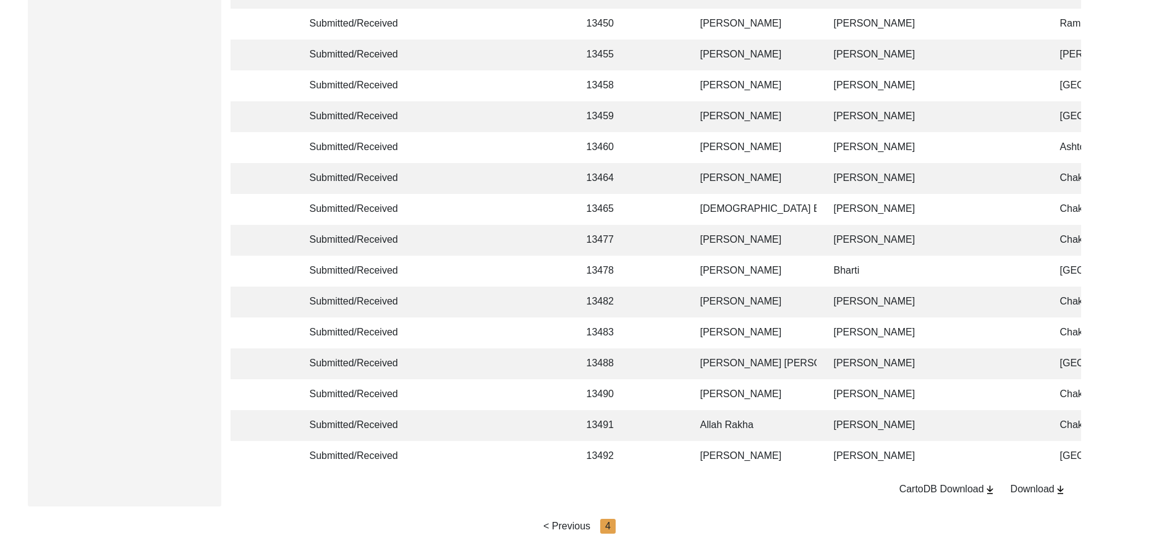
scroll to position [881, 0]
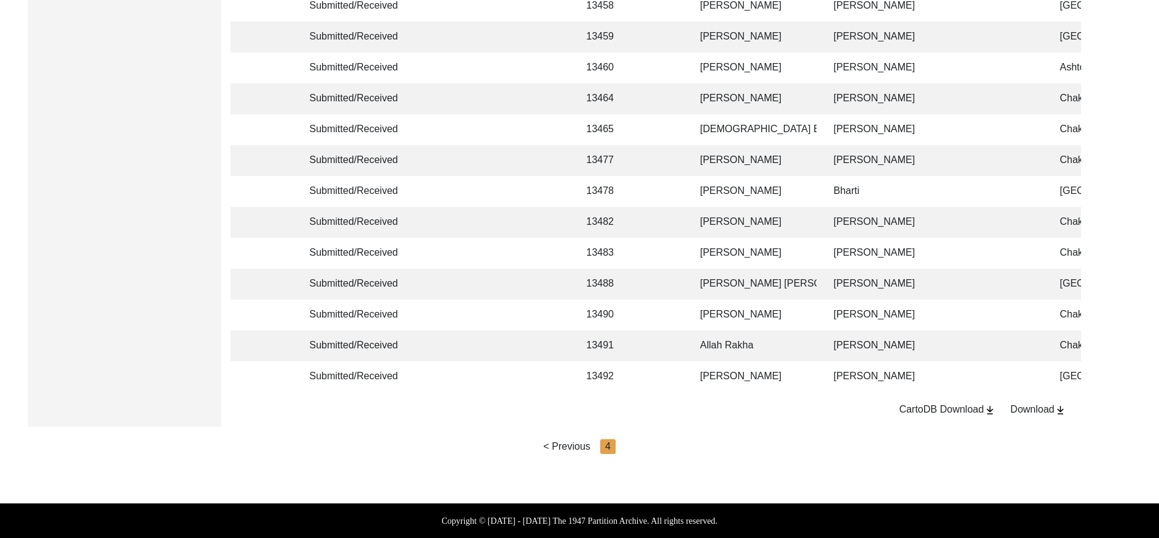
click at [575, 443] on div "< Previous" at bounding box center [566, 446] width 47 height 15
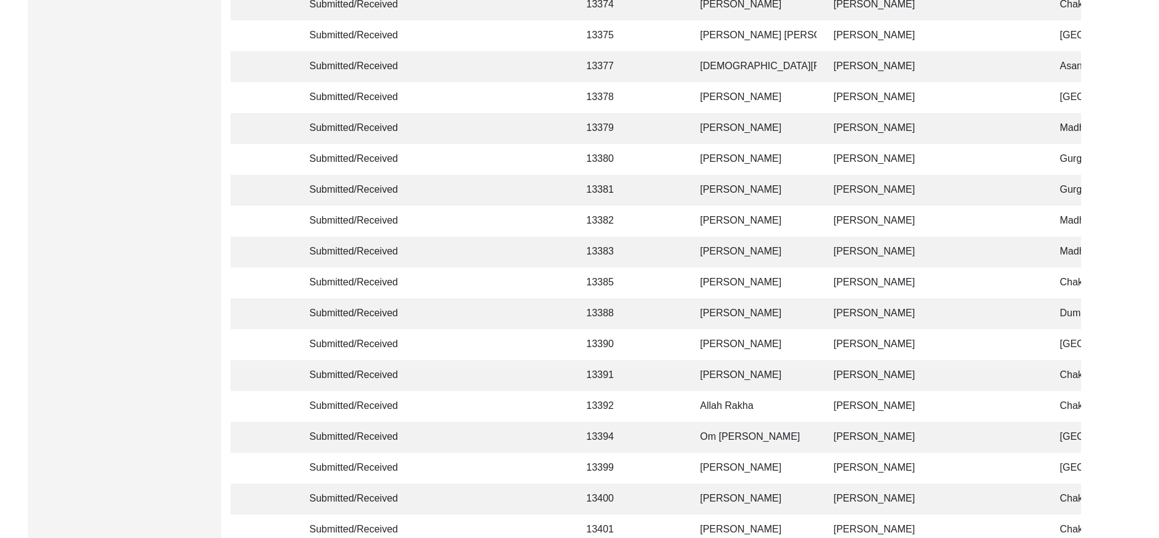
scroll to position [2921, 0]
